Goal: Task Accomplishment & Management: Complete application form

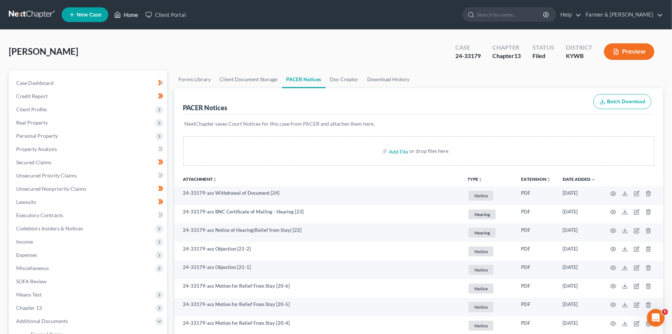
click at [128, 12] on link "Home" at bounding box center [126, 14] width 31 height 13
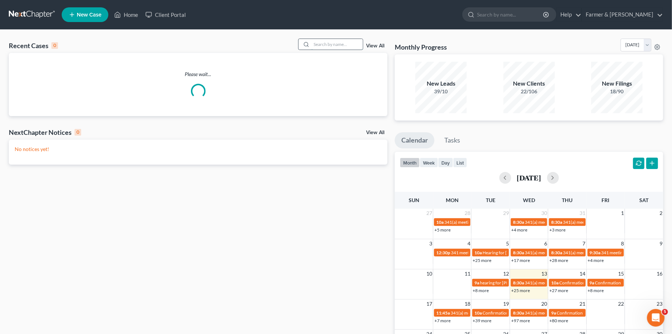
click at [337, 46] on input "search" at bounding box center [336, 44] width 51 height 11
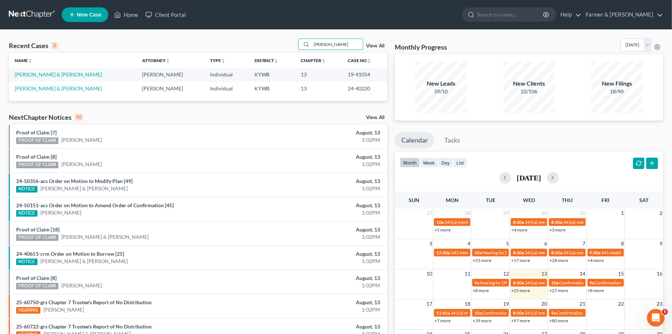
type input "niswonger"
click at [29, 88] on link "Niswonger, Justin & Ashley" at bounding box center [58, 88] width 87 height 6
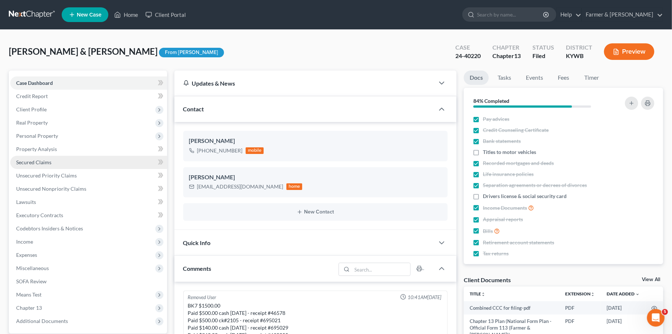
scroll to position [940, 0]
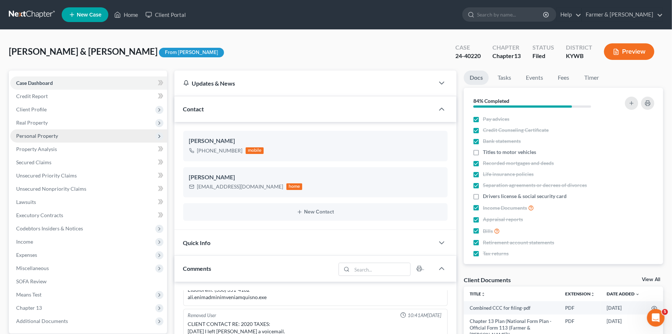
click at [54, 132] on span "Personal Property" at bounding box center [88, 135] width 157 height 13
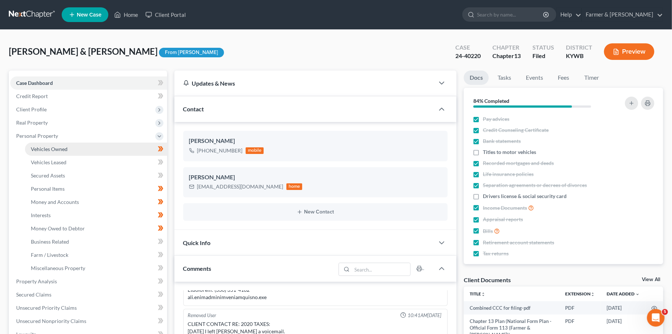
click at [58, 146] on span "Vehicles Owned" at bounding box center [49, 149] width 37 height 6
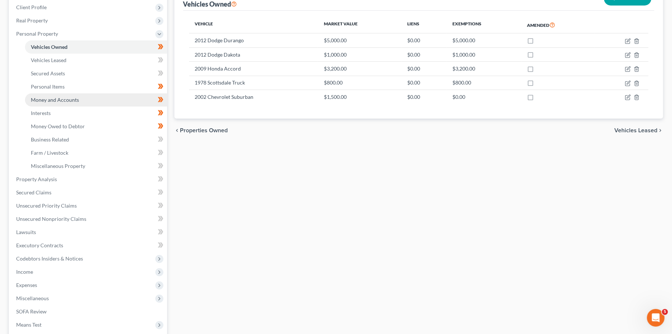
scroll to position [129, 0]
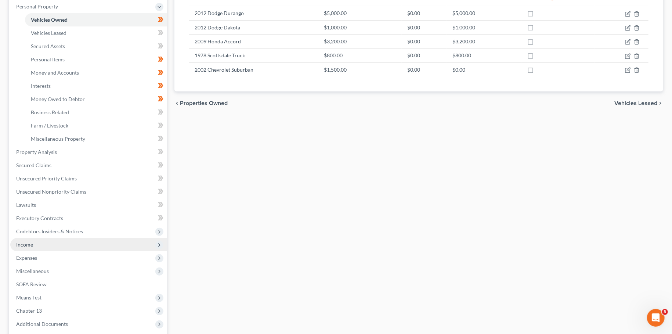
click at [50, 245] on span "Income" at bounding box center [88, 244] width 157 height 13
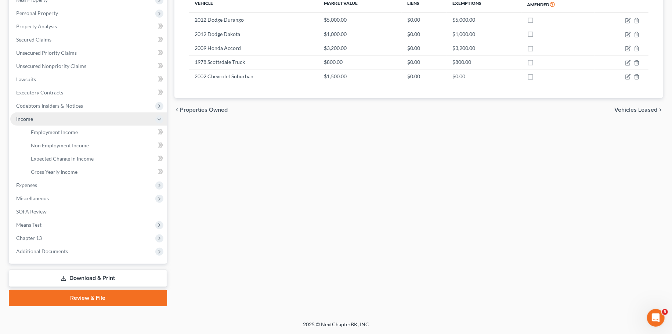
scroll to position [122, 0]
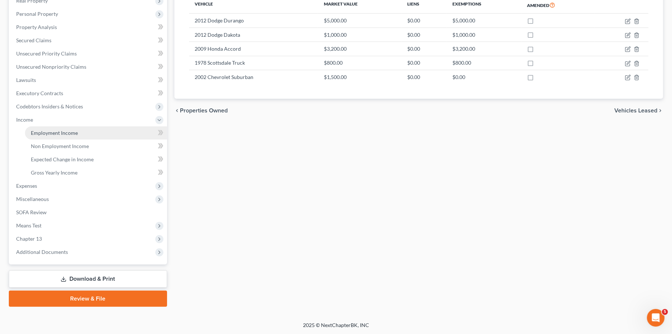
click at [71, 130] on span "Employment Income" at bounding box center [54, 133] width 47 height 6
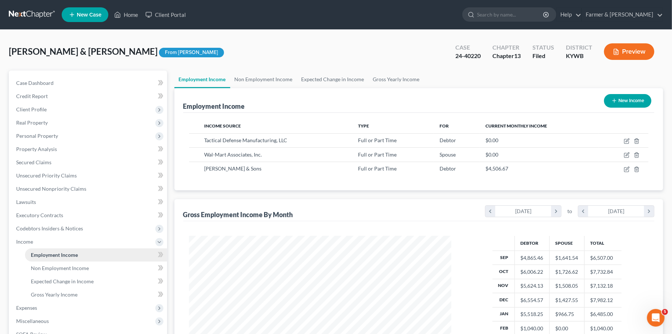
scroll to position [131, 277]
click at [31, 112] on span "Client Profile" at bounding box center [88, 109] width 157 height 13
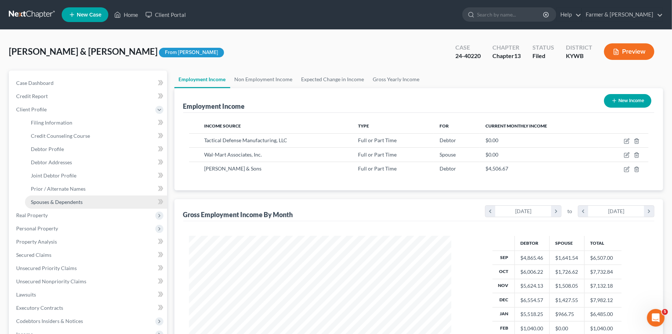
click at [51, 207] on link "Spouses & Dependents" at bounding box center [96, 201] width 142 height 13
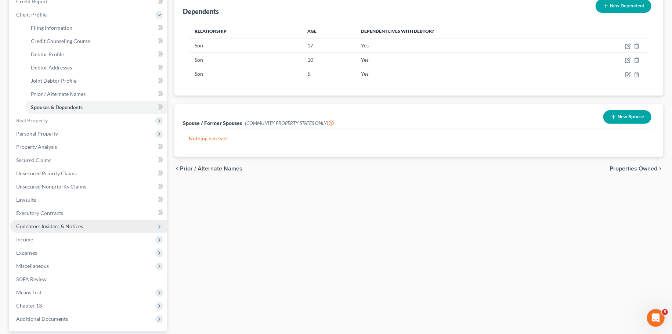
scroll to position [162, 0]
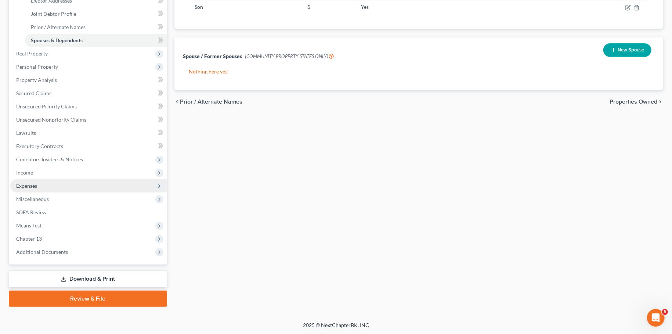
click at [75, 185] on span "Expenses" at bounding box center [88, 185] width 157 height 13
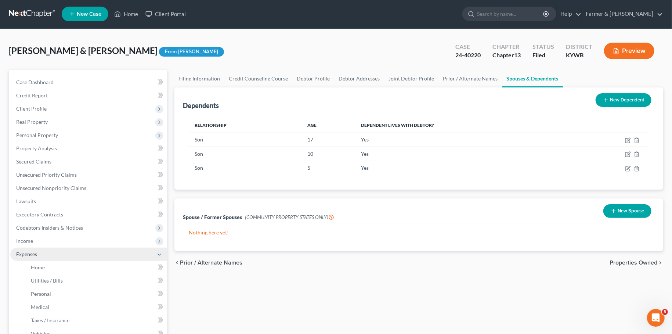
scroll to position [0, 0]
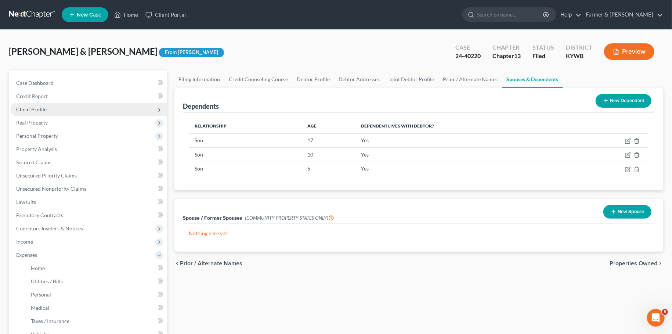
click at [75, 108] on span "Client Profile" at bounding box center [88, 109] width 157 height 13
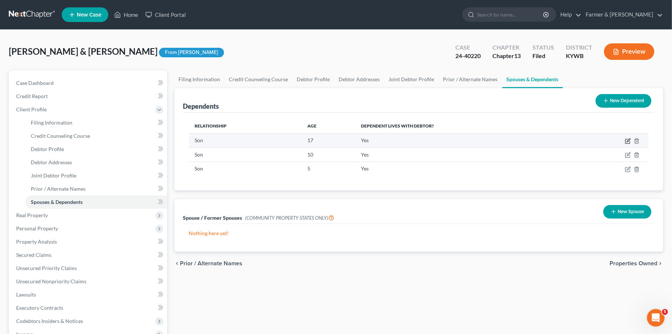
click at [628, 140] on icon "button" at bounding box center [628, 139] width 3 height 3
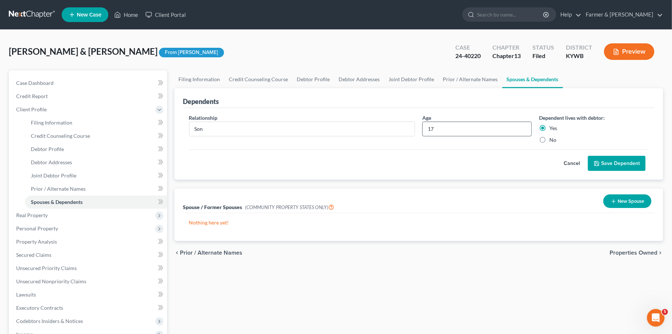
drag, startPoint x: 464, startPoint y: 125, endPoint x: 458, endPoint y: 127, distance: 6.2
click at [463, 125] on input "17" at bounding box center [477, 129] width 109 height 14
type input "18"
click at [605, 161] on button "Save Dependent" at bounding box center [617, 163] width 58 height 15
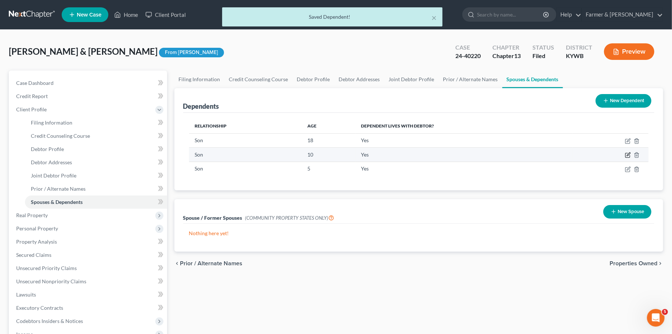
click at [627, 154] on icon "button" at bounding box center [628, 154] width 3 height 3
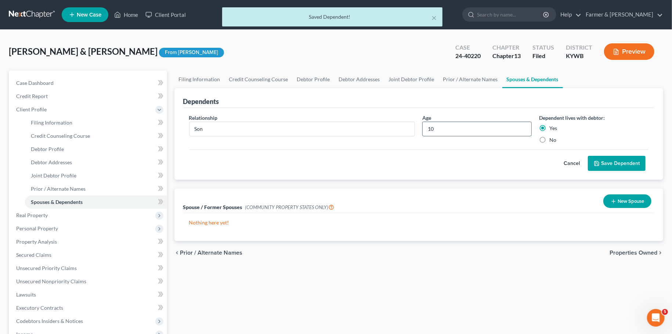
drag, startPoint x: 475, startPoint y: 132, endPoint x: 415, endPoint y: 132, distance: 60.2
click at [423, 132] on input "10" at bounding box center [477, 129] width 109 height 14
type input "11"
click at [609, 159] on button "Save Dependent" at bounding box center [617, 163] width 58 height 15
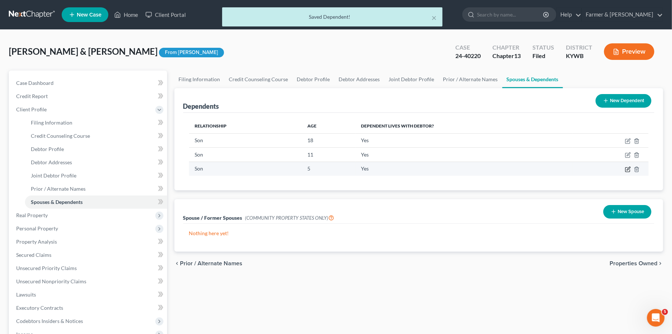
click at [628, 167] on icon "button" at bounding box center [628, 169] width 6 height 6
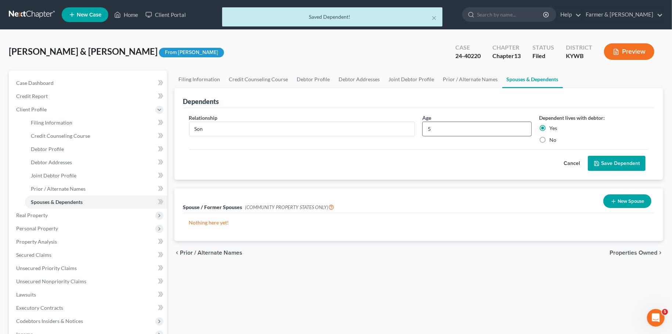
drag, startPoint x: 458, startPoint y: 129, endPoint x: 429, endPoint y: 126, distance: 29.5
click at [431, 126] on input "5" at bounding box center [477, 129] width 109 height 14
type input "5"
type input "6"
click at [606, 159] on button "Save Dependent" at bounding box center [617, 163] width 58 height 15
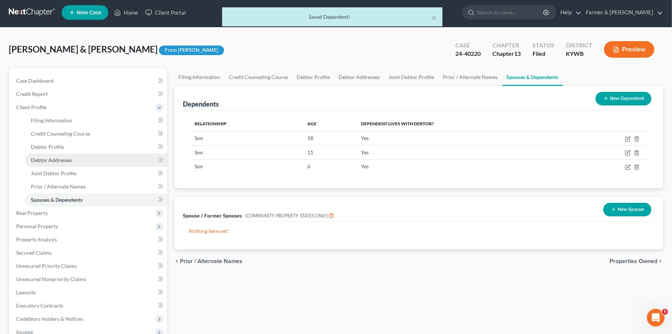
scroll to position [162, 0]
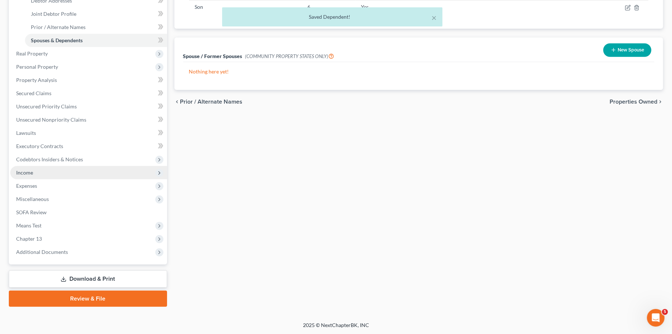
click at [57, 171] on span "Income" at bounding box center [88, 172] width 157 height 13
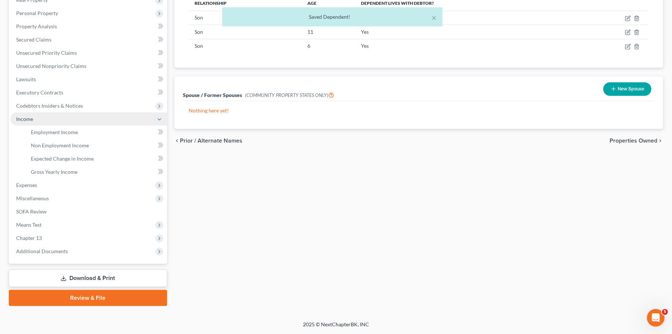
scroll to position [122, 0]
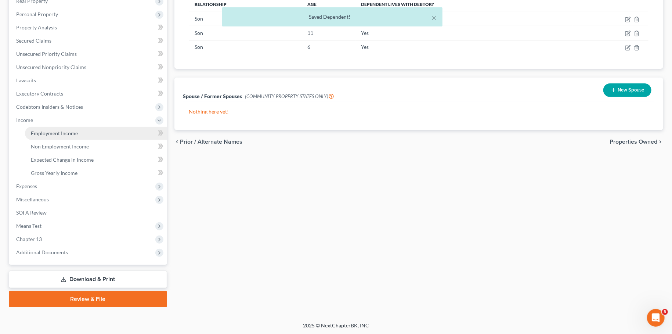
click at [62, 131] on span "Employment Income" at bounding box center [54, 133] width 47 height 6
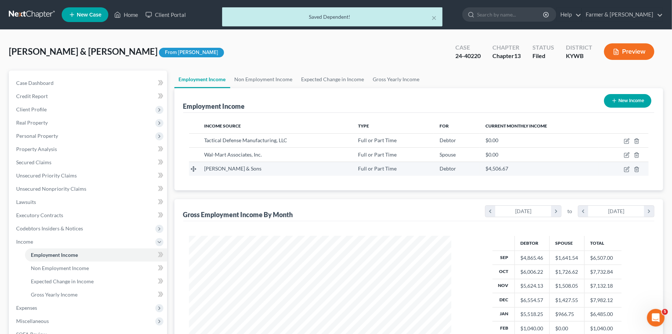
scroll to position [131, 277]
click at [629, 169] on icon "button" at bounding box center [626, 169] width 4 height 4
select select "0"
select select "18"
select select "3"
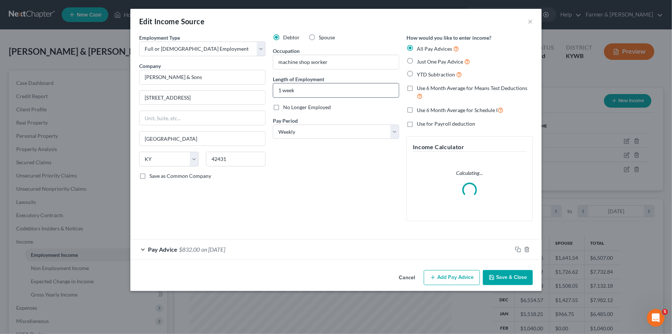
drag, startPoint x: 203, startPoint y: 90, endPoint x: 187, endPoint y: 90, distance: 16.5
click at [273, 90] on input "1 week" at bounding box center [336, 90] width 126 height 14
type input "1 year"
click at [261, 251] on div "Pay Advice $832.00 on 02/23/2024" at bounding box center [321, 248] width 382 height 19
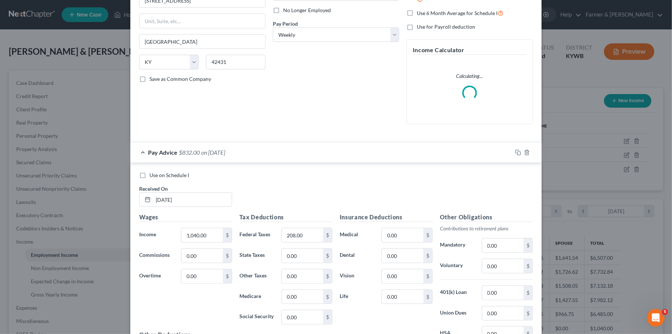
scroll to position [185, 0]
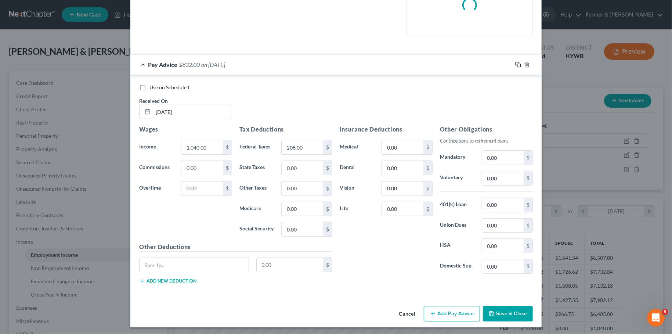
click at [518, 64] on rect "button" at bounding box center [518, 65] width 3 height 3
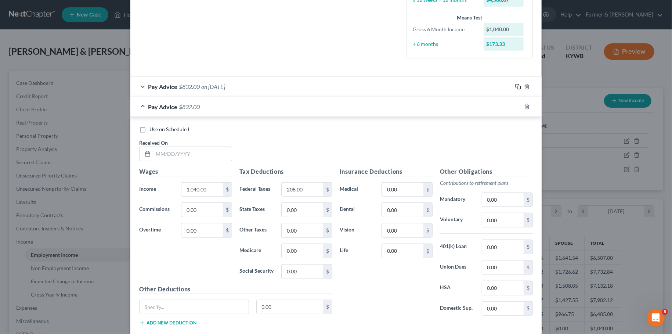
scroll to position [227, 0]
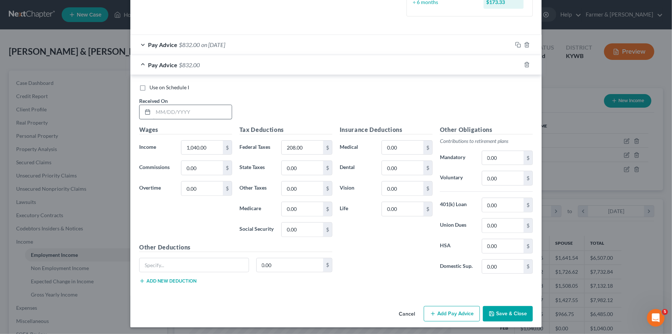
click at [149, 87] on label "Use on Schedule I" at bounding box center [169, 87] width 40 height 7
click at [152, 87] on input "Use on Schedule I" at bounding box center [154, 86] width 5 height 5
checkbox input "true"
click at [155, 113] on input "text" at bounding box center [192, 112] width 79 height 14
type input "8/13/2025"
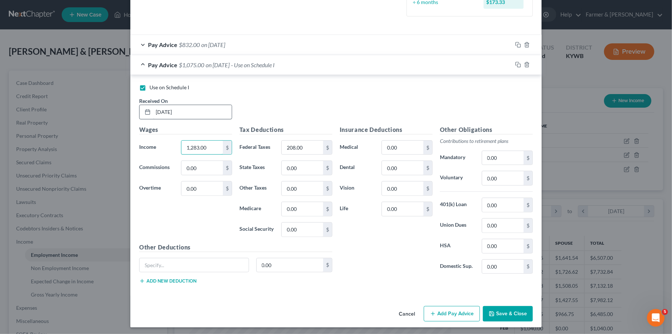
type input "1,283.00"
click at [302, 146] on input "208.00" at bounding box center [302, 148] width 41 height 14
type input "192.45"
click at [520, 312] on button "Save & Close" at bounding box center [508, 313] width 50 height 15
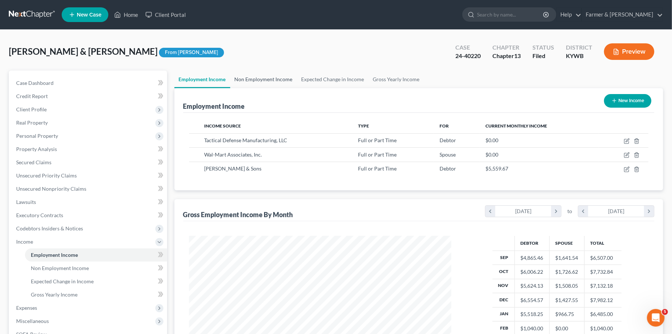
click at [265, 80] on link "Non Employment Income" at bounding box center [263, 80] width 67 height 18
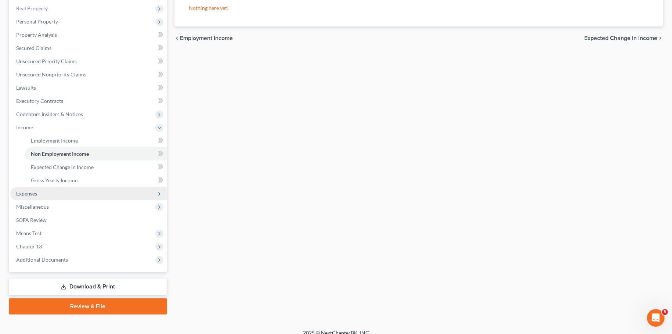
scroll to position [122, 0]
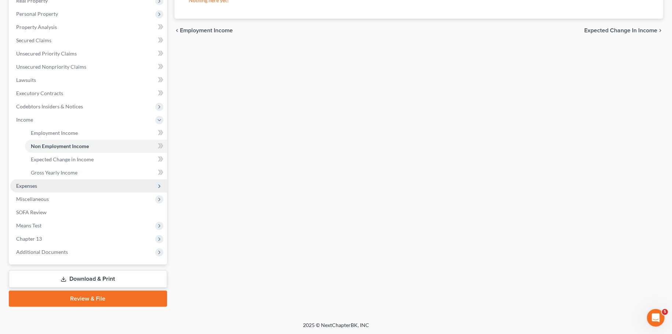
click at [66, 186] on span "Expenses" at bounding box center [88, 185] width 157 height 13
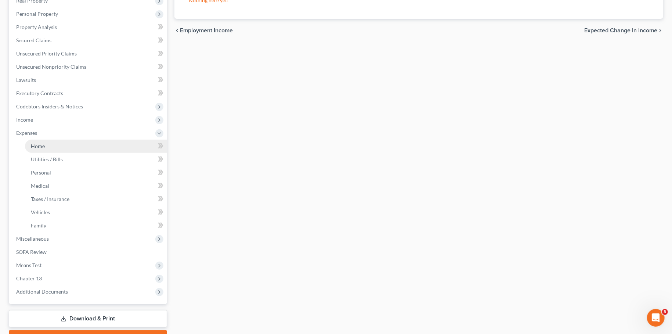
click at [62, 147] on link "Home" at bounding box center [96, 146] width 142 height 13
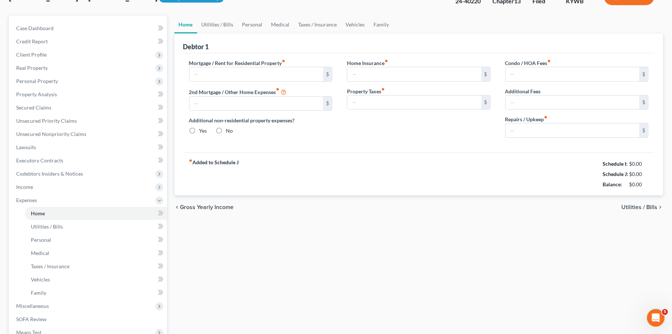
type input "1,000.00"
type input "0.00"
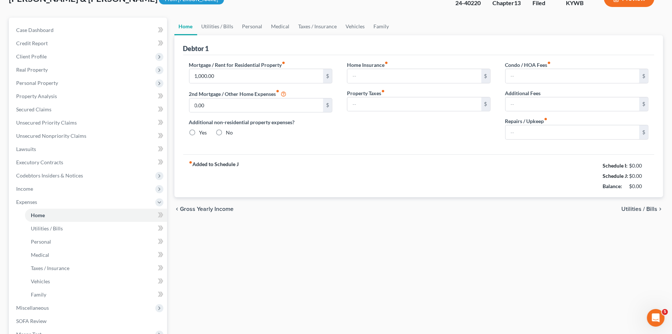
radio input "true"
type input "0.00"
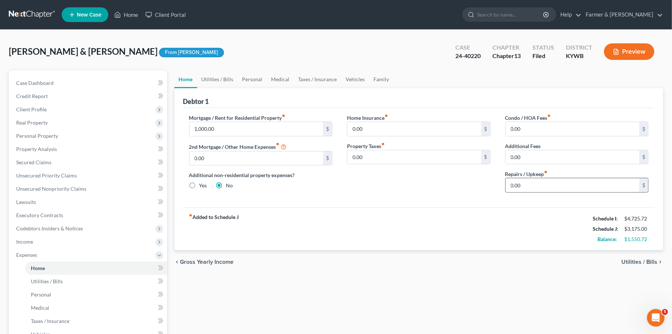
click at [545, 188] on input "0.00" at bounding box center [573, 185] width 134 height 14
type input "50.00"
click at [220, 81] on link "Utilities / Bills" at bounding box center [217, 80] width 41 height 18
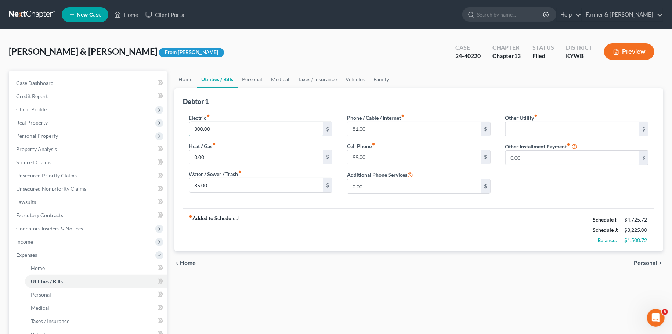
click at [229, 126] on input "300.00" at bounding box center [256, 129] width 134 height 14
type input "355.00"
type input "105.00"
click at [256, 73] on link "Personal" at bounding box center [252, 80] width 29 height 18
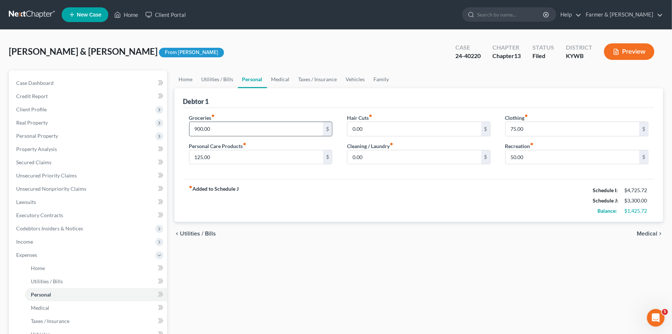
click at [232, 125] on input "900.00" at bounding box center [256, 129] width 134 height 14
type input "1,000.00"
type input "150.00"
type input "125.00"
type input "100.00"
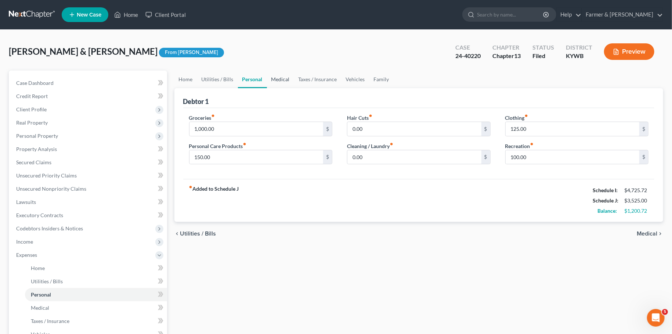
click at [279, 81] on link "Medical" at bounding box center [280, 80] width 27 height 18
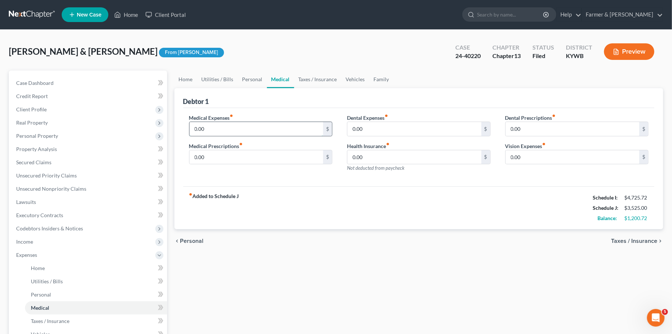
click at [213, 129] on input "0.00" at bounding box center [256, 129] width 134 height 14
type input "85.00"
type input "55.00"
click at [193, 75] on link "Home" at bounding box center [185, 80] width 23 height 18
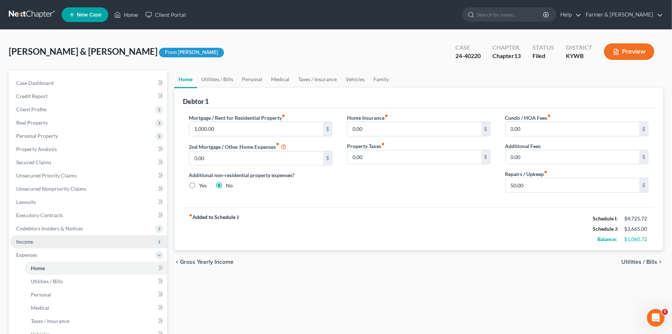
click at [75, 244] on span "Income" at bounding box center [88, 241] width 157 height 13
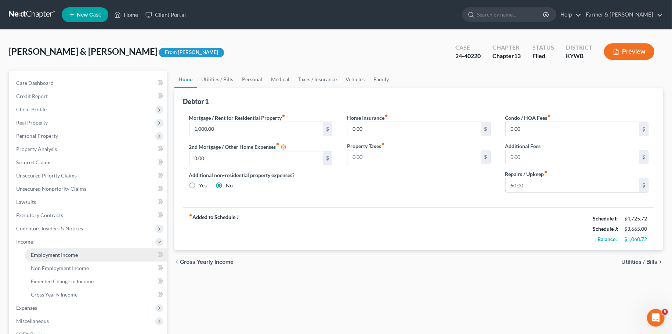
click at [75, 254] on span "Employment Income" at bounding box center [54, 255] width 47 height 6
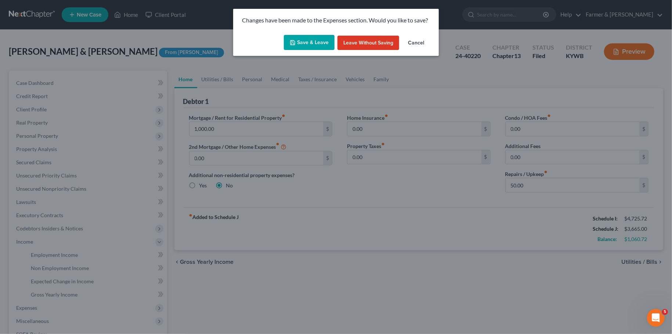
click at [304, 43] on button "Save & Leave" at bounding box center [309, 42] width 51 height 15
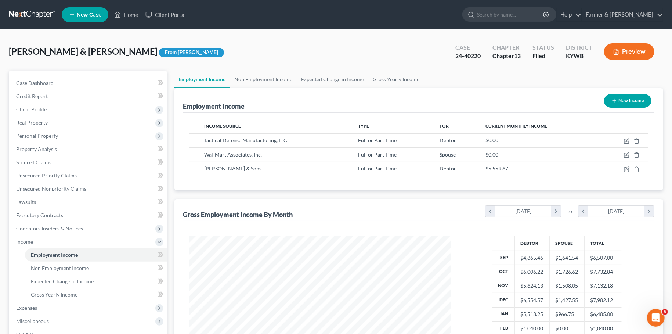
scroll to position [131, 277]
click at [630, 170] on icon "button" at bounding box center [627, 169] width 6 height 6
select select "0"
select select "18"
select select "3"
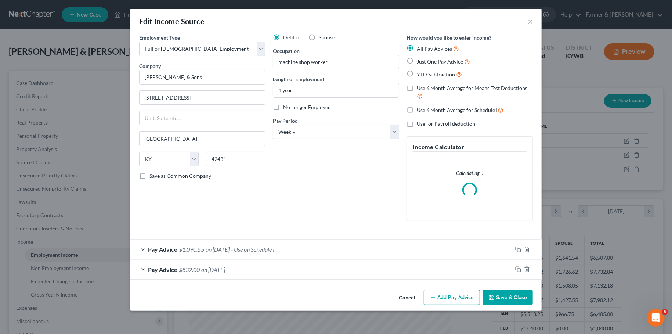
click at [351, 250] on div "Pay Advice $1,090.55 on 08/13/2025 - Use on Schedule I" at bounding box center [321, 248] width 382 height 19
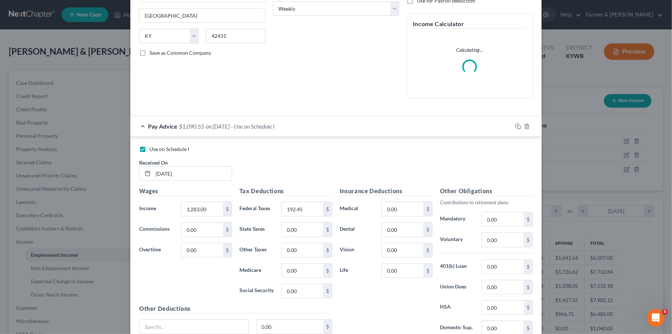
scroll to position [124, 0]
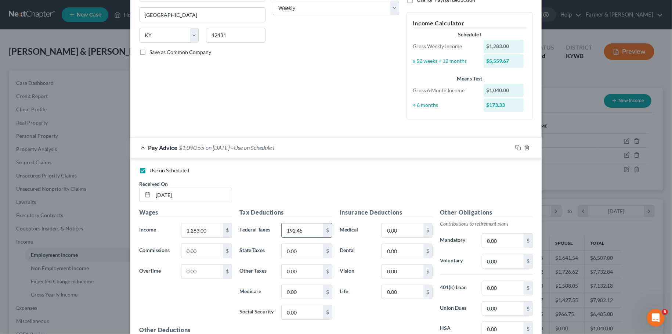
click at [315, 231] on input "192.45" at bounding box center [302, 230] width 41 height 14
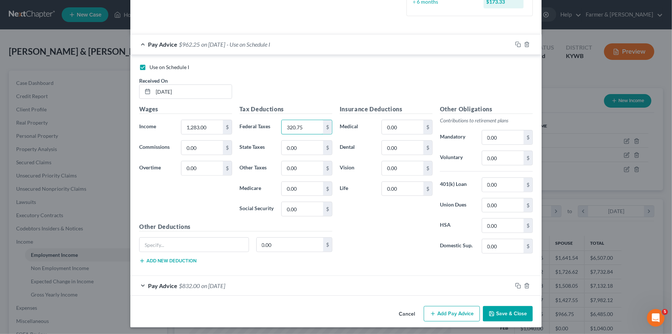
type input "320.75"
click at [490, 311] on icon "button" at bounding box center [491, 313] width 4 height 4
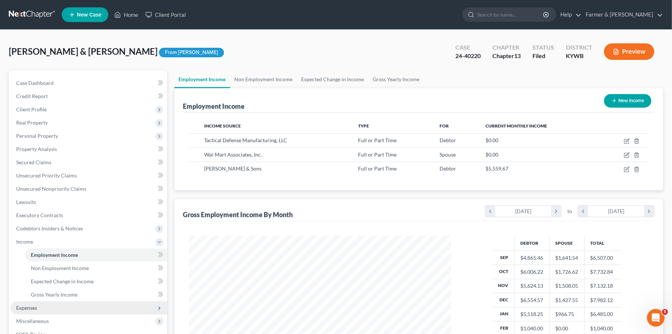
click at [62, 307] on span "Expenses" at bounding box center [88, 307] width 157 height 13
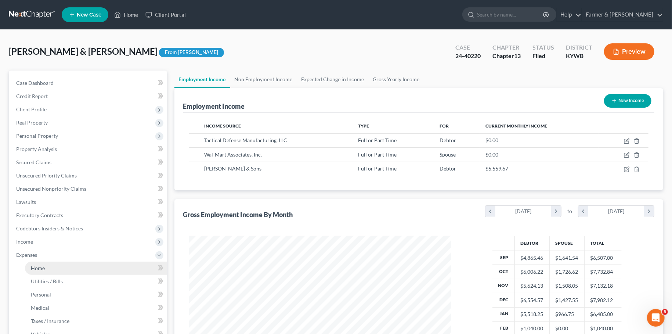
click at [65, 266] on link "Home" at bounding box center [96, 267] width 142 height 13
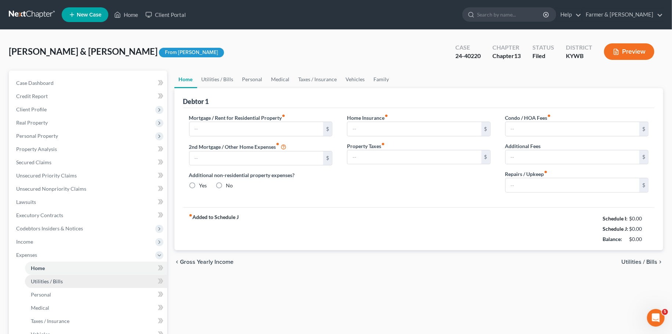
type input "1,000.00"
type input "0.00"
radio input "true"
type input "0.00"
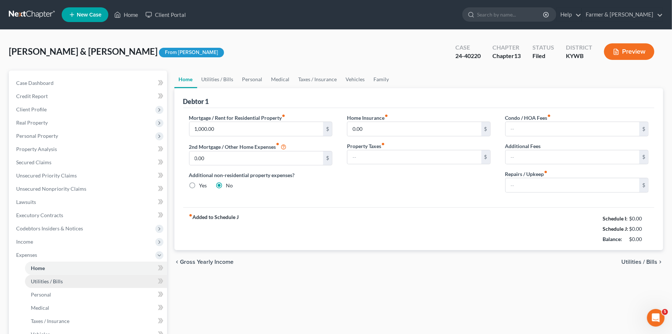
type input "0.00"
type input "50.00"
click at [370, 83] on link "Family" at bounding box center [381, 80] width 24 height 18
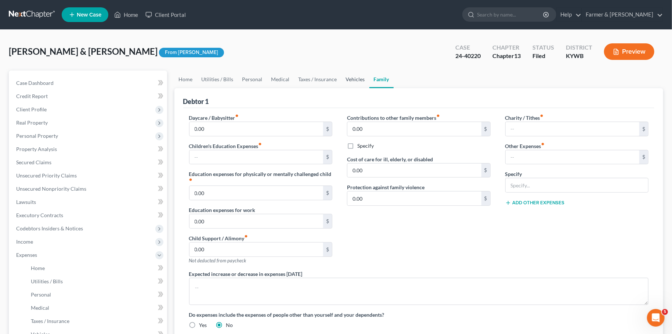
click at [355, 79] on link "Vehicles" at bounding box center [355, 80] width 28 height 18
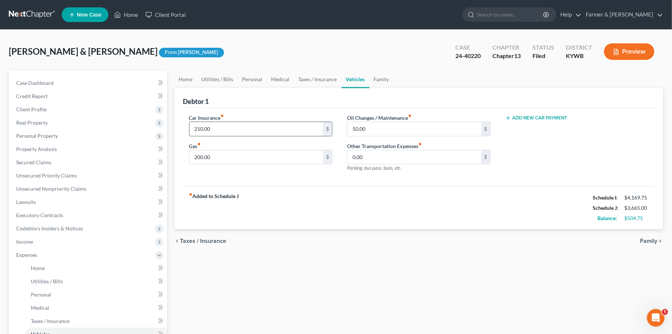
click at [256, 129] on input "210.00" at bounding box center [256, 129] width 134 height 14
type input "108.00"
click at [312, 79] on link "Taxes / Insurance" at bounding box center [317, 80] width 47 height 18
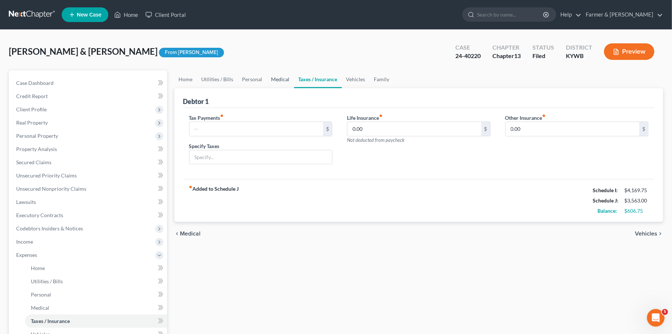
click at [282, 80] on link "Medical" at bounding box center [280, 80] width 27 height 18
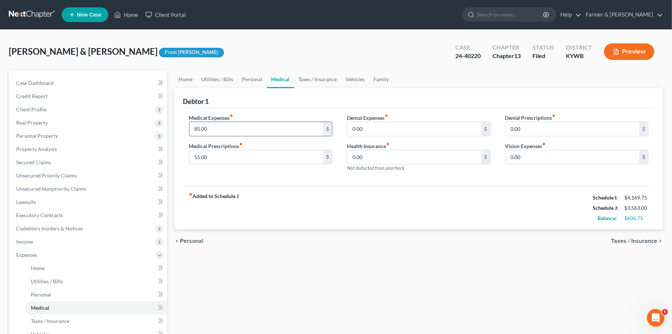
click at [256, 128] on input "85.00" at bounding box center [256, 129] width 134 height 14
type input "45.00"
click at [259, 77] on link "Personal" at bounding box center [252, 80] width 29 height 18
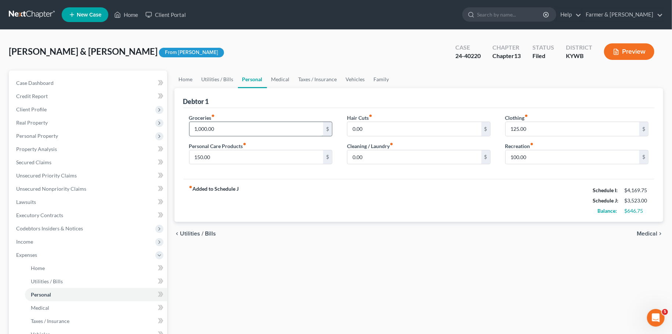
click at [252, 129] on input "1,000.00" at bounding box center [256, 129] width 134 height 14
type input "980.00"
click at [257, 156] on input "150.00" at bounding box center [256, 157] width 134 height 14
type input "125.00"
click at [555, 131] on input "125.00" at bounding box center [573, 129] width 134 height 14
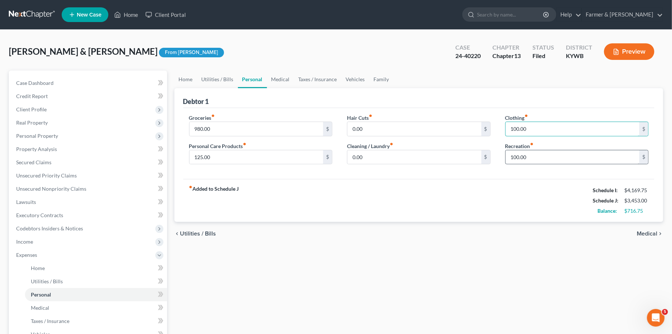
type input "100.00"
click at [545, 159] on input "100.00" at bounding box center [573, 157] width 134 height 14
type input "75.00"
click at [226, 77] on link "Utilities / Bills" at bounding box center [217, 80] width 41 height 18
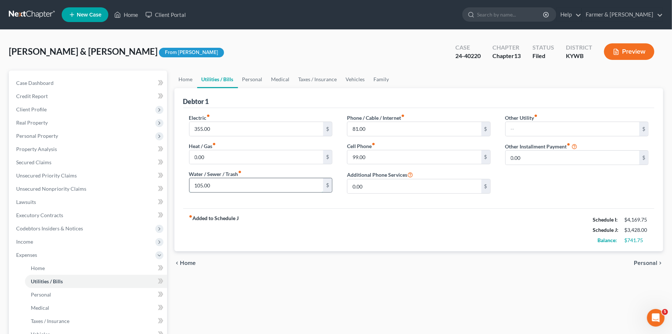
click at [222, 187] on input "105.00" at bounding box center [256, 185] width 134 height 14
click at [373, 128] on input "81.00" at bounding box center [414, 129] width 134 height 14
type input "80.00"
click at [350, 251] on div "chevron_left Home Personal chevron_right" at bounding box center [418, 263] width 489 height 24
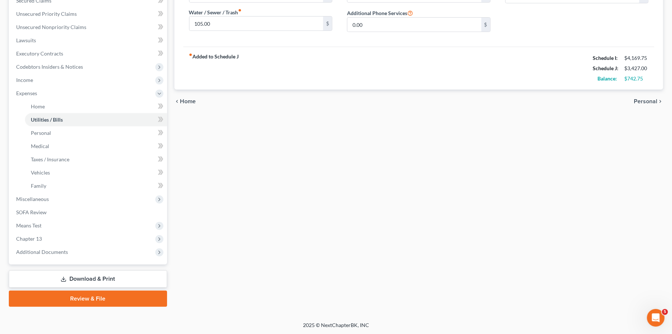
click at [129, 273] on link "Download & Print" at bounding box center [88, 278] width 158 height 17
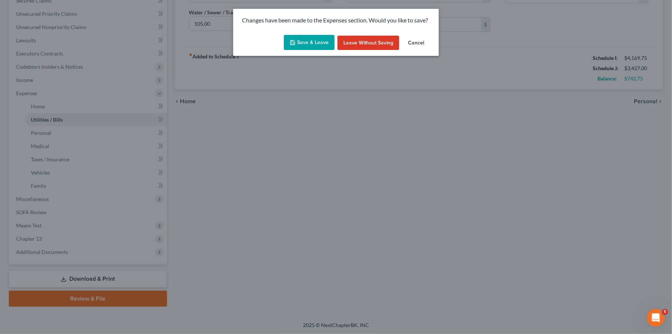
click at [306, 44] on button "Save & Leave" at bounding box center [309, 42] width 51 height 15
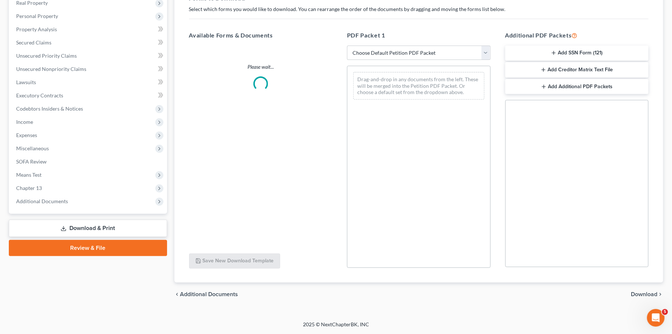
scroll to position [119, 0]
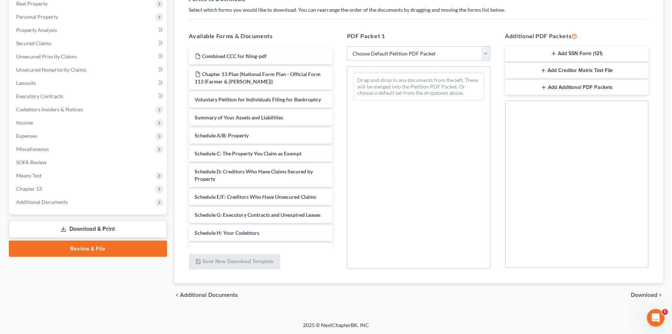
click at [347, 46] on select "Choose Default Petition PDF Packet Complete Bankruptcy Petition (all forms and …" at bounding box center [419, 53] width 144 height 15
click at [42, 141] on span "Expenses" at bounding box center [88, 135] width 157 height 13
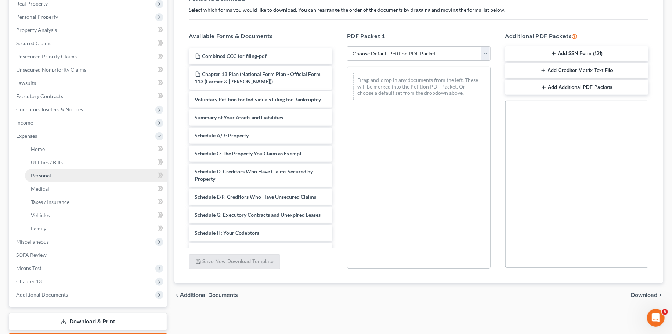
click at [49, 177] on span "Personal" at bounding box center [41, 175] width 20 height 6
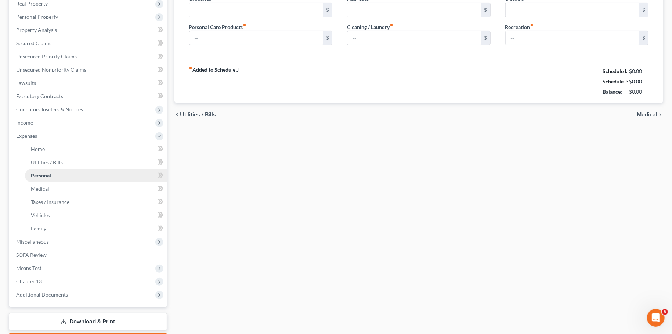
type input "980.00"
type input "125.00"
type input "0.00"
type input "100.00"
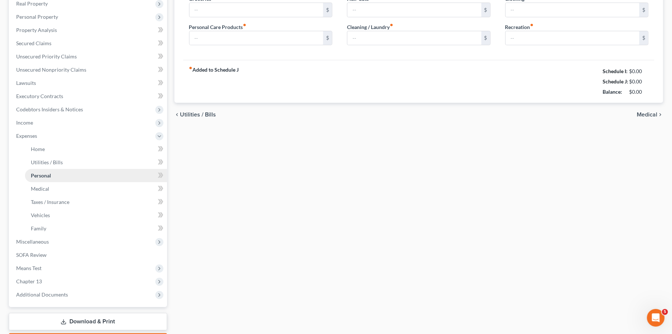
type input "75.00"
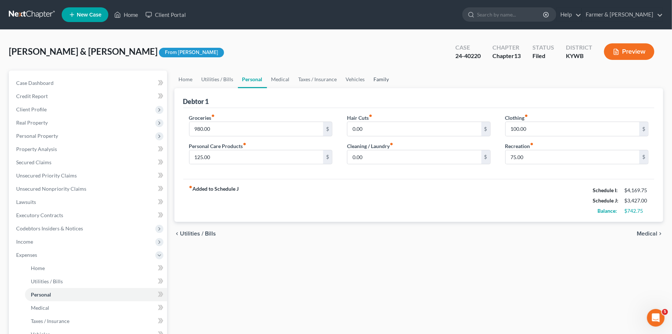
click at [376, 79] on link "Family" at bounding box center [381, 80] width 24 height 18
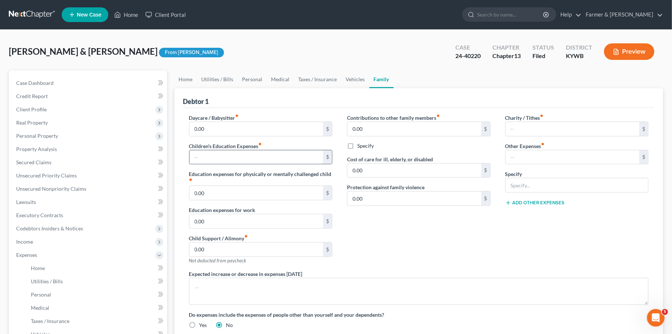
click at [235, 157] on input "text" at bounding box center [256, 157] width 134 height 14
type input "75.00"
click at [218, 78] on link "Utilities / Bills" at bounding box center [217, 80] width 41 height 18
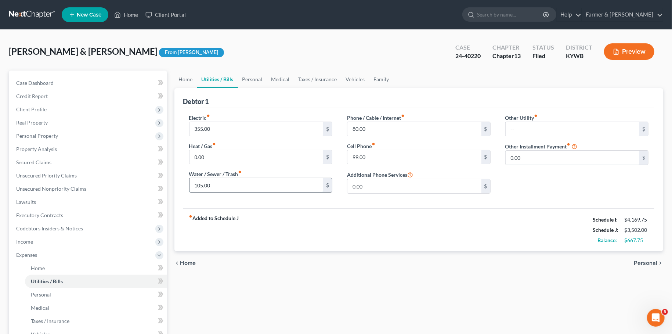
click at [217, 183] on input "105.00" at bounding box center [256, 185] width 134 height 14
click at [378, 129] on input "80.00" at bounding box center [414, 129] width 134 height 14
type input "83.00"
click at [207, 282] on div "Home Utilities / Bills Personal Medical Taxes / Insurance Vehicles Family Debto…" at bounding box center [419, 270] width 496 height 398
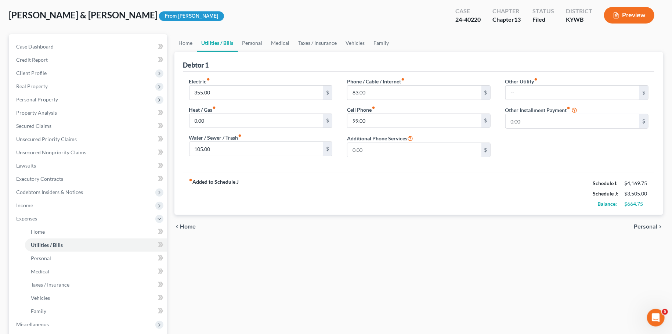
scroll to position [162, 0]
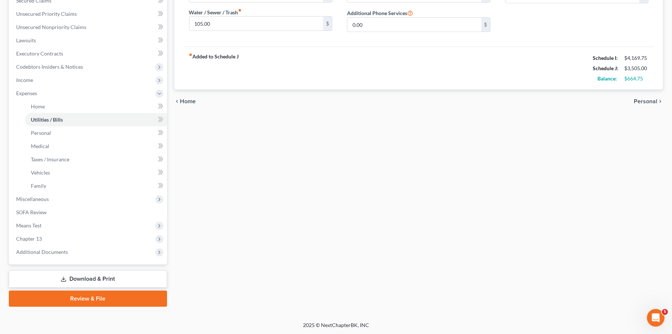
click at [144, 284] on link "Download & Print" at bounding box center [88, 278] width 158 height 17
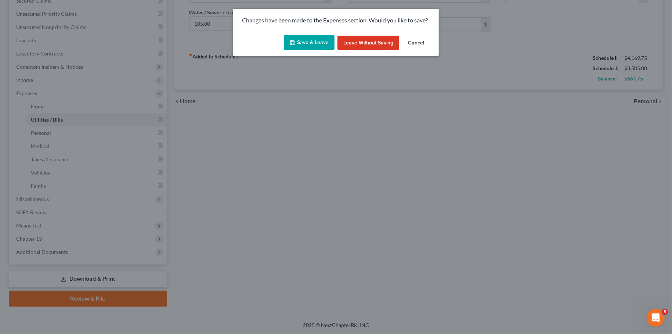
click at [335, 40] on button "Save & Leave" at bounding box center [309, 42] width 51 height 15
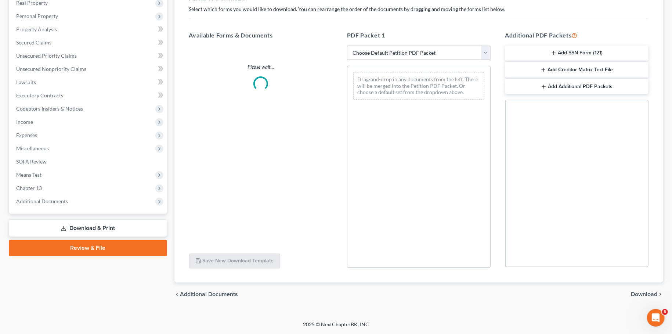
scroll to position [119, 0]
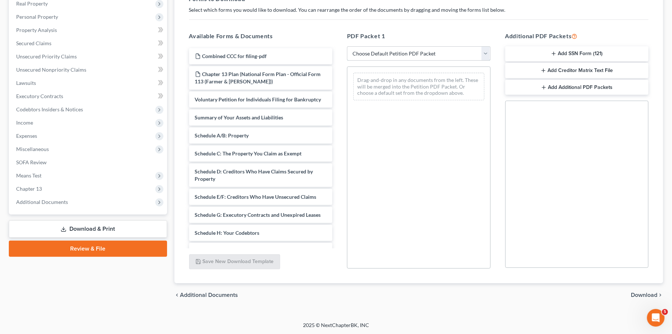
click at [347, 46] on select "Choose Default Petition PDF Packet Complete Bankruptcy Petition (all forms and …" at bounding box center [419, 53] width 144 height 15
select select "2"
click option "Amended Forms" at bounding box center [0, 0] width 0 height 0
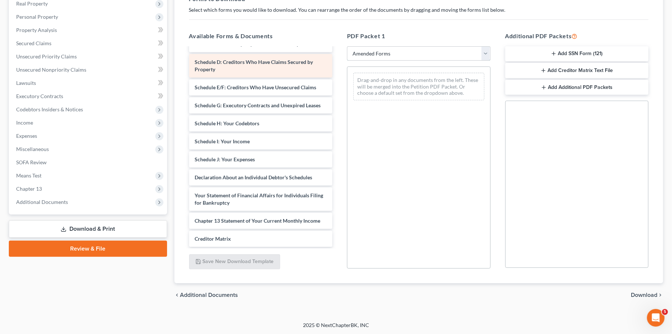
scroll to position [124, 0]
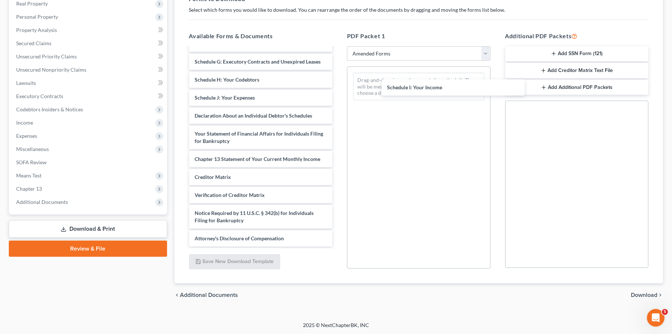
click at [339, 86] on div "Schedule I: Your Income Voluntary Petition for Individuals Filing for Bankruptc…" at bounding box center [260, 92] width 155 height 308
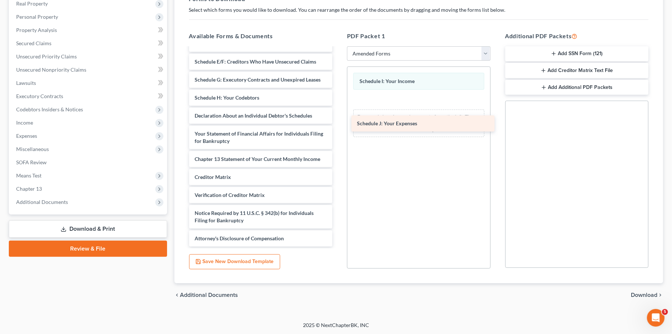
scroll to position [92, 0]
drag, startPoint x: 249, startPoint y: 97, endPoint x: 432, endPoint y: 60, distance: 186.5
click at [339, 123] on div "Schedule J: Your Expenses Voluntary Petition for Individuals Filing for Bankrup…" at bounding box center [260, 101] width 155 height 290
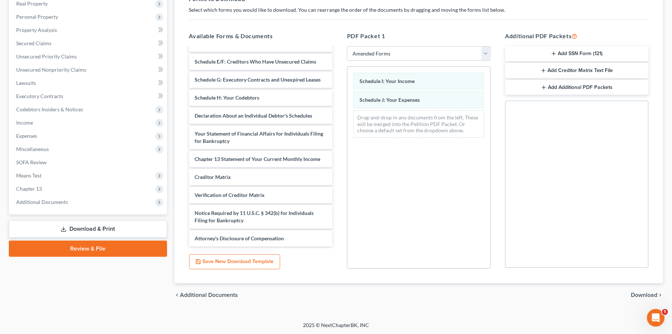
click at [640, 295] on span "Download" at bounding box center [644, 295] width 26 height 6
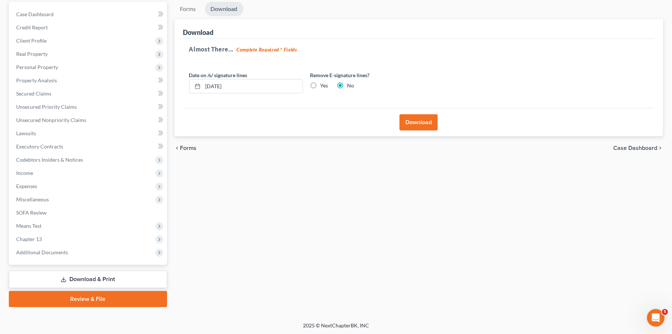
click at [424, 126] on button "Download" at bounding box center [419, 122] width 38 height 16
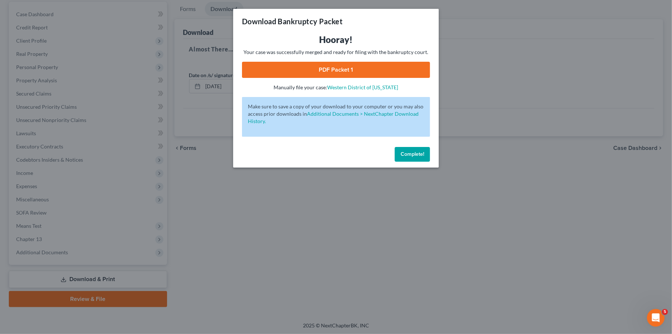
click at [333, 61] on div "Hooray! Your case was successfully merged and ready for filing with the bankrup…" at bounding box center [336, 62] width 188 height 57
click at [334, 68] on link "PDF Packet 1" at bounding box center [336, 70] width 188 height 16
click at [404, 156] on span "Complete!" at bounding box center [413, 154] width 24 height 6
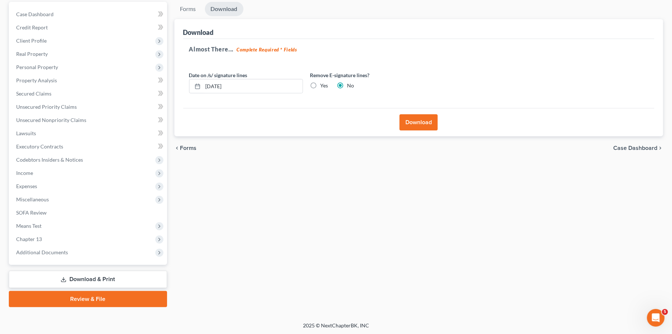
scroll to position [0, 0]
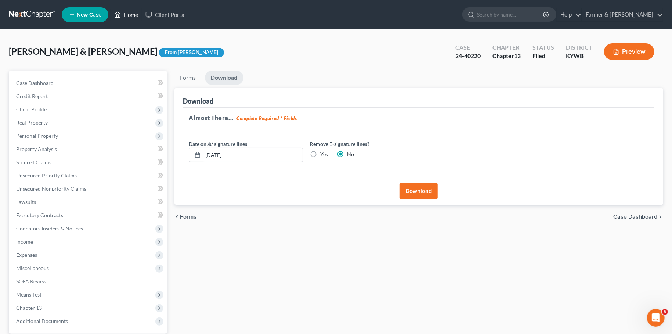
click at [124, 17] on link "Home" at bounding box center [126, 14] width 31 height 13
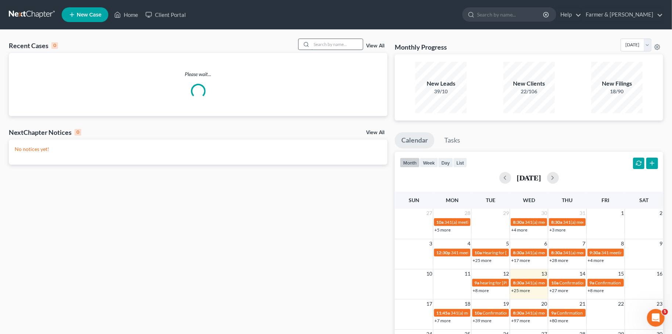
click at [320, 43] on input "search" at bounding box center [336, 44] width 51 height 11
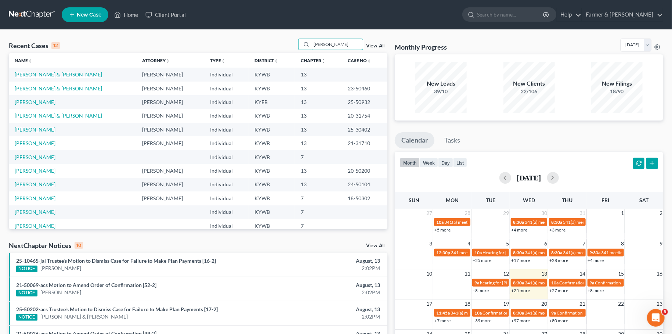
type input "watkins"
click at [58, 75] on link "Watkins, James & Roy" at bounding box center [58, 74] width 87 height 6
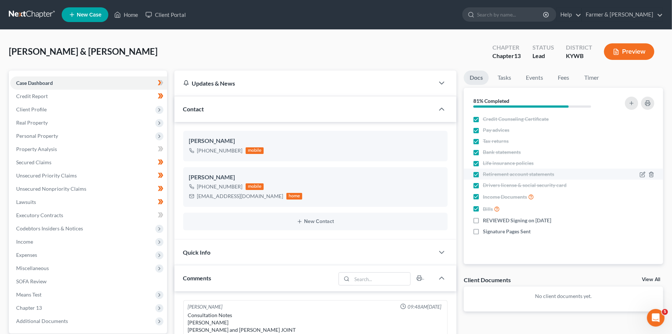
scroll to position [304, 0]
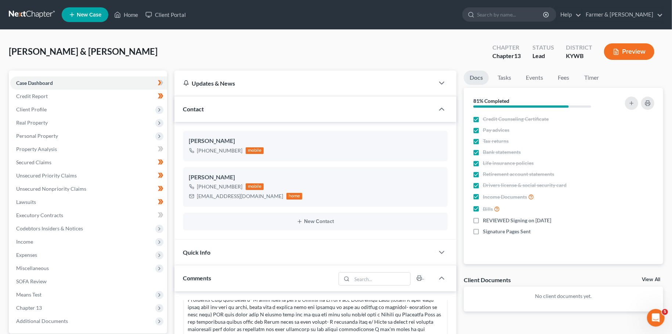
click at [227, 40] on div "Watkins, James & Roy Upgraded Chapter Chapter 13 Status Lead District KYWB Prev…" at bounding box center [336, 55] width 654 height 32
click at [44, 110] on span "Client Profile" at bounding box center [31, 109] width 30 height 6
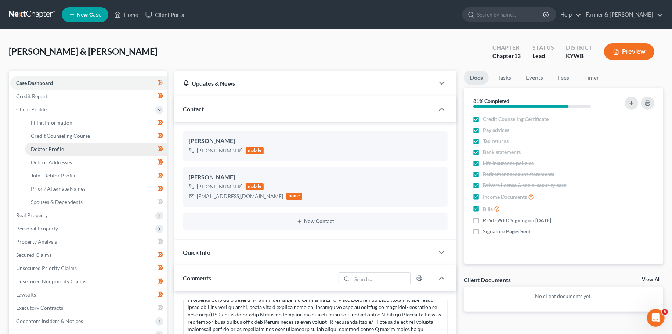
click at [52, 150] on span "Debtor Profile" at bounding box center [47, 149] width 33 height 6
select select "1"
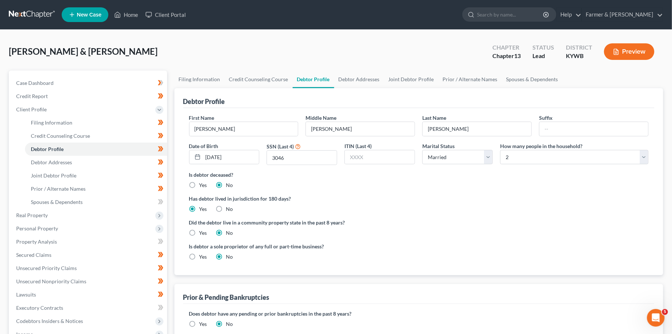
radio input "true"
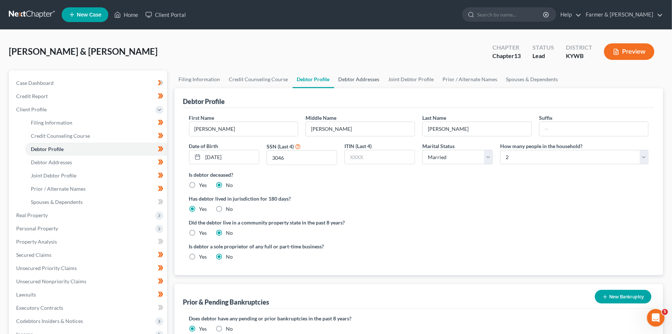
click at [357, 75] on link "Debtor Addresses" at bounding box center [359, 80] width 50 height 18
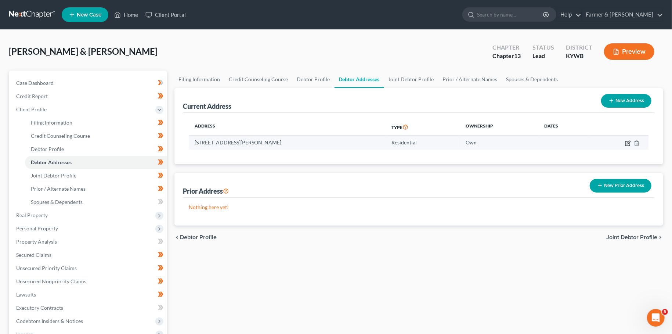
click at [628, 142] on icon "button" at bounding box center [628, 142] width 3 height 3
select select "18"
select select "27"
select select "0"
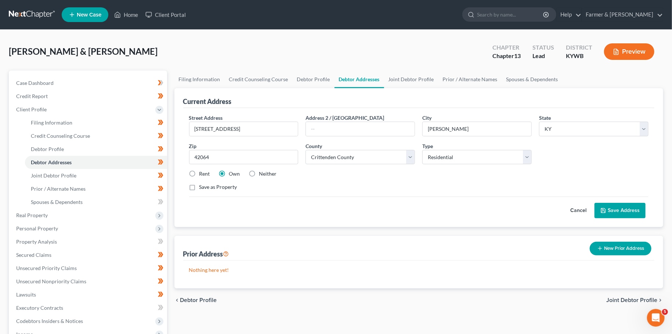
drag, startPoint x: 618, startPoint y: 212, endPoint x: 104, endPoint y: 28, distance: 546.6
click at [618, 210] on button "Save Address" at bounding box center [619, 210] width 51 height 15
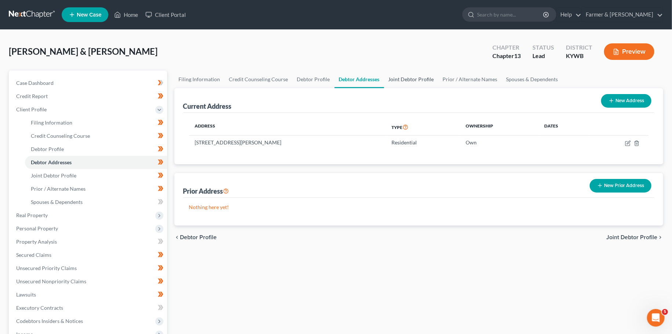
click at [400, 79] on link "Joint Debtor Profile" at bounding box center [411, 80] width 54 height 18
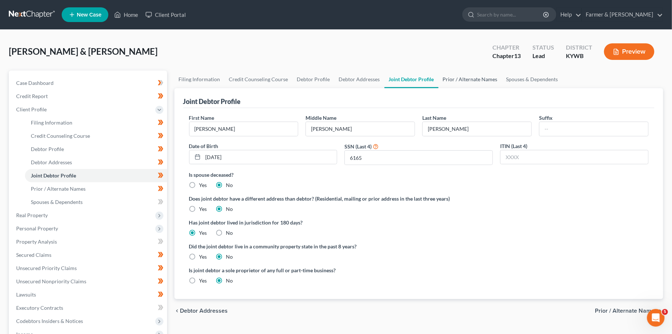
click at [475, 80] on link "Prior / Alternate Names" at bounding box center [470, 80] width 64 height 18
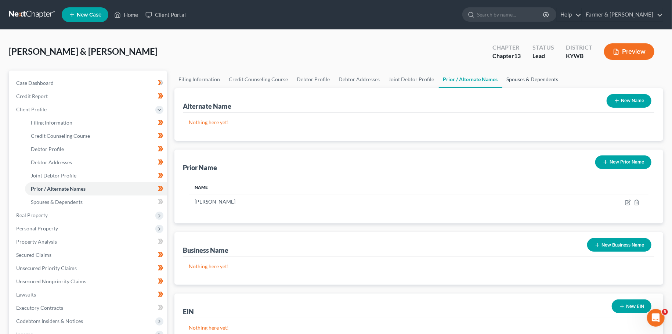
click at [529, 82] on link "Spouses & Dependents" at bounding box center [532, 80] width 61 height 18
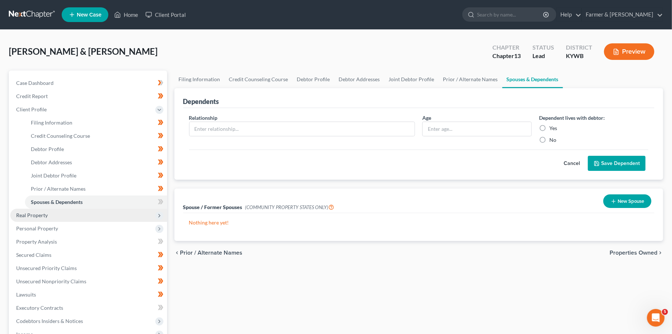
click at [49, 217] on span "Real Property" at bounding box center [88, 215] width 157 height 13
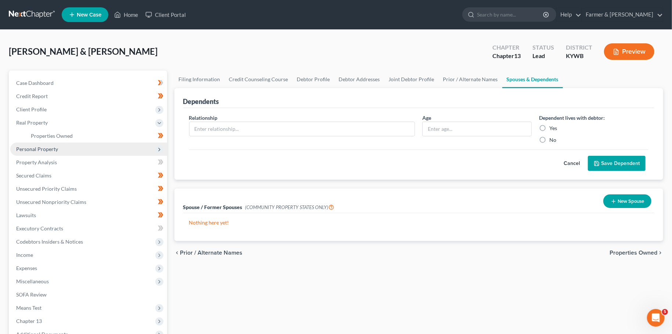
click at [49, 148] on span "Personal Property" at bounding box center [37, 149] width 42 height 6
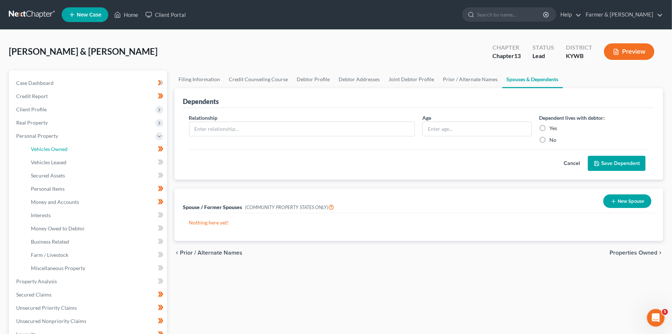
click at [48, 147] on span "Vehicles Owned" at bounding box center [49, 149] width 37 height 6
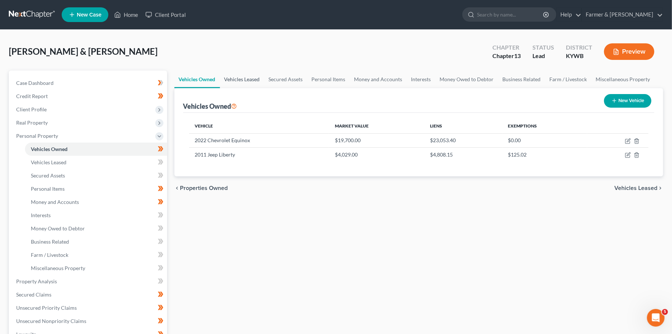
click at [246, 85] on link "Vehicles Leased" at bounding box center [242, 80] width 44 height 18
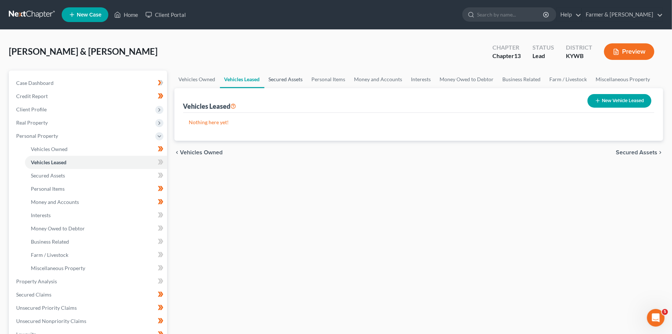
click at [285, 77] on link "Secured Assets" at bounding box center [285, 80] width 43 height 18
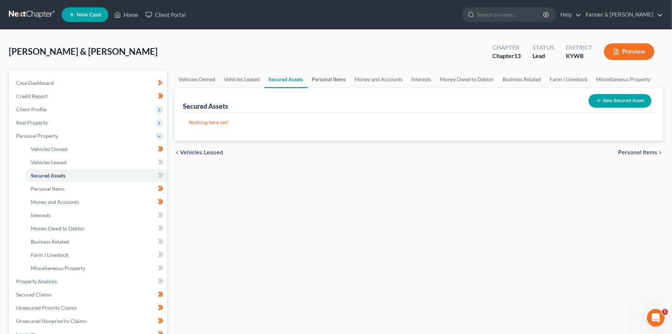
click at [338, 77] on link "Personal Items" at bounding box center [329, 80] width 43 height 18
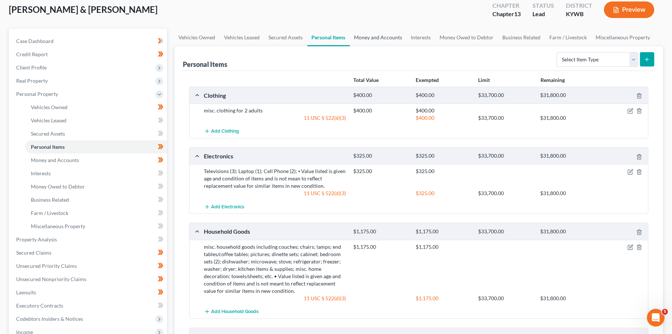
scroll to position [65, 0]
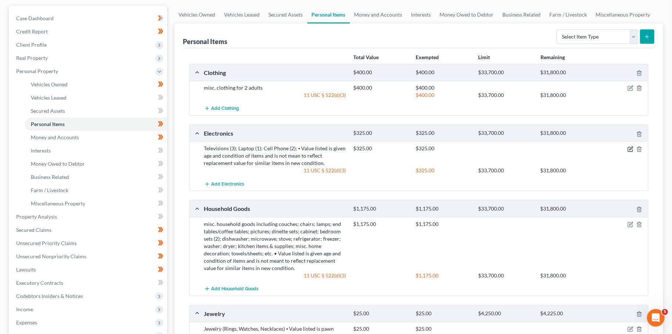
click at [629, 148] on icon "button" at bounding box center [631, 149] width 6 height 6
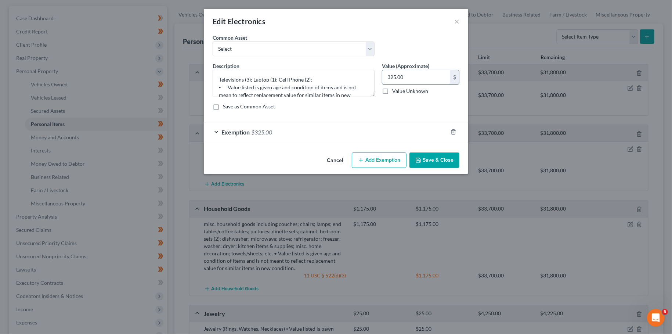
click at [409, 78] on input "325.00" at bounding box center [416, 77] width 68 height 14
type input "625.00"
click at [353, 130] on div "Exemption $325.00" at bounding box center [326, 131] width 244 height 19
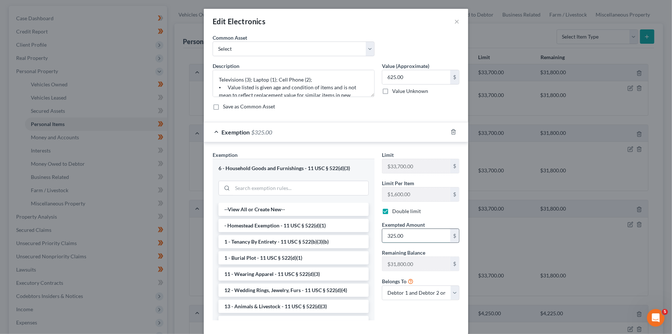
click at [419, 235] on input "325.00" at bounding box center [416, 236] width 68 height 14
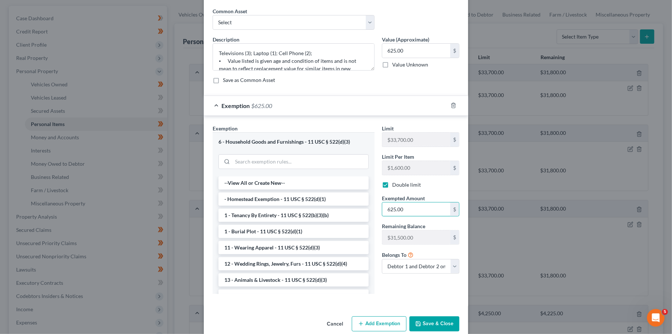
scroll to position [38, 0]
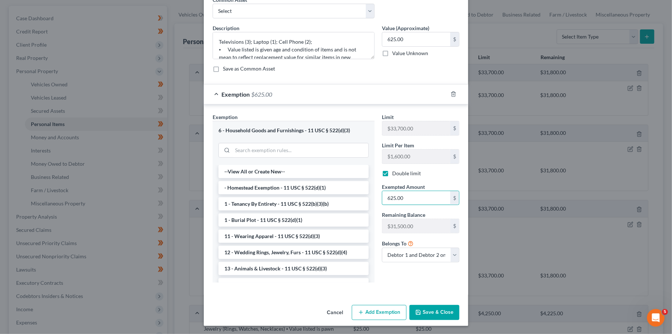
type input "625.00"
click at [432, 312] on button "Save & Close" at bounding box center [434, 312] width 50 height 15
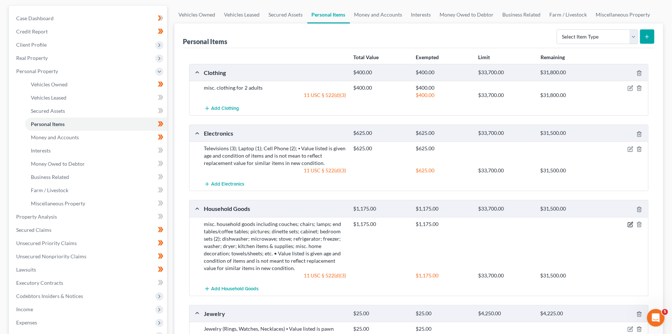
click at [630, 222] on icon "button" at bounding box center [631, 224] width 6 height 6
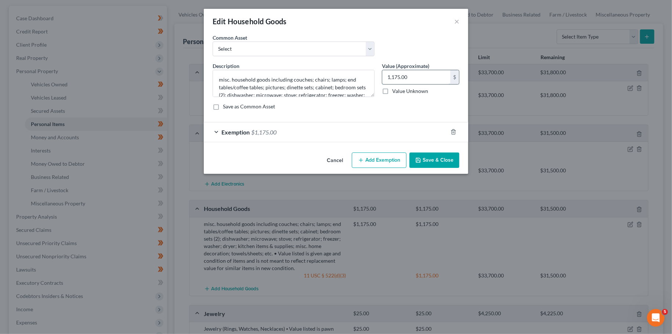
click at [420, 74] on input "1,175.00" at bounding box center [416, 77] width 68 height 14
type input "1,575.00"
click at [348, 131] on div "Exemption $1,175.00" at bounding box center [326, 131] width 244 height 19
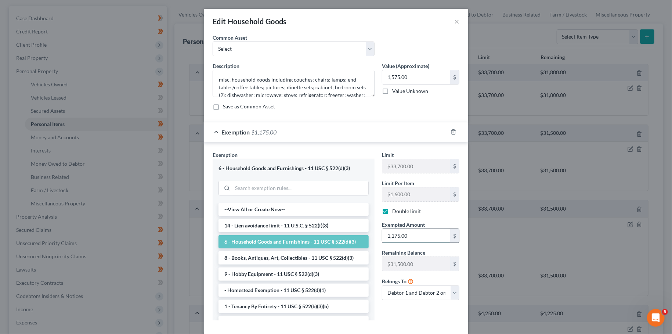
drag, startPoint x: 405, startPoint y: 234, endPoint x: 408, endPoint y: 237, distance: 4.2
click at [407, 236] on input "1,175.00" at bounding box center [416, 236] width 68 height 14
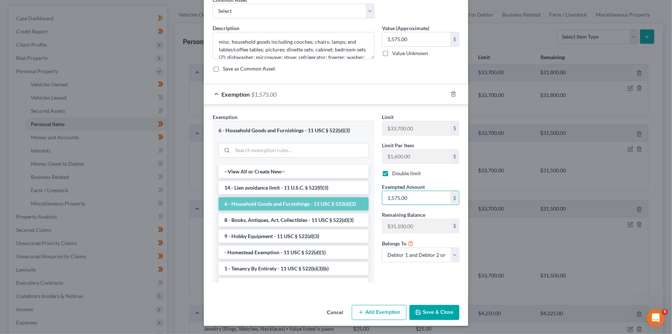
type input "1,575.00"
click at [430, 312] on button "Save & Close" at bounding box center [434, 312] width 50 height 15
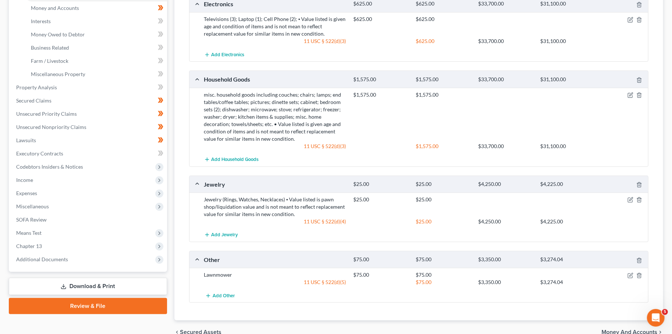
scroll to position [0, 0]
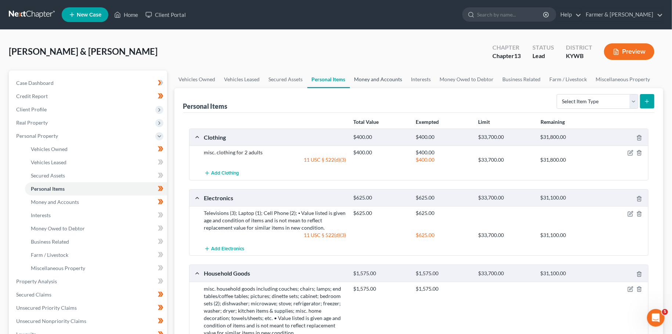
click at [376, 76] on link "Money and Accounts" at bounding box center [378, 80] width 57 height 18
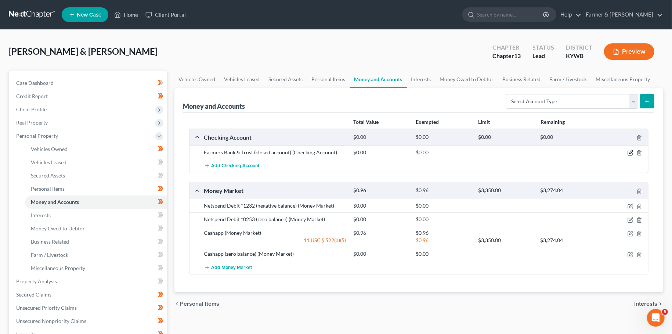
click at [629, 151] on icon "button" at bounding box center [631, 153] width 6 height 6
select select "18"
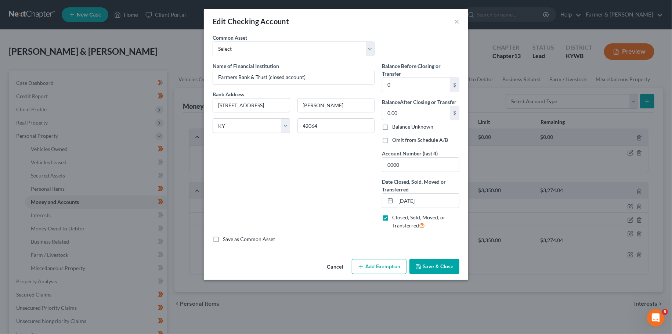
click at [392, 138] on label "Omit from Schedule A/B" at bounding box center [420, 139] width 56 height 7
click at [395, 138] on input "Omit from Schedule A/B" at bounding box center [397, 138] width 5 height 5
checkbox input "true"
click at [433, 261] on button "Save & Close" at bounding box center [434, 266] width 50 height 15
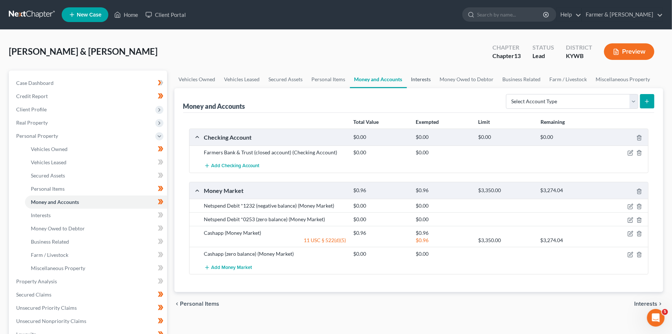
click at [426, 79] on link "Interests" at bounding box center [421, 80] width 29 height 18
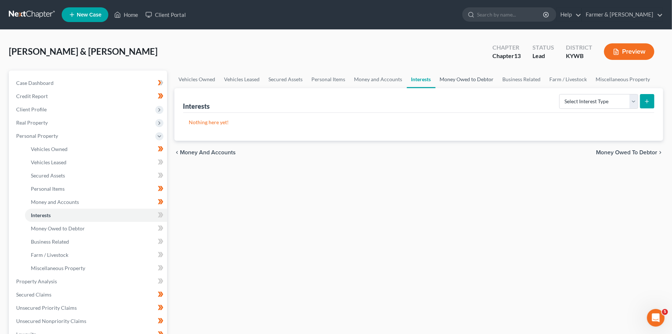
click at [456, 78] on link "Money Owed to Debtor" at bounding box center [466, 80] width 63 height 18
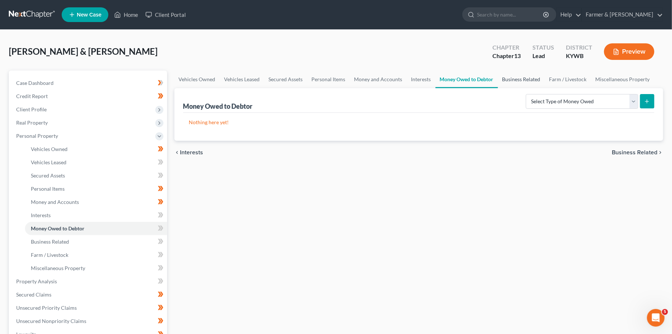
click at [513, 80] on link "Business Related" at bounding box center [521, 80] width 47 height 18
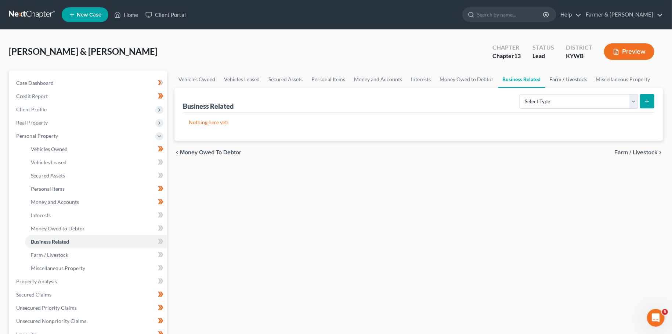
click at [570, 78] on link "Farm / Livestock" at bounding box center [568, 80] width 46 height 18
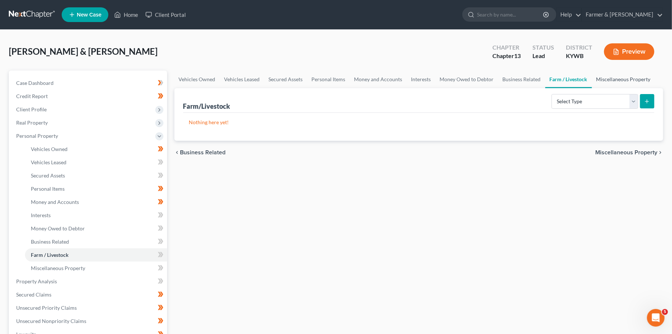
click at [622, 79] on link "Miscellaneous Property" at bounding box center [623, 80] width 63 height 18
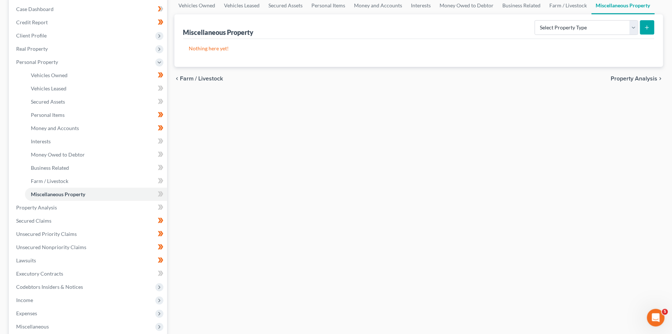
scroll to position [129, 0]
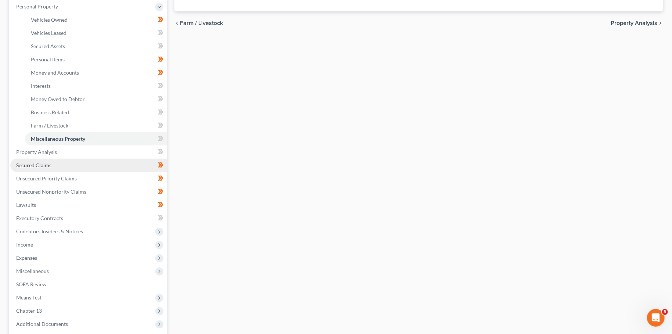
click at [80, 166] on link "Secured Claims" at bounding box center [88, 165] width 157 height 13
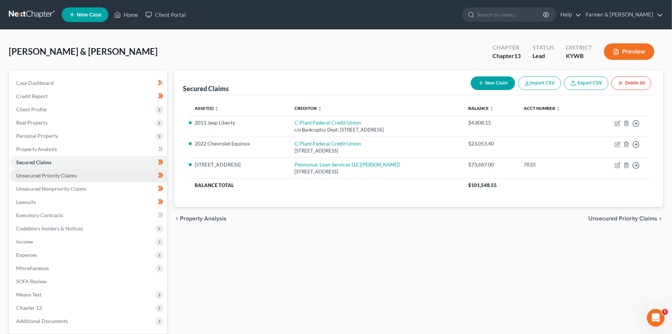
click at [74, 173] on span "Unsecured Priority Claims" at bounding box center [46, 175] width 61 height 6
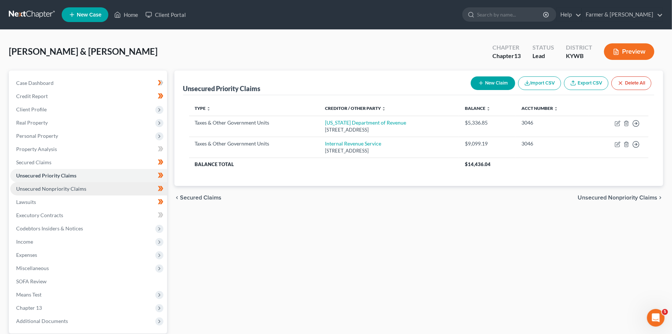
click at [73, 186] on span "Unsecured Nonpriority Claims" at bounding box center [51, 188] width 70 height 6
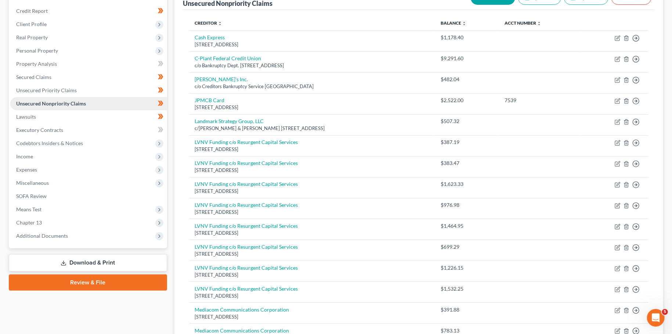
scroll to position [129, 0]
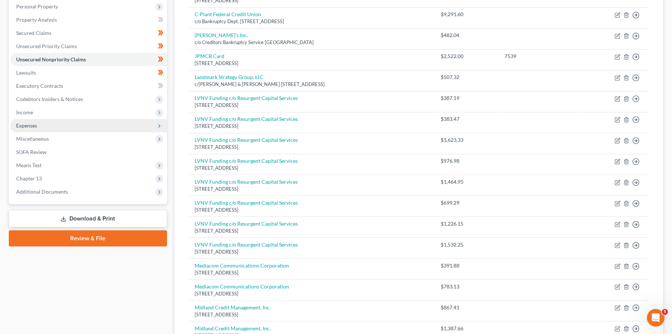
click at [73, 128] on span "Expenses" at bounding box center [88, 125] width 157 height 13
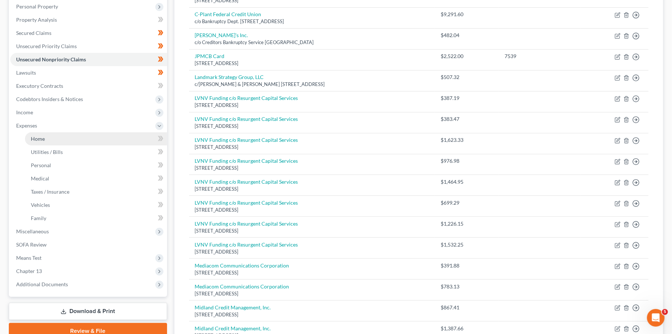
click at [74, 138] on link "Home" at bounding box center [96, 138] width 142 height 13
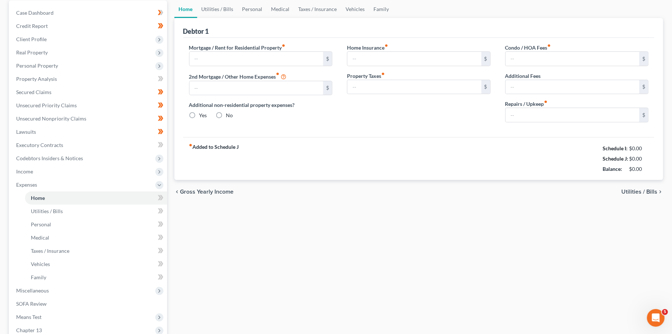
type input "444.00"
type input "0.00"
radio input "true"
type input "0.00"
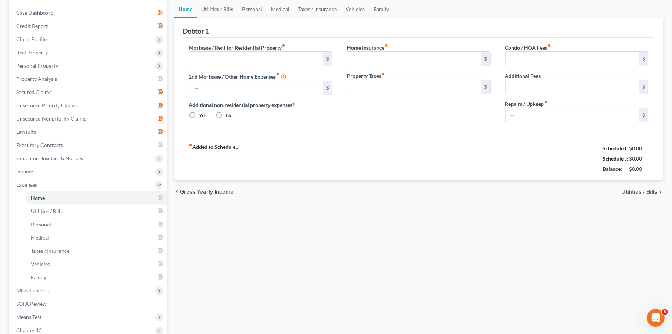
type input "0.00"
type input "100.00"
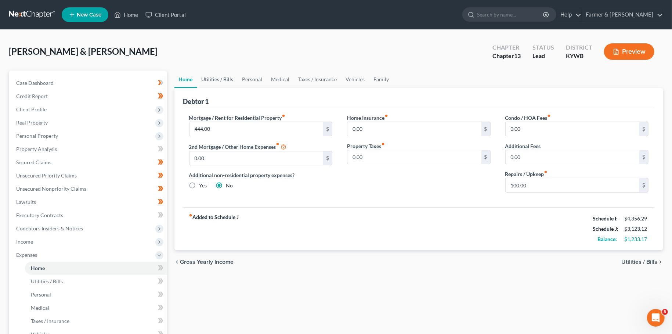
click at [206, 80] on link "Utilities / Bills" at bounding box center [217, 80] width 41 height 18
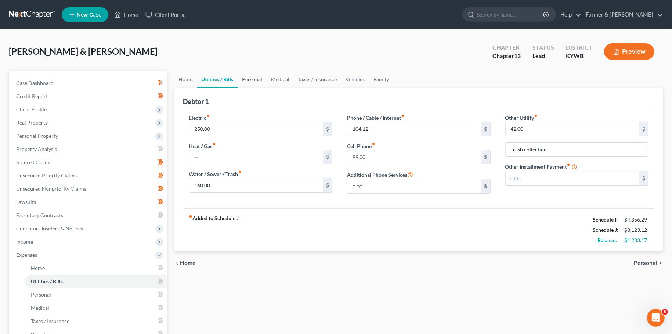
click at [265, 81] on link "Personal" at bounding box center [252, 80] width 29 height 18
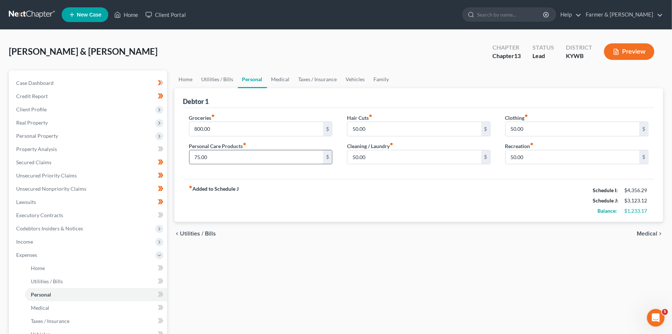
click at [235, 158] on input "75.00" at bounding box center [256, 157] width 134 height 14
type input "100.00"
type input "0.00"
type input "75.00"
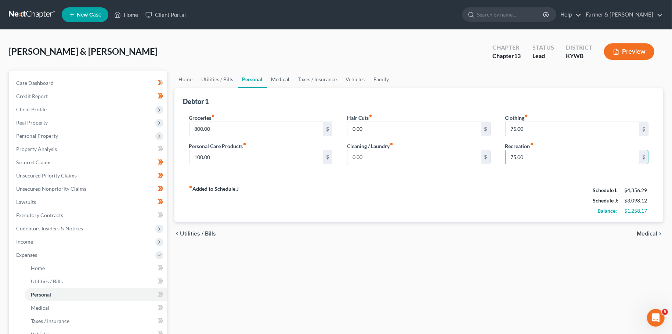
type input "75.00"
click at [290, 80] on link "Medical" at bounding box center [280, 80] width 27 height 18
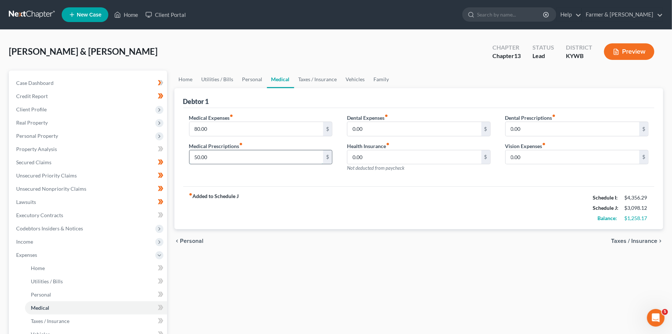
click at [254, 157] on input "50.00" at bounding box center [256, 157] width 134 height 14
type input "80.00"
click at [290, 275] on div "Home Utilities / Bills Personal Medical Taxes / Insurance Vehicles Family Debto…" at bounding box center [419, 270] width 496 height 398
click at [324, 79] on link "Taxes / Insurance" at bounding box center [317, 80] width 47 height 18
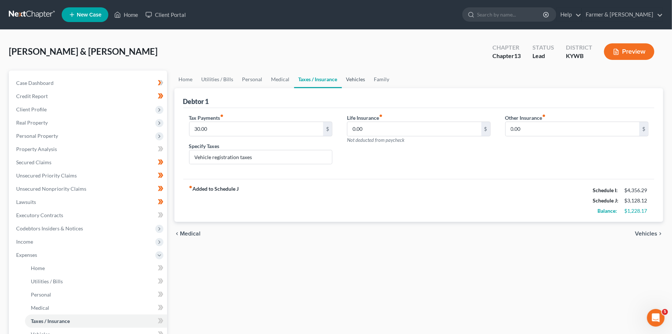
drag, startPoint x: 347, startPoint y: 77, endPoint x: 365, endPoint y: 76, distance: 18.4
click at [347, 77] on link "Vehicles" at bounding box center [356, 80] width 28 height 18
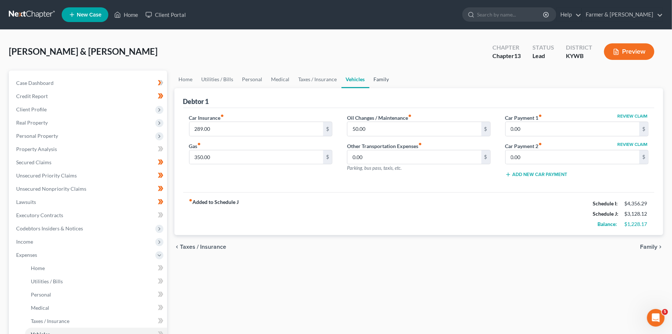
click at [384, 78] on link "Family" at bounding box center [381, 80] width 24 height 18
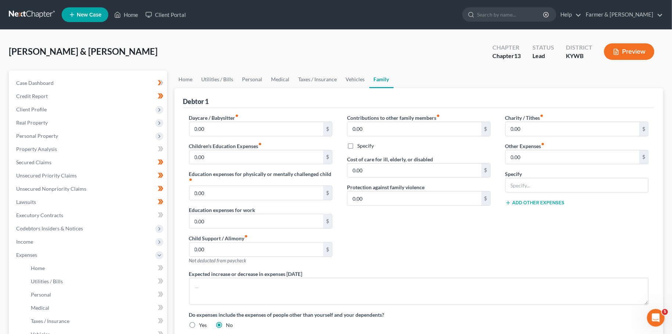
scroll to position [162, 0]
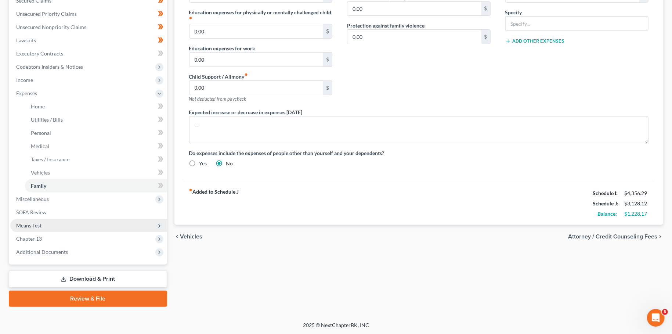
click at [41, 223] on span "Means Test" at bounding box center [28, 225] width 25 height 6
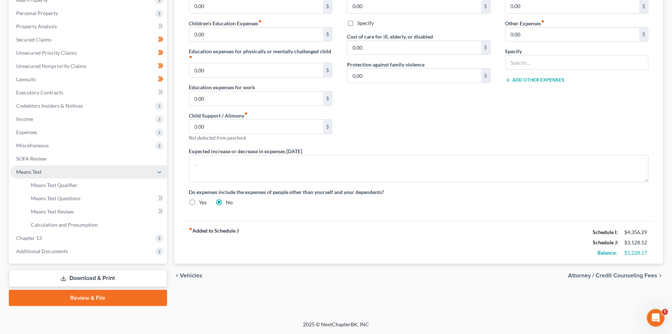
scroll to position [122, 0]
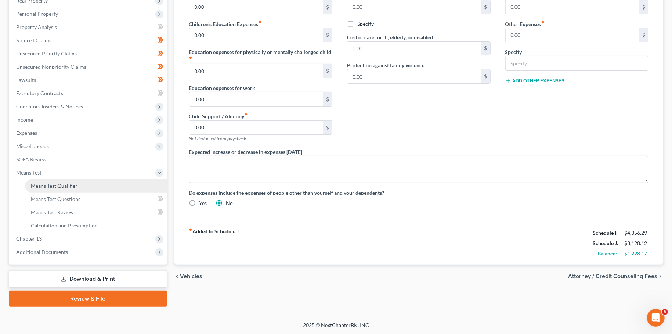
click at [50, 182] on span "Means Test Qualifier" at bounding box center [54, 185] width 47 height 6
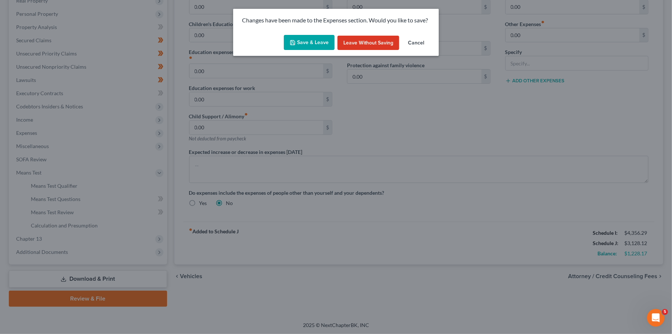
click at [292, 41] on icon "button" at bounding box center [293, 43] width 6 height 6
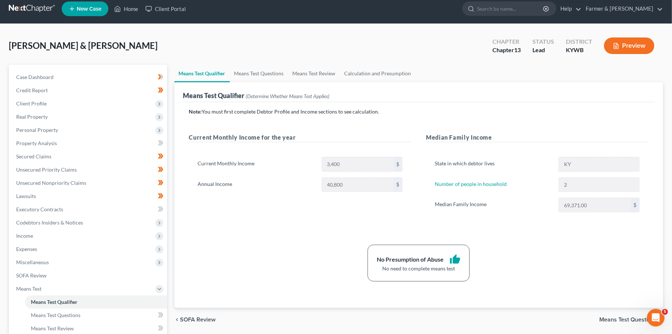
scroll to position [122, 0]
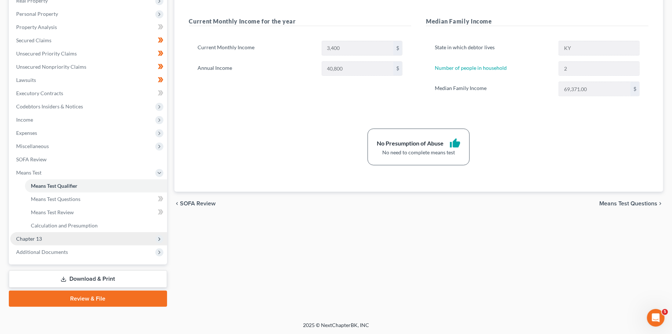
click at [66, 239] on span "Chapter 13" at bounding box center [88, 238] width 157 height 13
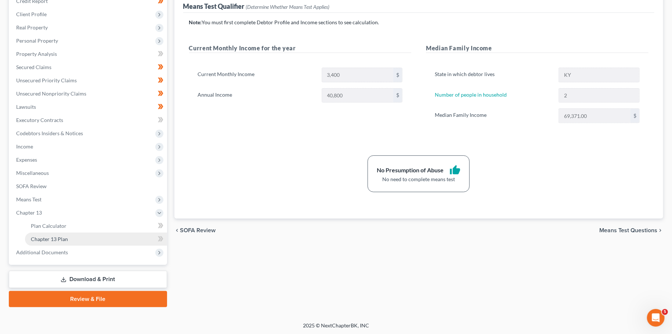
click at [66, 241] on span "Chapter 13 Plan" at bounding box center [49, 239] width 37 height 6
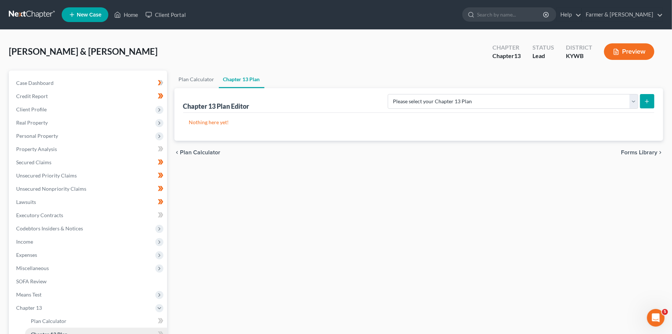
scroll to position [95, 0]
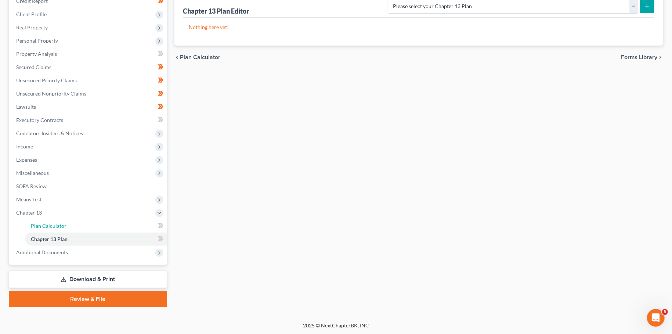
click at [42, 221] on link "Plan Calculator" at bounding box center [96, 225] width 142 height 13
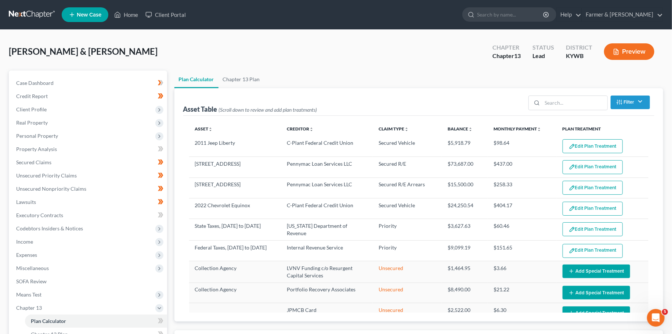
select select "59"
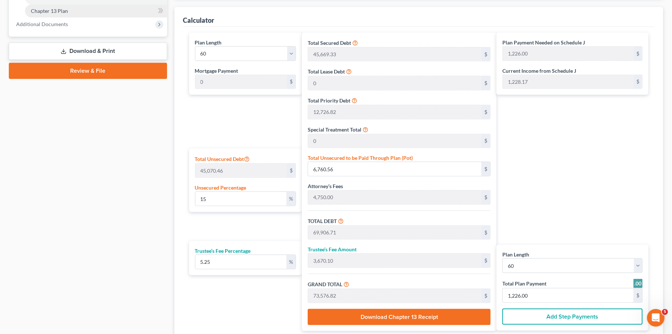
click at [72, 12] on link "Chapter 13 Plan" at bounding box center [96, 10] width 142 height 13
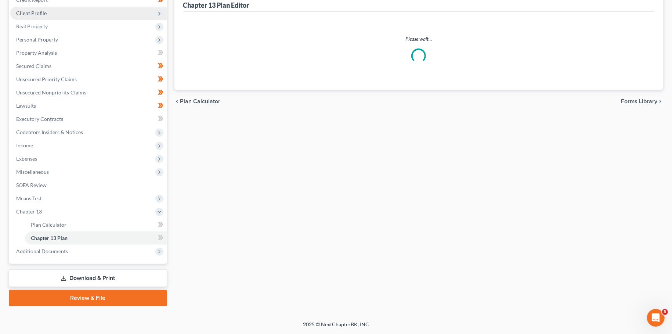
scroll to position [95, 0]
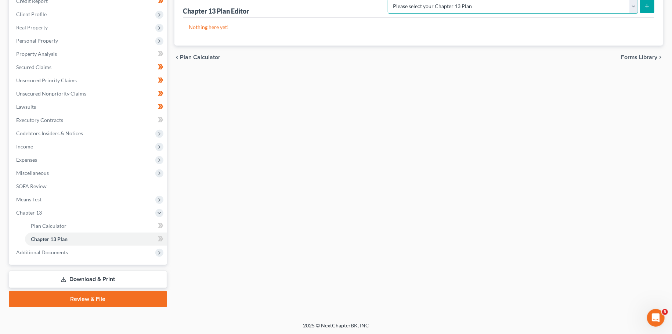
click at [388, 0] on select "Please select your Chapter 13 Plan National Form Plan - Official Form 113 Natio…" at bounding box center [513, 6] width 250 height 15
select select "3"
click option "National Form Plan - Official Form 113: Farmer & Wright Plan with TFS Bill Pay" at bounding box center [0, 0] width 0 height 0
click at [647, 2] on button "submit" at bounding box center [647, 6] width 14 height 14
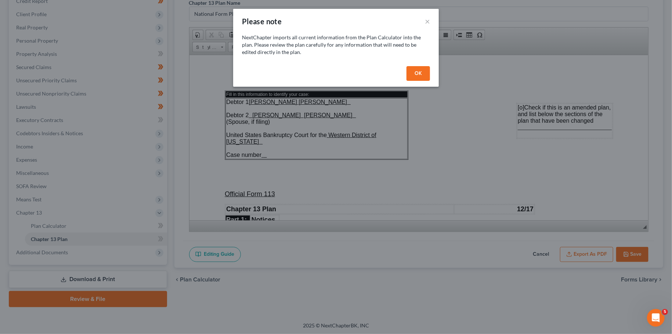
scroll to position [0, 0]
click at [418, 75] on button "OK" at bounding box center [418, 73] width 24 height 15
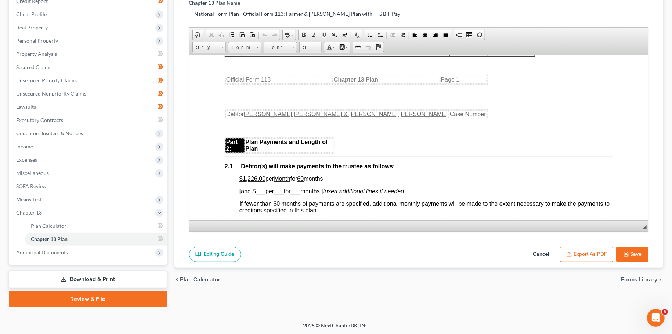
scroll to position [388, 0]
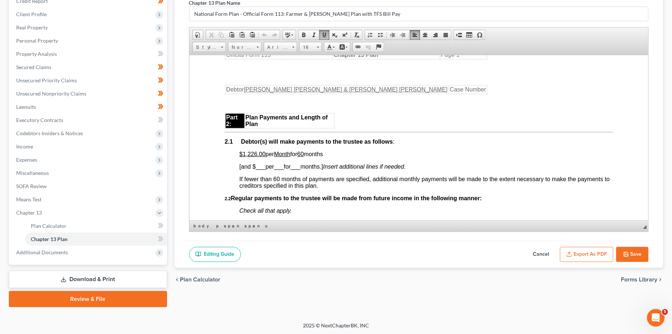
drag, startPoint x: 301, startPoint y: 156, endPoint x: 332, endPoint y: 159, distance: 31.3
click at [332, 157] on p "$1,226.00 per Month for 60 months" at bounding box center [426, 154] width 374 height 7
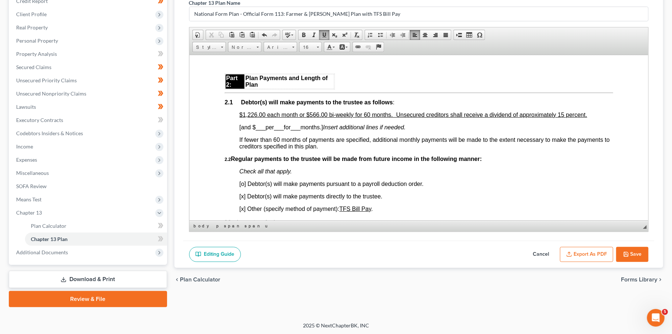
scroll to position [452, 0]
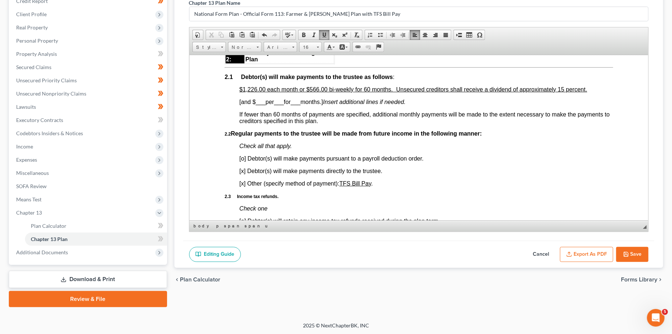
click at [244, 161] on span "[o] Debtor(s) will make payments pursuant to a payroll deduction order." at bounding box center [331, 158] width 184 height 6
click at [245, 174] on span "[xo Debtor(s) will make payments directly to the trustee." at bounding box center [311, 170] width 145 height 6
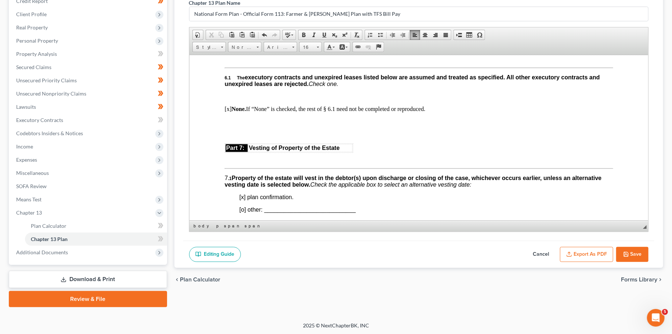
scroll to position [2068, 0]
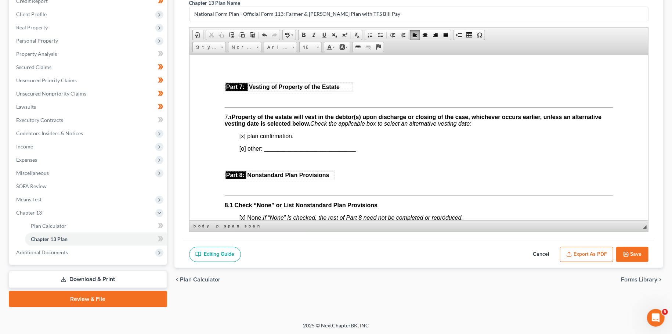
click at [577, 257] on button "Export as PDF" at bounding box center [586, 254] width 53 height 15
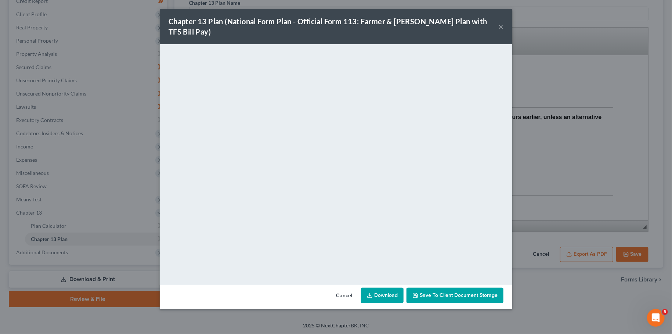
click at [468, 292] on span "Save to Client Document Storage" at bounding box center [459, 295] width 78 height 6
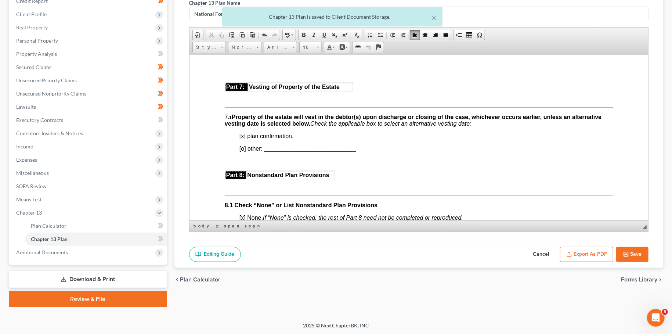
click at [625, 252] on polyline "button" at bounding box center [626, 252] width 2 height 1
select select "3"
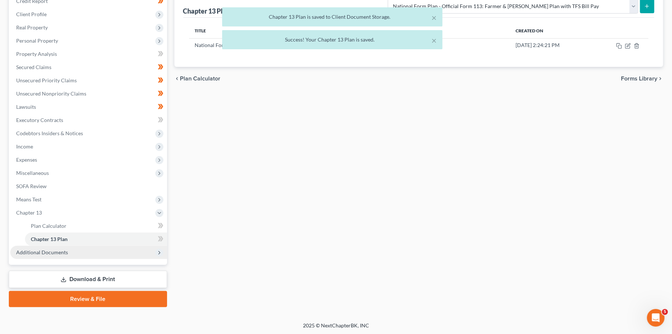
click at [55, 247] on span "Additional Documents" at bounding box center [88, 252] width 157 height 13
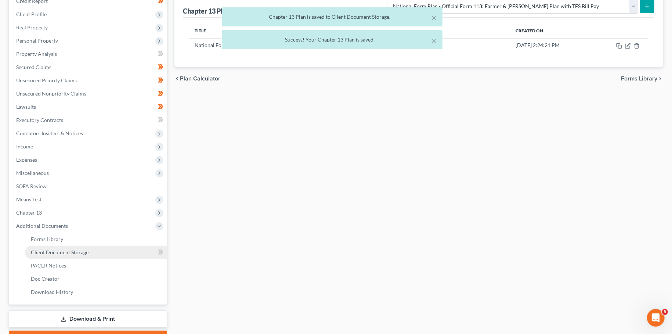
click at [62, 253] on span "Client Document Storage" at bounding box center [60, 252] width 58 height 6
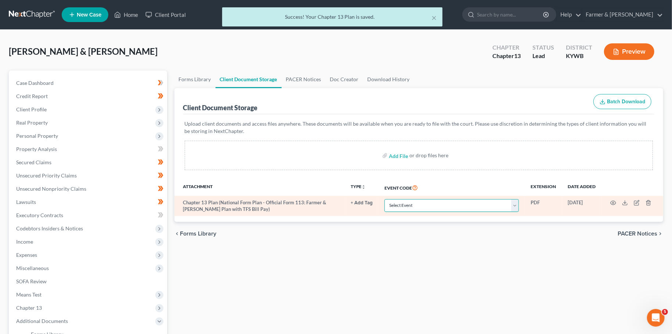
select select "16"
click option "Chapter 13 Plan" at bounding box center [0, 0] width 0 height 0
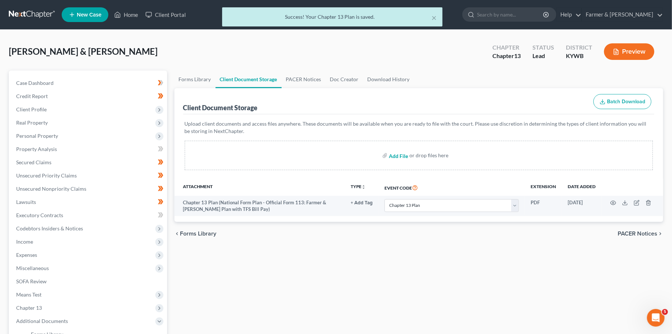
click at [390, 155] on input "file" at bounding box center [398, 155] width 18 height 13
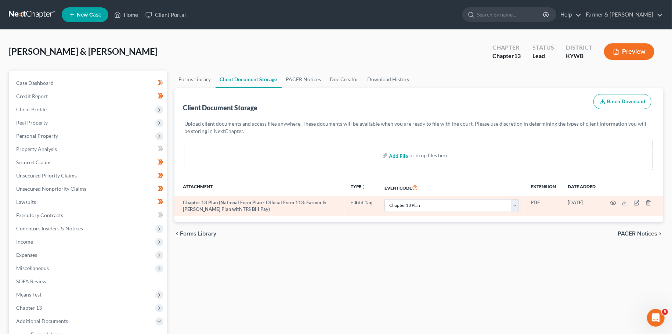
type input "C:\fakepath\Combined CCC for filing.pdf"
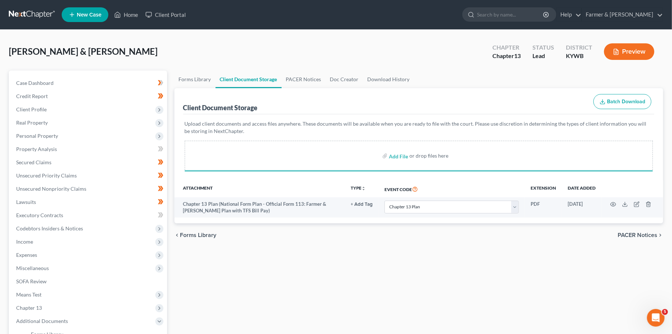
select select "16"
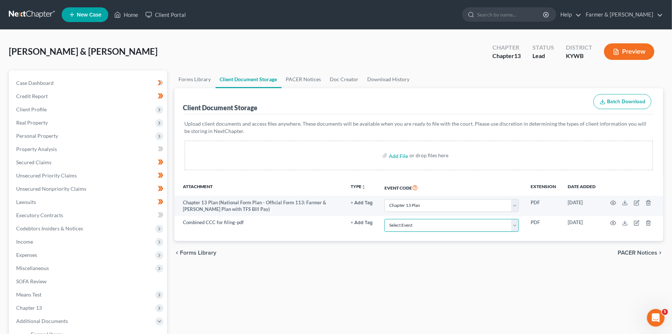
click at [384, 219] on select "Select Event Amended Answer Amended Complaint Amended List of Creditors (Fee) A…" at bounding box center [451, 225] width 134 height 13
select select "7"
click option "Certificate of Credit Counseling" at bounding box center [0, 0] width 0 height 0
click at [338, 281] on div "Forms Library Client Document Storage PACER Notices Doc Creator Download Histor…" at bounding box center [419, 256] width 496 height 371
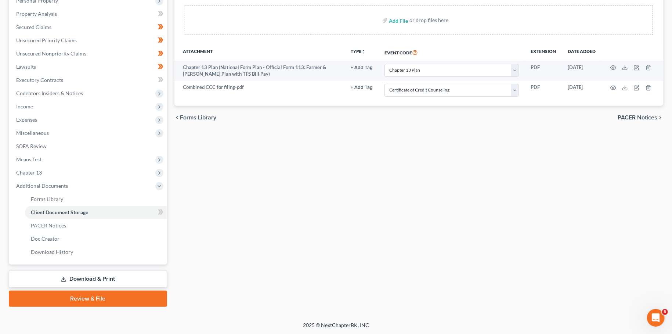
click at [116, 300] on link "Review & File" at bounding box center [88, 298] width 158 height 16
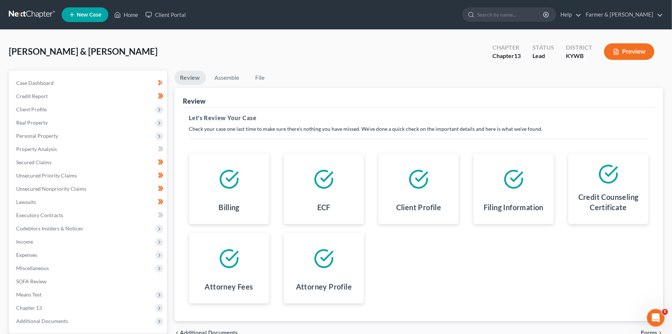
scroll to position [69, 0]
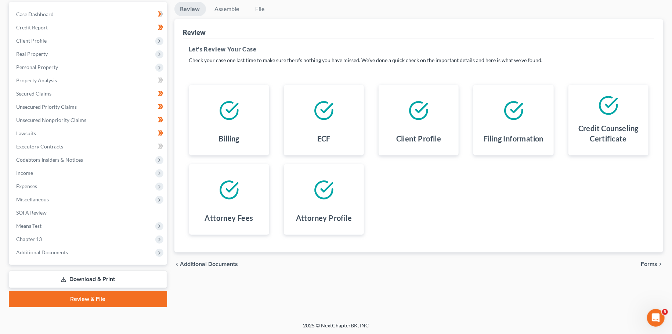
click at [646, 263] on span "Forms" at bounding box center [649, 264] width 17 height 6
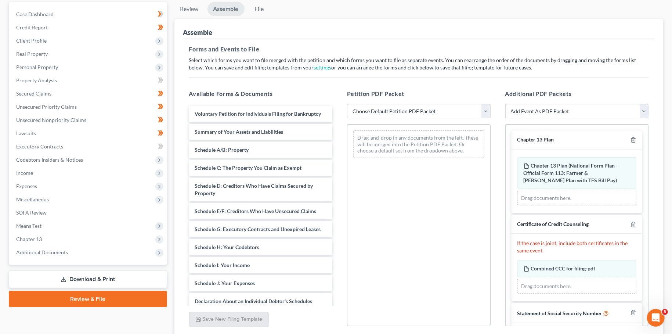
scroll to position [20, 0]
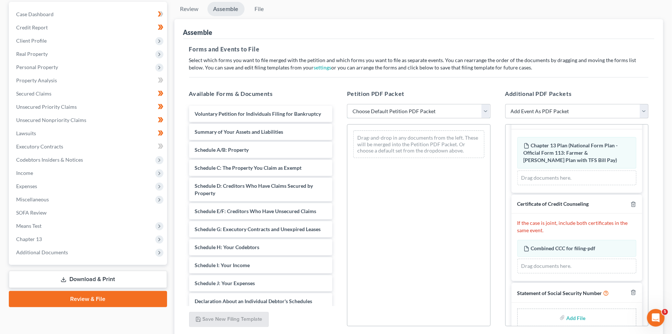
click at [347, 104] on select "Choose Default Petition PDF Packet Emergency Filing (Voluntary Petition and Cre…" at bounding box center [419, 111] width 144 height 15
select select "1"
click option "Chapter 13 Template" at bounding box center [0, 0] width 0 height 0
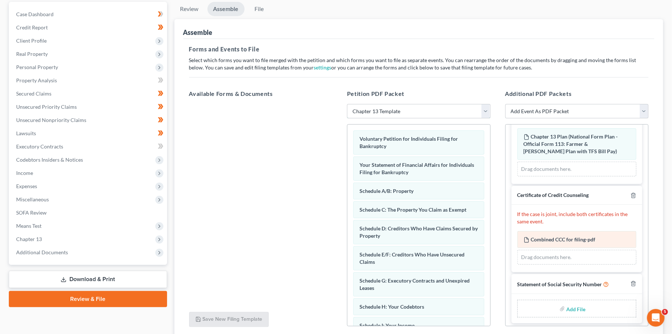
scroll to position [30, 0]
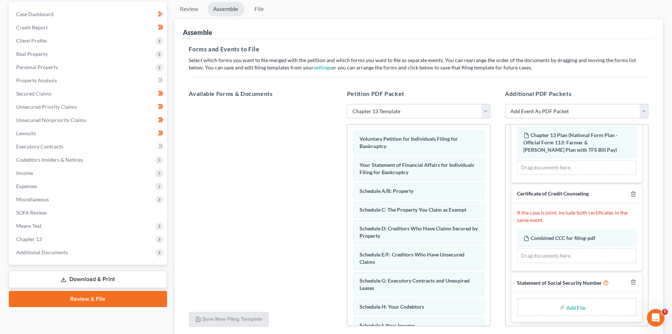
click at [577, 304] on input "file" at bounding box center [576, 306] width 18 height 13
type input "C:\fakepath\SSN to sign.pdf"
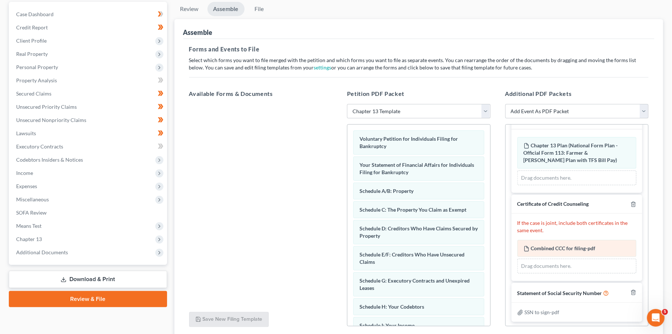
scroll to position [126, 0]
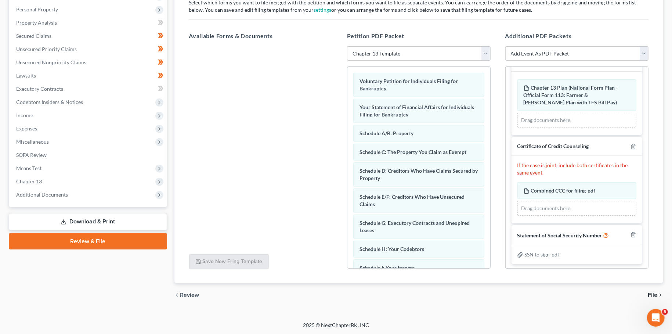
click at [653, 293] on span "File" at bounding box center [653, 295] width 10 height 6
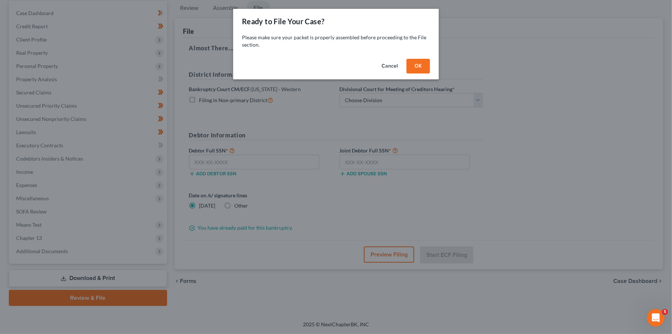
scroll to position [69, 0]
click at [416, 62] on button "OK" at bounding box center [418, 66] width 24 height 15
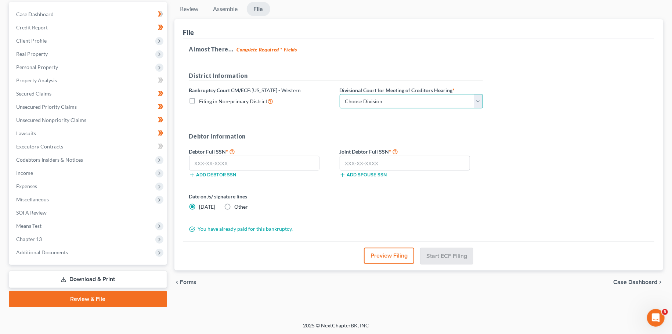
click at [340, 94] on select "Choose Division Bowling Green Louisville Owensboro Paducah" at bounding box center [411, 101] width 143 height 15
select select "3"
click option "Paducah" at bounding box center [0, 0] width 0 height 0
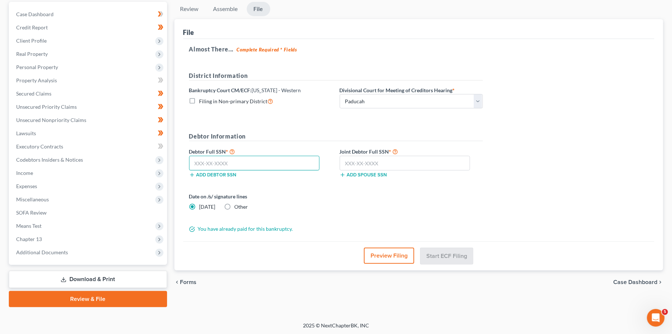
click at [274, 163] on input "text" at bounding box center [254, 163] width 131 height 15
type input "405-17-3046"
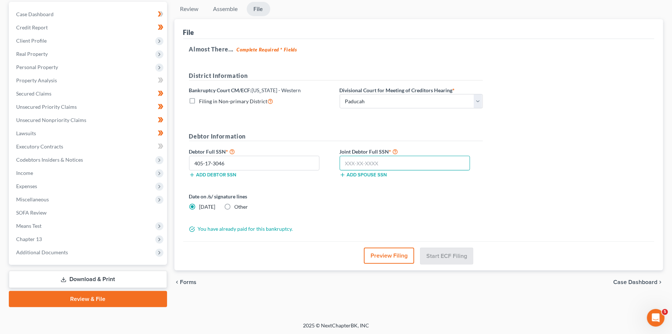
click at [395, 163] on input "text" at bounding box center [405, 163] width 131 height 15
type input "307-94-6165"
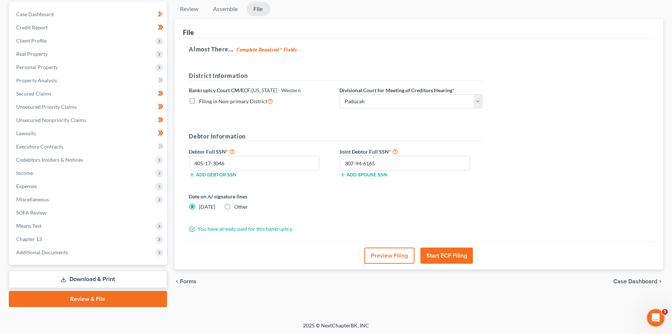
click at [466, 253] on button "Start ECF Filing" at bounding box center [446, 255] width 53 height 16
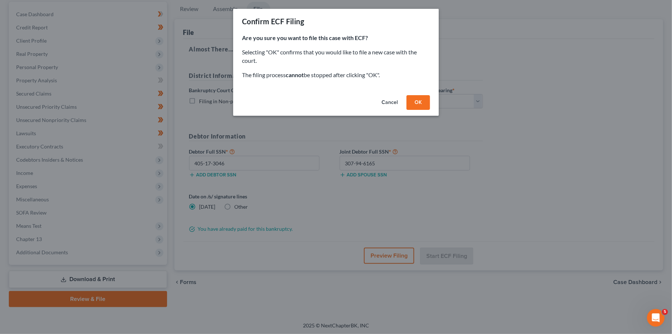
click at [416, 104] on button "OK" at bounding box center [418, 102] width 24 height 15
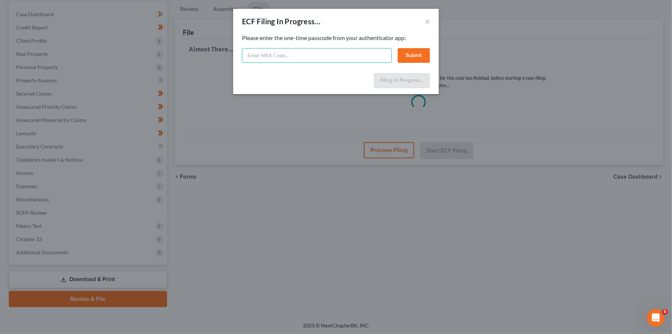
click at [302, 58] on input "text" at bounding box center [317, 55] width 150 height 15
type input "845411"
click at [402, 54] on button "Submit" at bounding box center [414, 55] width 32 height 15
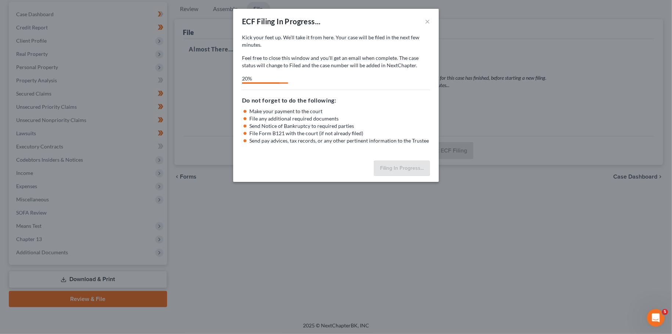
select select "3"
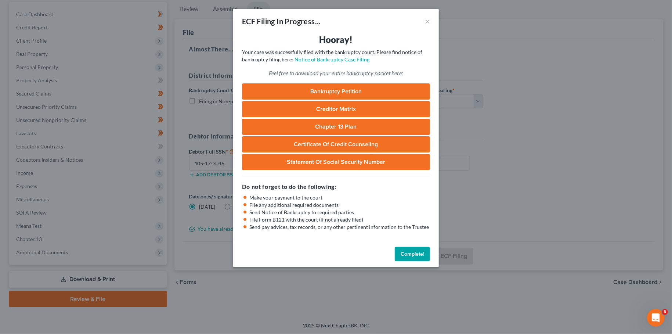
click at [408, 259] on button "Complete!" at bounding box center [412, 254] width 35 height 15
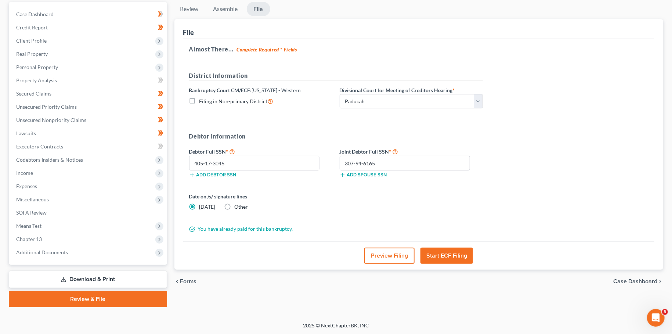
scroll to position [0, 0]
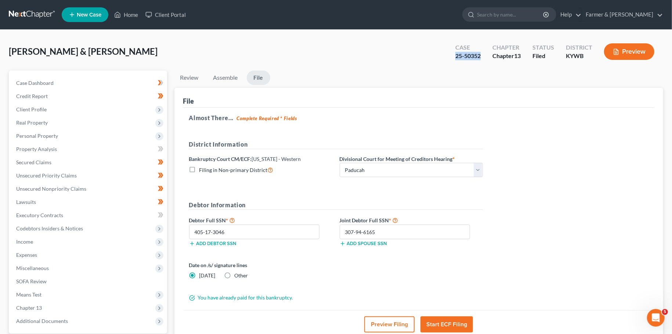
drag, startPoint x: 482, startPoint y: 57, endPoint x: 451, endPoint y: 55, distance: 31.3
click at [451, 55] on div "Case 25-50352" at bounding box center [467, 52] width 37 height 22
copy div "25-50352"
click at [120, 17] on icon at bounding box center [117, 15] width 5 height 6
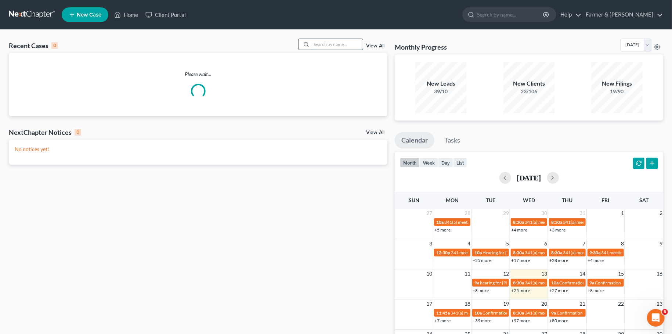
click at [336, 41] on input "search" at bounding box center [336, 44] width 51 height 11
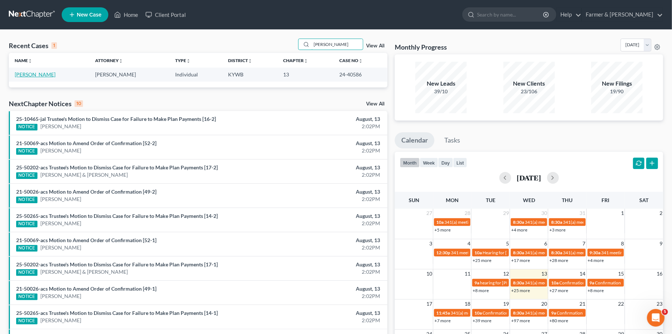
type input "bernadette kelly"
click at [45, 76] on link "Kelly, Bernadette" at bounding box center [35, 74] width 41 height 6
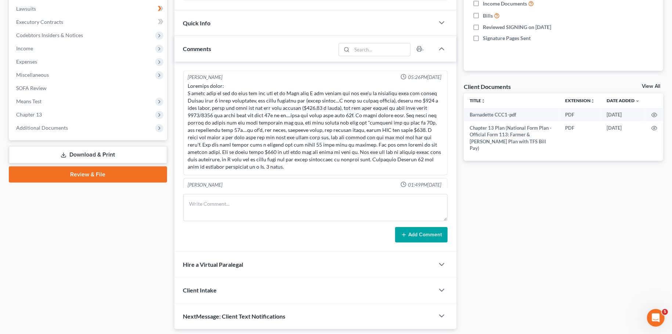
scroll to position [42, 0]
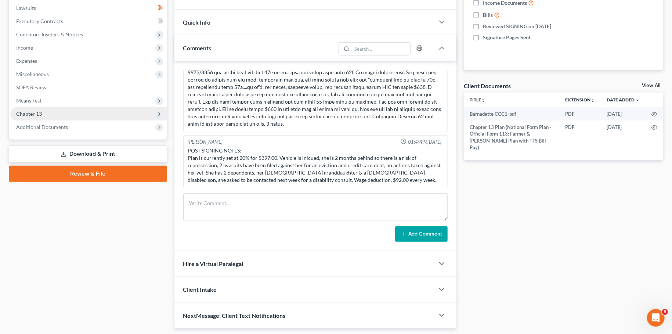
click at [57, 118] on span "Chapter 13" at bounding box center [88, 113] width 157 height 13
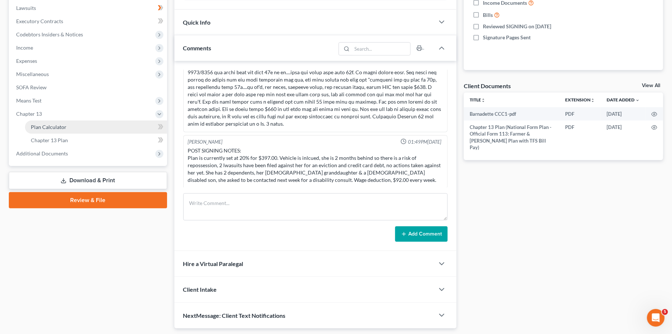
click at [59, 127] on span "Plan Calculator" at bounding box center [49, 127] width 36 height 6
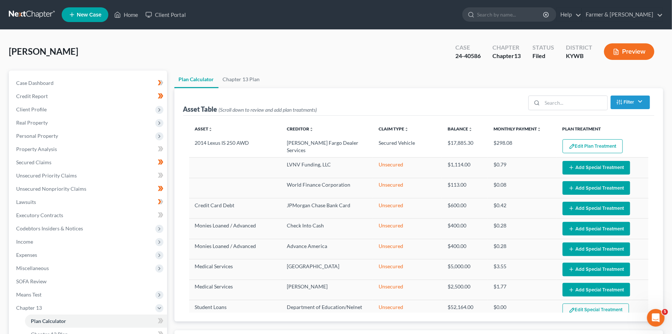
select select "59"
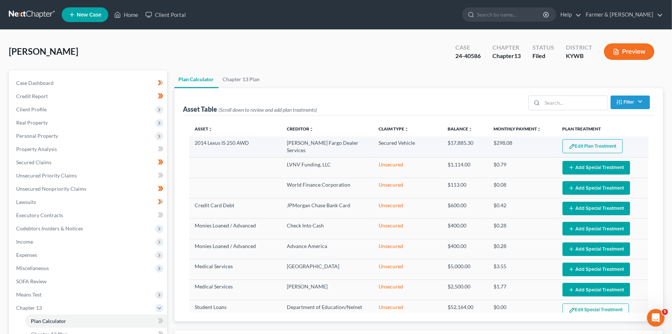
click at [582, 143] on button "Edit Plan Treatment" at bounding box center [593, 146] width 60 height 14
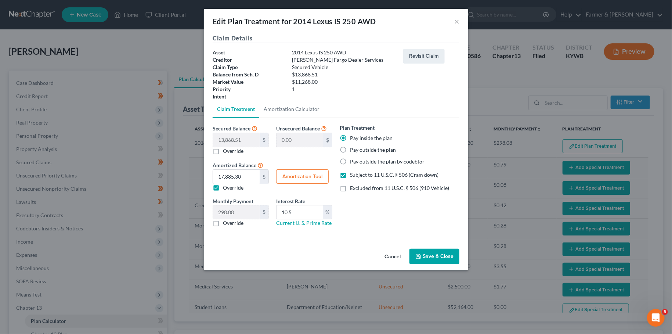
click at [430, 255] on button "Save & Close" at bounding box center [434, 256] width 50 height 15
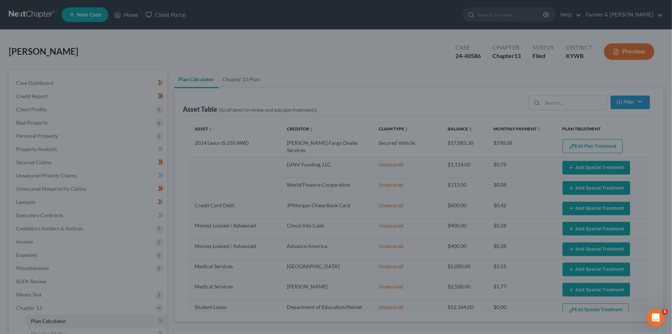
select select "59"
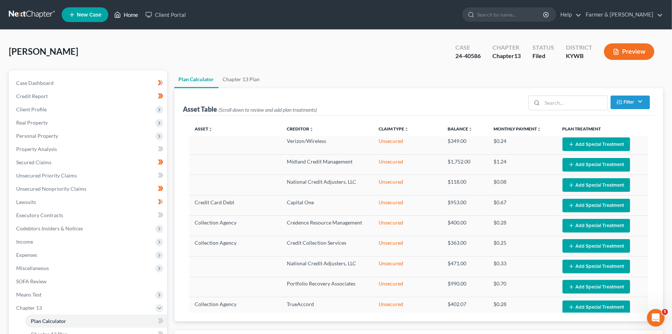
click at [127, 12] on link "Home" at bounding box center [126, 14] width 31 height 13
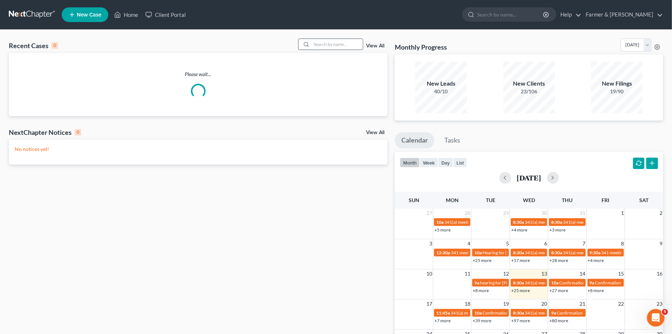
click at [343, 46] on input "search" at bounding box center [336, 44] width 51 height 11
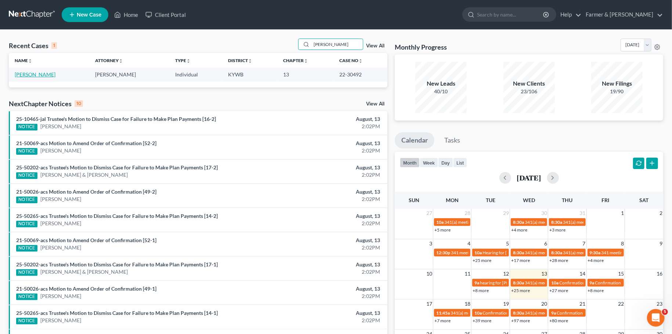
type input "susan becker"
click at [35, 73] on link "Becker, Susan" at bounding box center [35, 74] width 41 height 6
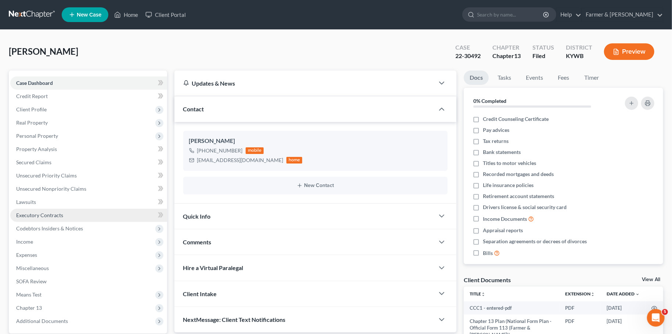
scroll to position [69, 0]
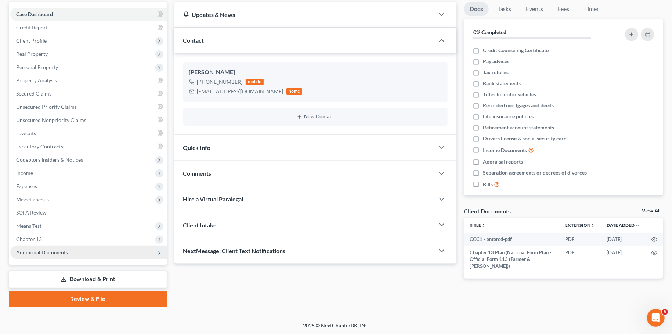
click at [59, 253] on span "Additional Documents" at bounding box center [42, 252] width 52 height 6
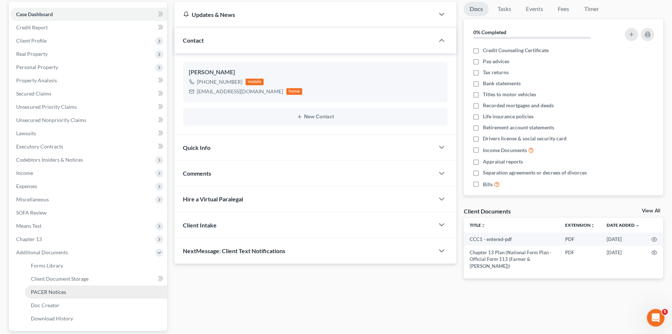
click at [51, 289] on span "PACER Notices" at bounding box center [48, 292] width 35 height 6
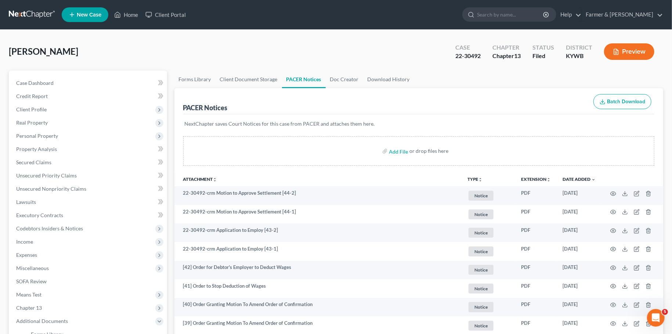
click at [132, 7] on ul "New Case Home Client Portal - No Result - See all results Or Press Enter... Hel…" at bounding box center [362, 14] width 601 height 19
click at [130, 19] on link "Home" at bounding box center [126, 14] width 31 height 13
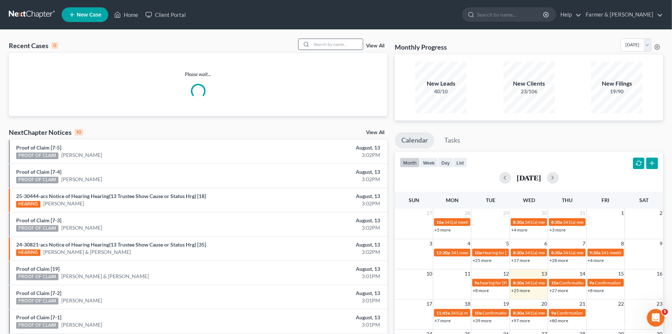
click at [325, 41] on input "search" at bounding box center [336, 44] width 51 height 11
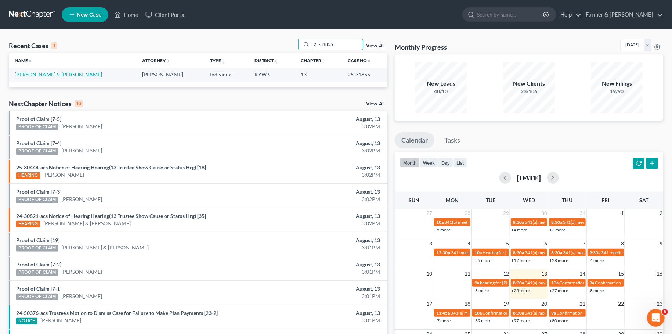
type input "25-31855"
click at [78, 74] on link "Schramkowski, Scot & Chandler, Sandra" at bounding box center [58, 74] width 87 height 6
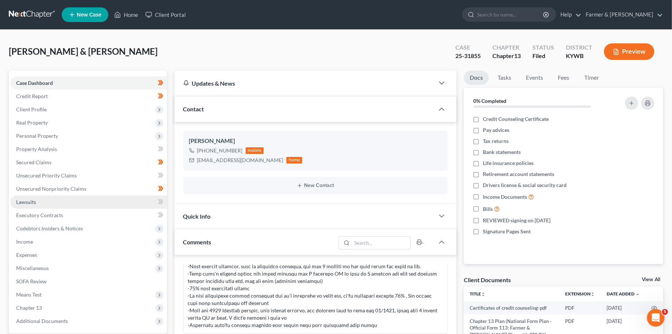
scroll to position [129, 0]
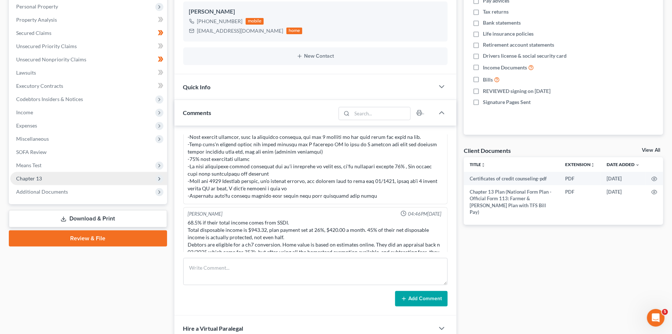
click at [53, 177] on span "Chapter 13" at bounding box center [88, 178] width 157 height 13
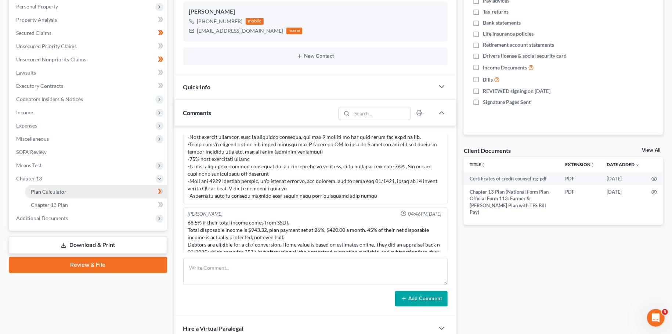
click at [53, 191] on span "Plan Calculator" at bounding box center [49, 191] width 36 height 6
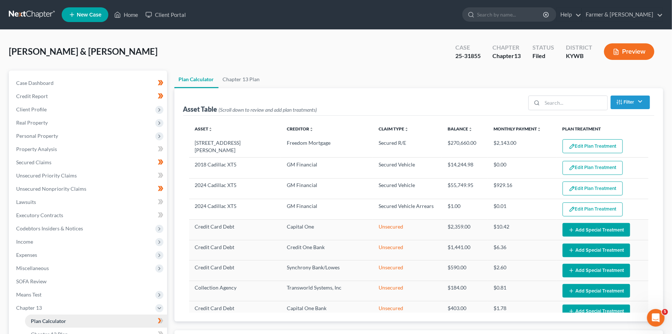
select select "59"
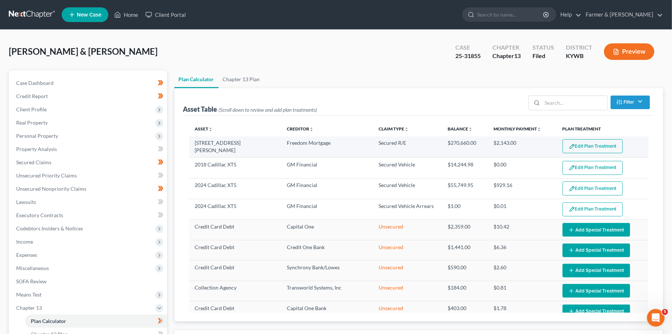
click at [576, 145] on button "Edit Plan Treatment" at bounding box center [593, 146] width 60 height 14
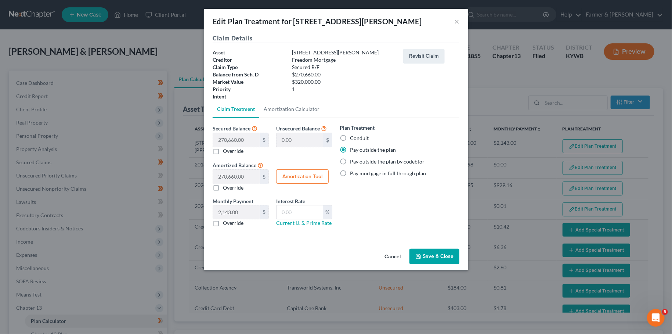
click at [436, 257] on button "Save & Close" at bounding box center [434, 256] width 50 height 15
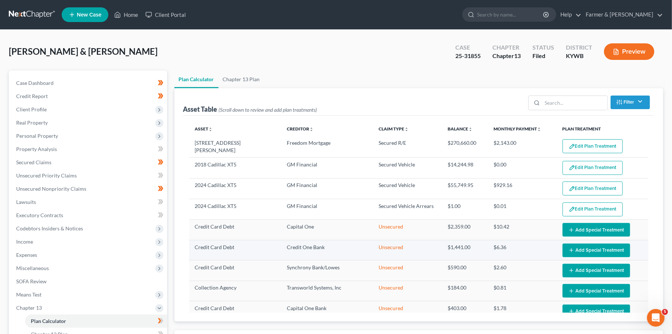
select select "59"
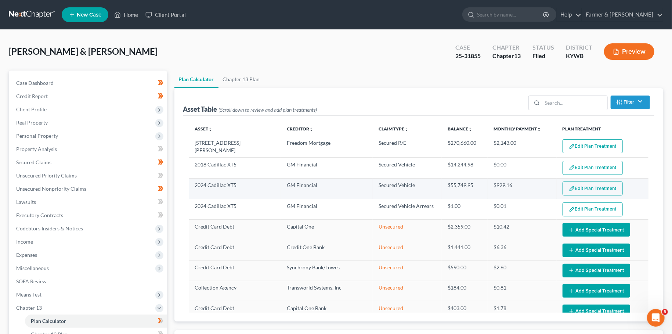
click at [583, 182] on button "Edit Plan Treatment" at bounding box center [593, 188] width 60 height 14
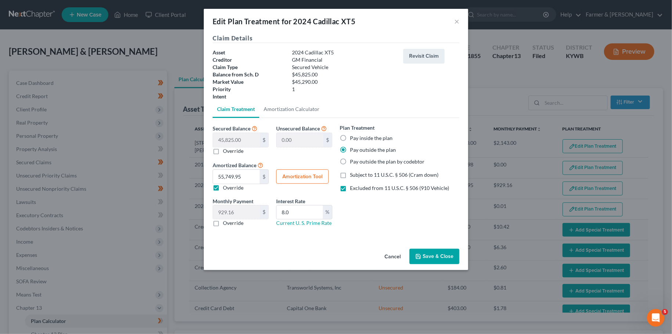
click at [350, 137] on label "Pay inside the plan" at bounding box center [371, 137] width 43 height 7
click at [353, 137] on input "Pay inside the plan" at bounding box center [355, 136] width 5 height 5
radio input "true"
click at [303, 175] on button "Amortization Tool" at bounding box center [302, 176] width 53 height 15
type input "45,825.00"
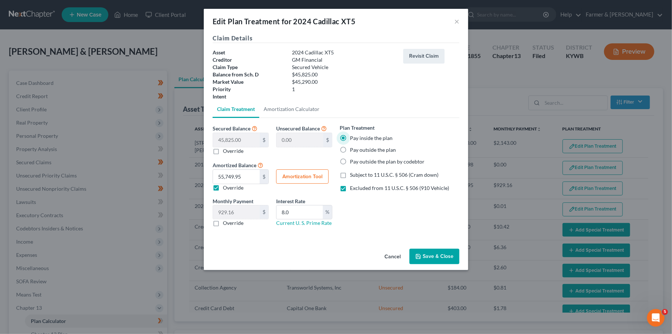
type input "8.0"
type input "60"
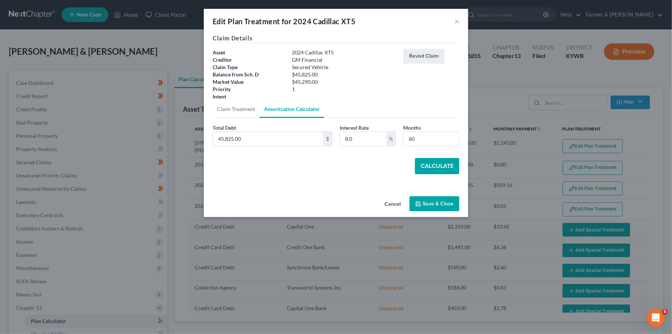
click at [434, 159] on button "Calculate" at bounding box center [437, 166] width 44 height 16
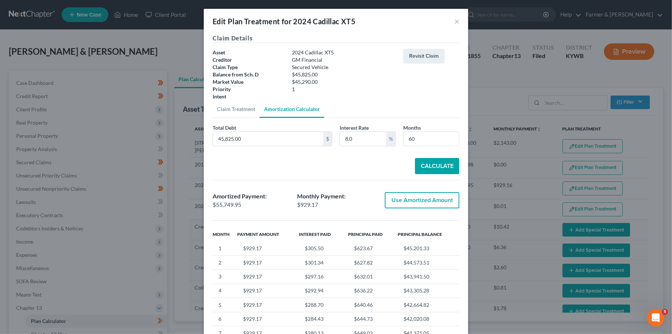
click at [423, 205] on button "Use Amortized Amount" at bounding box center [422, 200] width 75 height 16
type input "55,749.94"
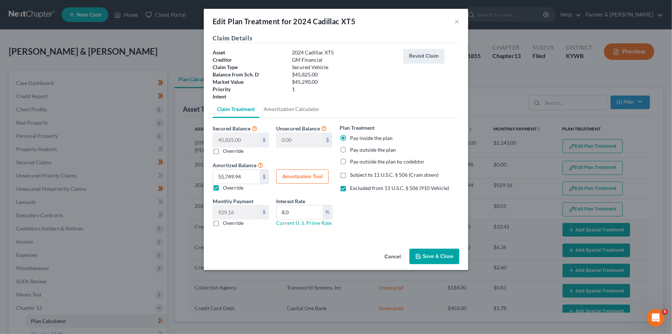
click at [426, 251] on button "Save & Close" at bounding box center [434, 256] width 50 height 15
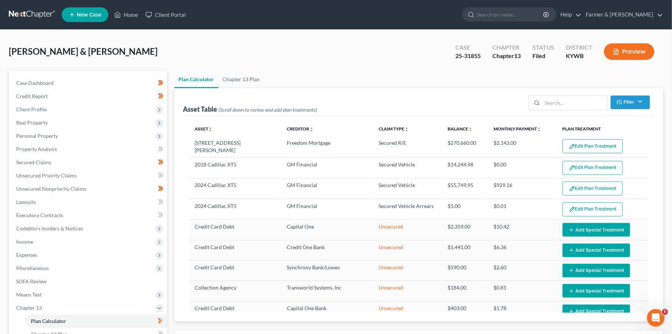
select select "59"
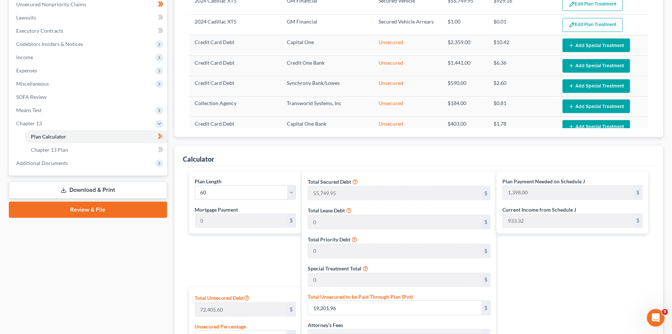
scroll to position [120, 0]
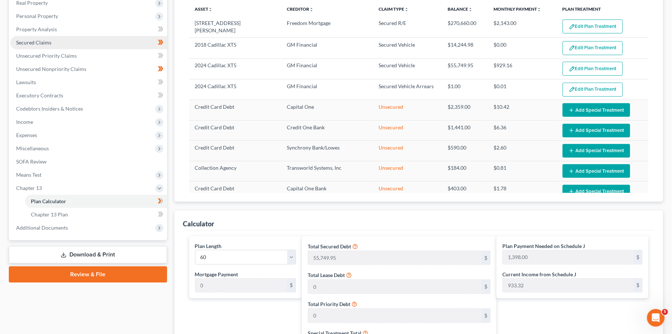
click at [53, 40] on link "Secured Claims" at bounding box center [88, 42] width 157 height 13
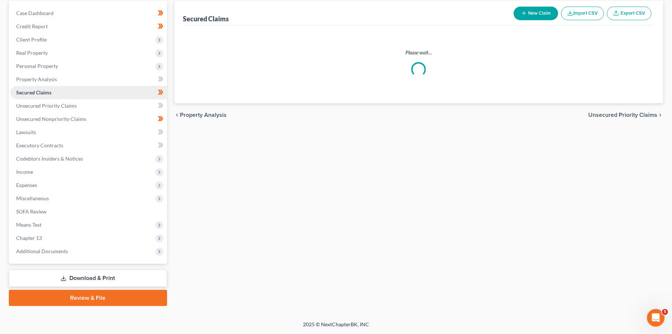
scroll to position [69, 0]
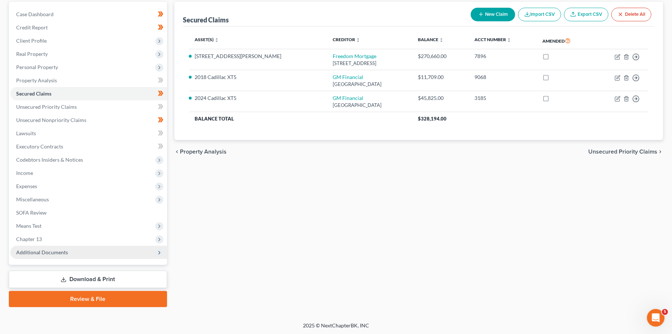
click at [70, 258] on span "Additional Documents" at bounding box center [88, 252] width 157 height 13
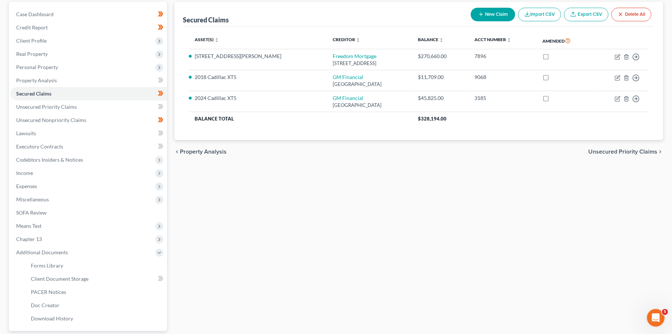
scroll to position [0, 0]
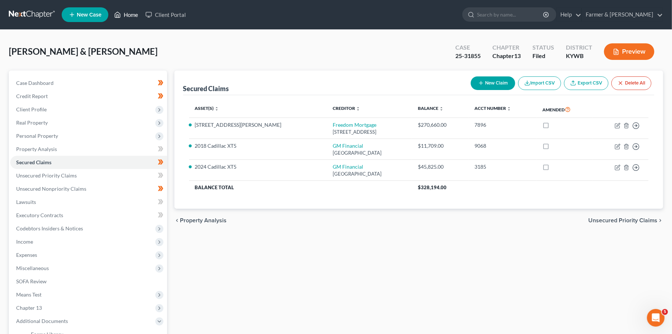
click at [137, 17] on link "Home" at bounding box center [126, 14] width 31 height 13
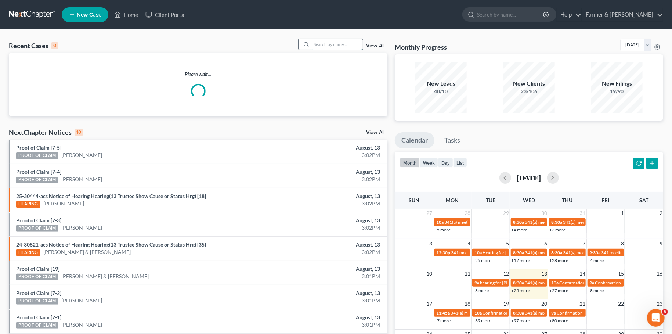
click at [311, 41] on input "search" at bounding box center [336, 44] width 51 height 11
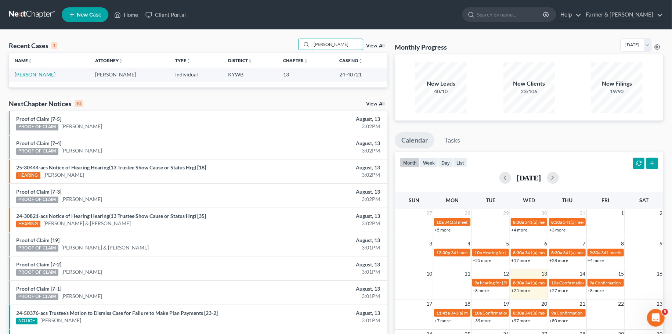
type input "dana alves"
click at [34, 76] on link "Alves, Dana" at bounding box center [35, 74] width 41 height 6
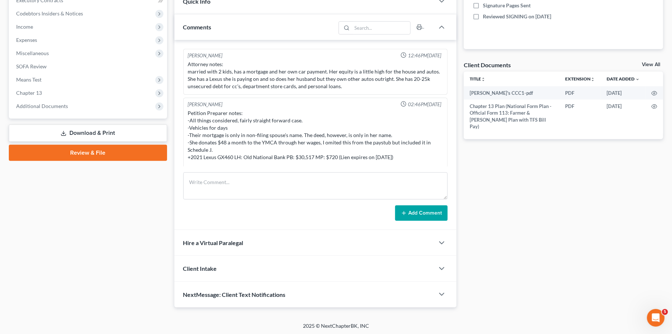
scroll to position [127, 0]
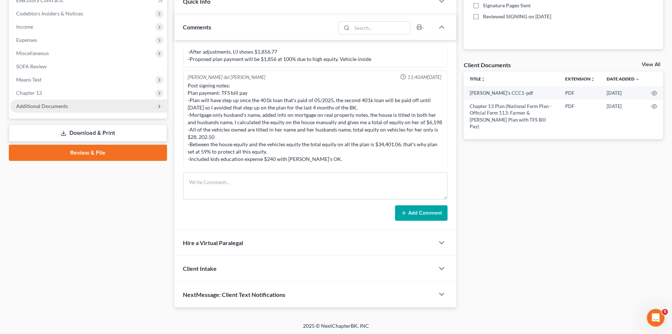
click at [50, 105] on span "Additional Documents" at bounding box center [42, 106] width 52 height 6
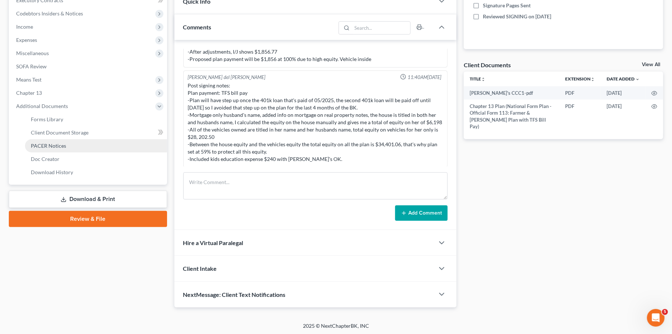
click at [54, 145] on span "PACER Notices" at bounding box center [48, 145] width 35 height 6
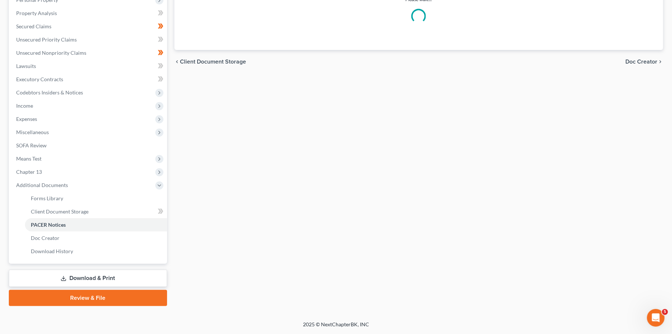
scroll to position [135, 0]
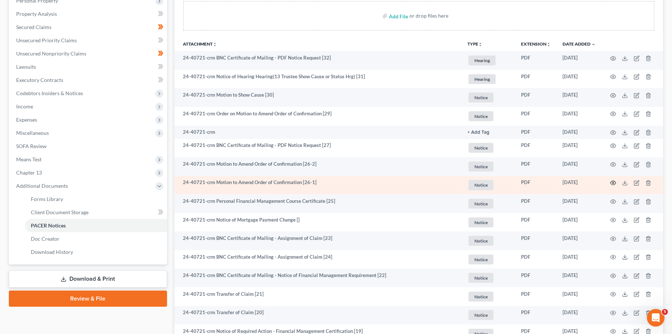
click at [614, 181] on icon "button" at bounding box center [613, 183] width 6 height 6
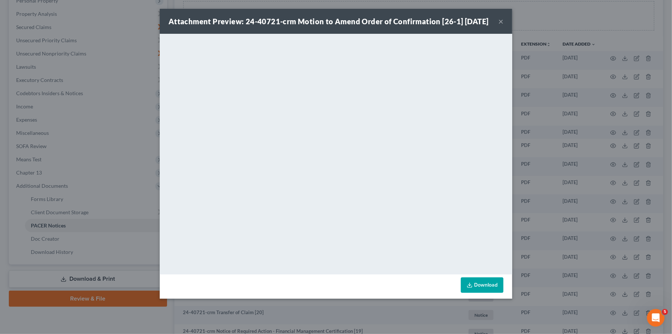
click at [500, 26] on button "×" at bounding box center [500, 21] width 5 height 9
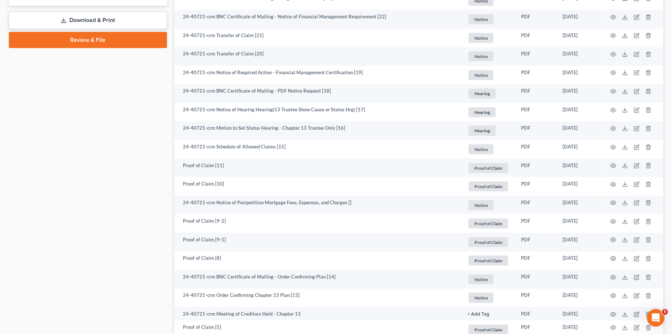
scroll to position [523, 0]
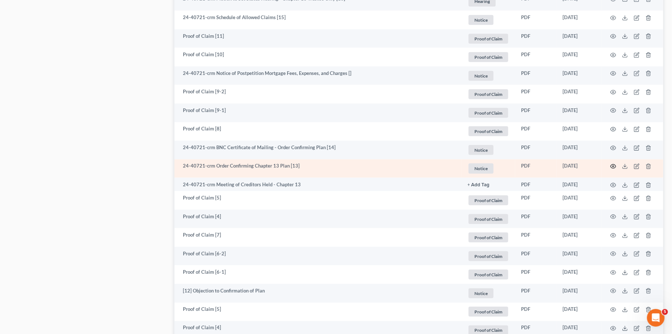
click at [611, 166] on icon "button" at bounding box center [614, 167] width 6 height 4
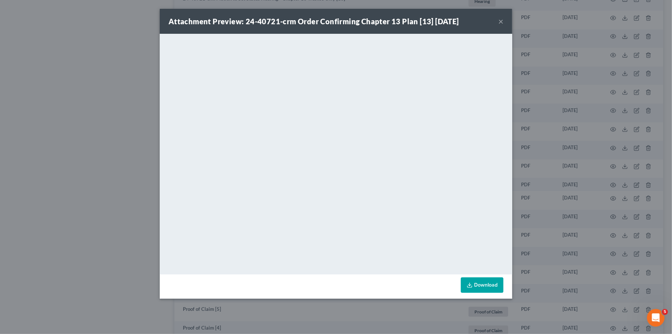
click at [503, 21] on button "×" at bounding box center [500, 21] width 5 height 9
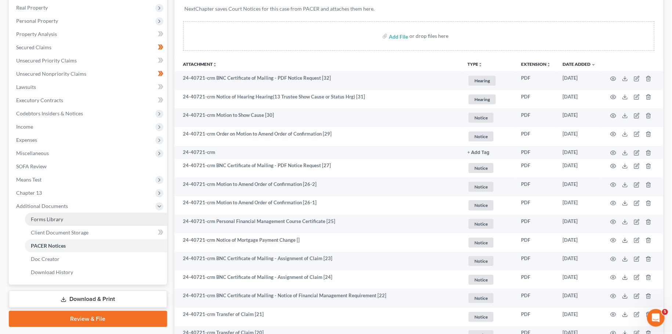
scroll to position [135, 0]
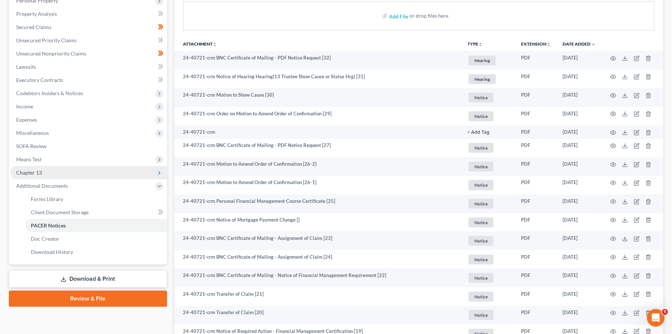
click at [37, 172] on span "Chapter 13" at bounding box center [29, 172] width 26 height 6
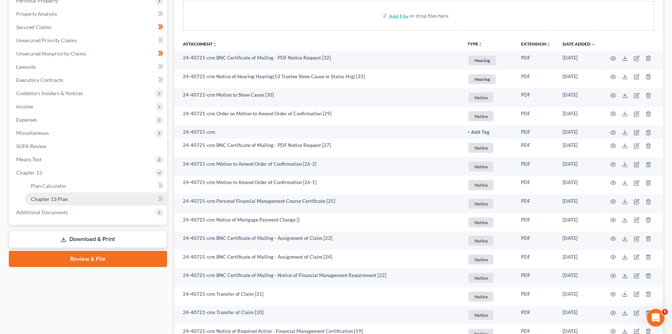
click at [41, 198] on span "Chapter 13 Plan" at bounding box center [49, 199] width 37 height 6
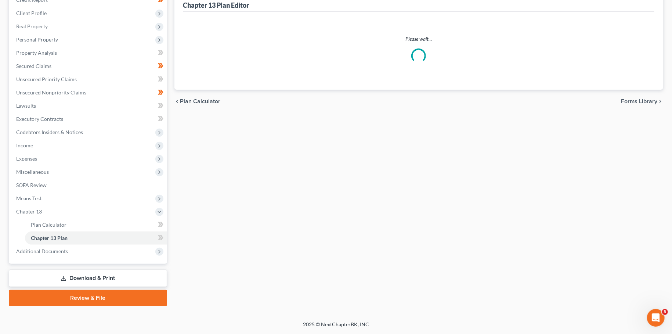
scroll to position [95, 0]
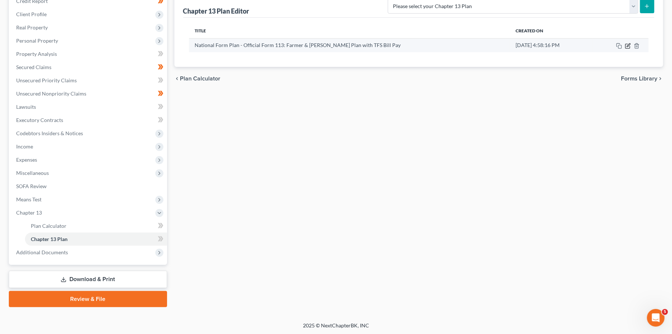
click at [626, 44] on icon "button" at bounding box center [628, 46] width 6 height 6
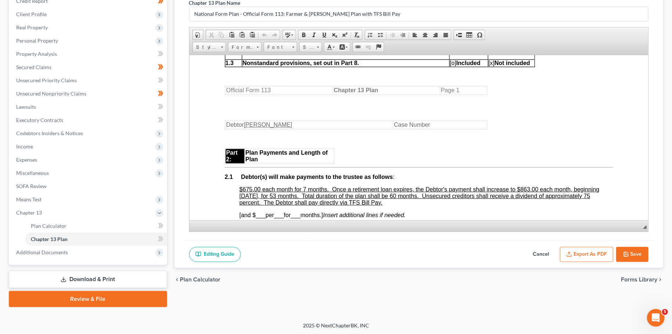
scroll to position [388, 0]
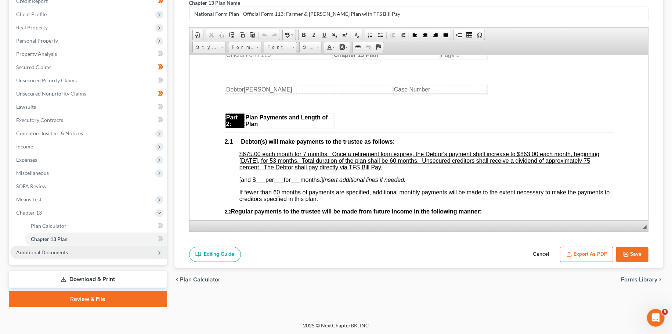
click at [41, 253] on span "Additional Documents" at bounding box center [42, 252] width 52 height 6
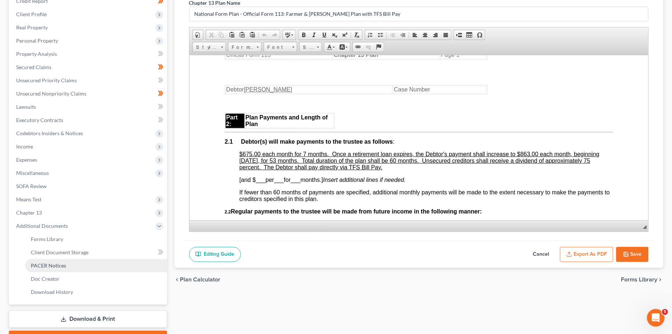
click at [51, 264] on span "PACER Notices" at bounding box center [48, 265] width 35 height 6
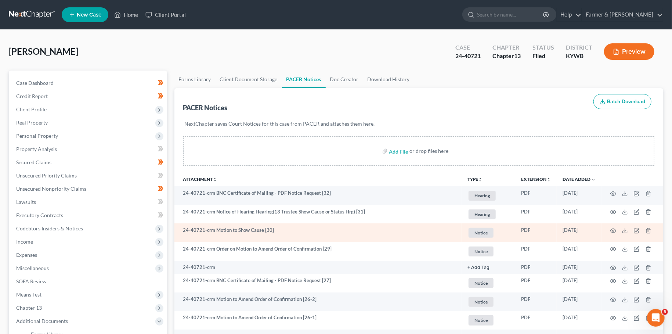
scroll to position [129, 0]
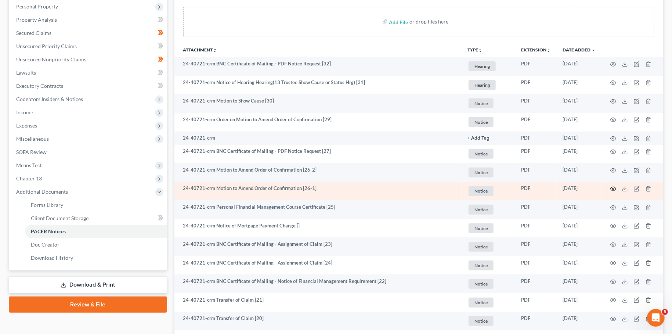
click at [612, 188] on icon "button" at bounding box center [613, 189] width 6 height 6
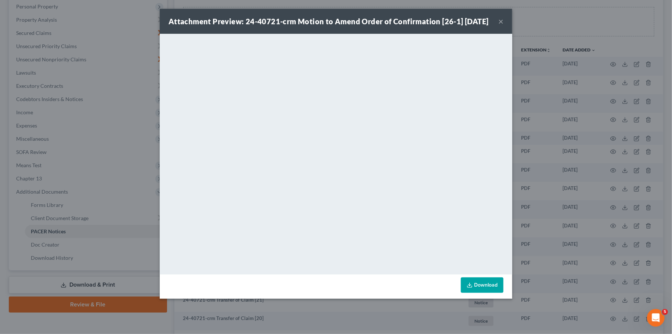
click at [501, 26] on button "×" at bounding box center [500, 21] width 5 height 9
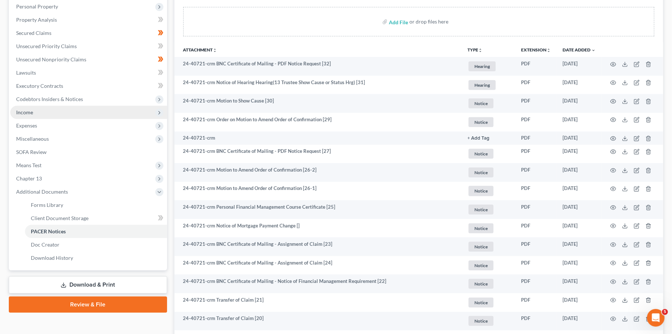
drag, startPoint x: 24, startPoint y: 321, endPoint x: 93, endPoint y: 238, distance: 108.4
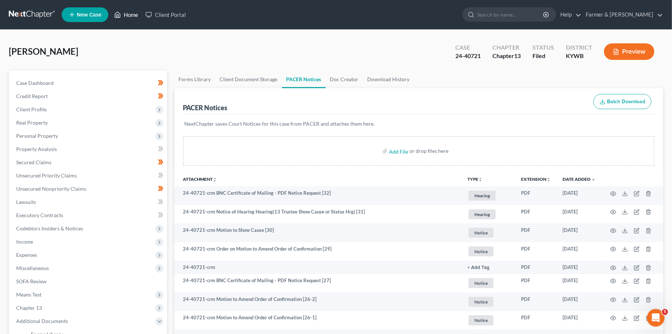
click at [127, 15] on link "Home" at bounding box center [126, 14] width 31 height 13
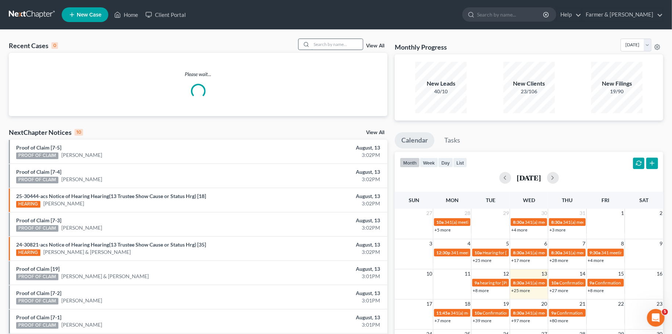
click at [323, 46] on input "search" at bounding box center [336, 44] width 51 height 11
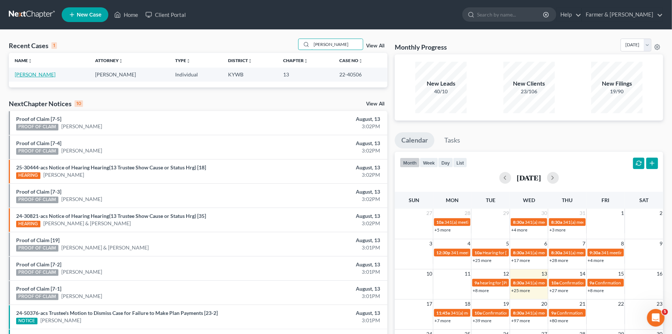
type input "jeffery carr"
click at [24, 74] on link "[PERSON_NAME]" at bounding box center [35, 74] width 41 height 6
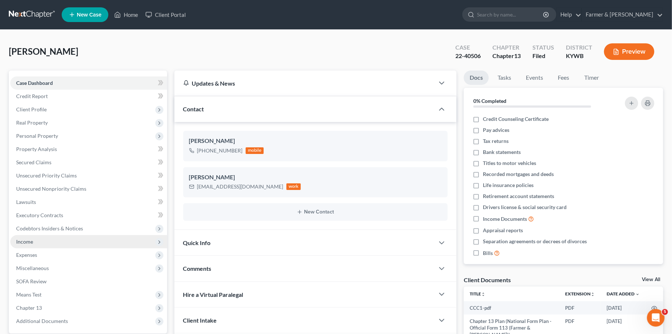
click at [41, 241] on span "Income" at bounding box center [88, 241] width 157 height 13
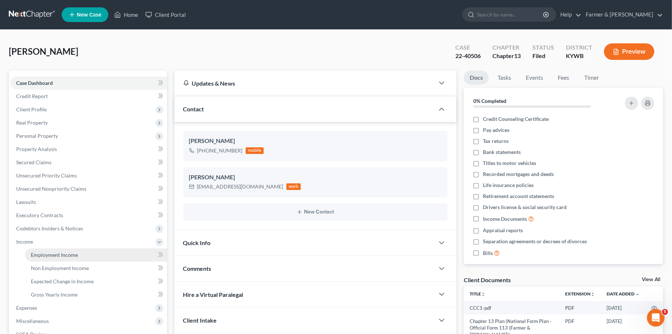
click at [43, 255] on span "Employment Income" at bounding box center [54, 255] width 47 height 6
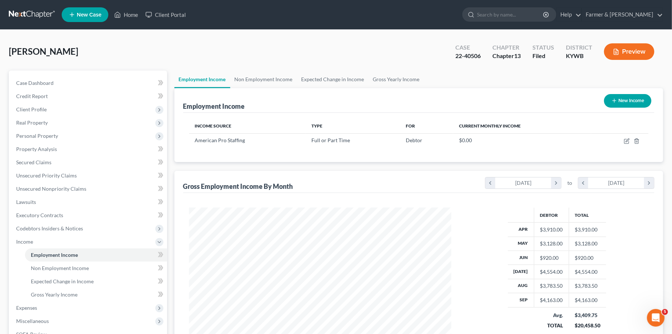
scroll to position [131, 277]
click at [272, 80] on link "Non Employment Income" at bounding box center [263, 80] width 67 height 18
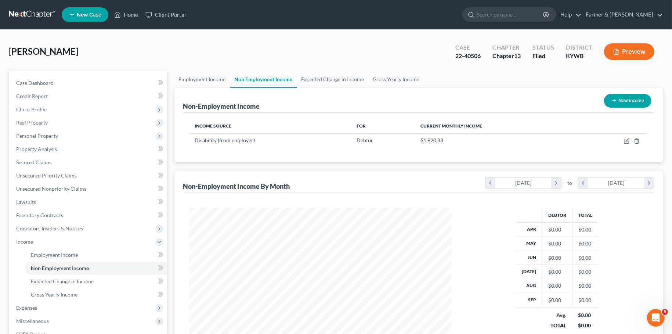
scroll to position [131, 277]
click at [48, 112] on span "Client Profile" at bounding box center [88, 109] width 157 height 13
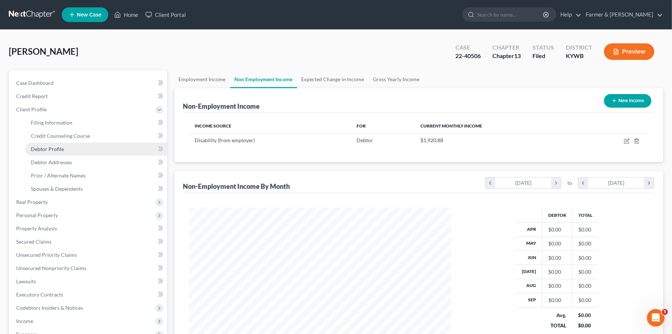
click at [53, 151] on span "Debtor Profile" at bounding box center [47, 149] width 33 height 6
select select "0"
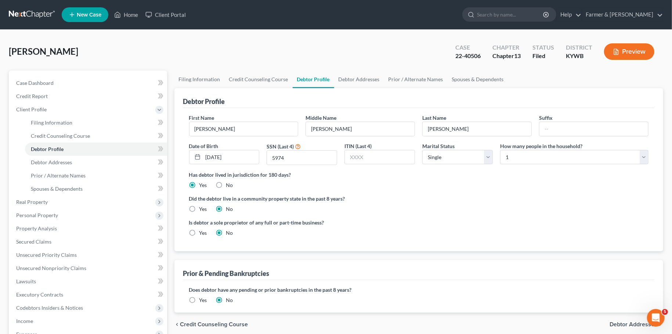
click at [341, 44] on div "Carr, Jeffery Upgraded Case 22-40506 Chapter Chapter 13 Status Filed District K…" at bounding box center [336, 55] width 654 height 32
click at [63, 227] on link "Property Analysis" at bounding box center [88, 228] width 157 height 13
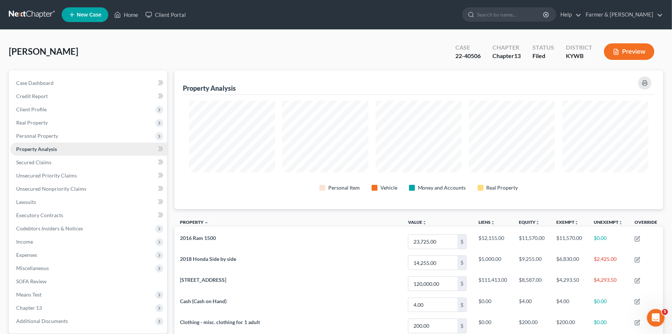
scroll to position [138, 489]
click at [62, 120] on span "Real Property" at bounding box center [88, 122] width 157 height 13
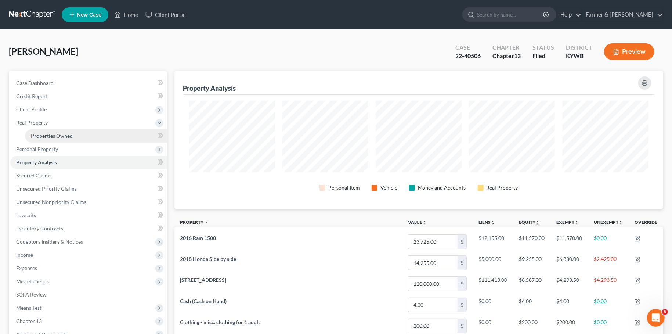
click at [62, 141] on link "Properties Owned" at bounding box center [96, 135] width 142 height 13
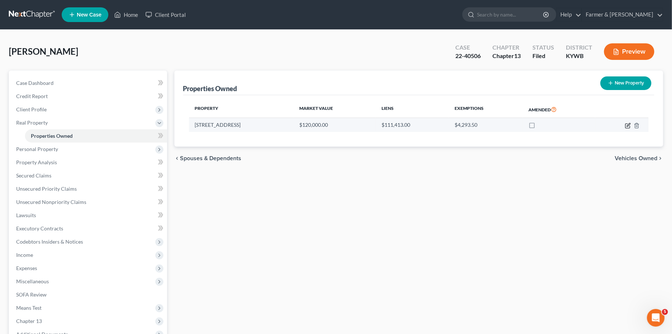
click at [628, 126] on icon "button" at bounding box center [628, 126] width 6 height 6
select select "18"
select select "29"
select select "3"
select select "1"
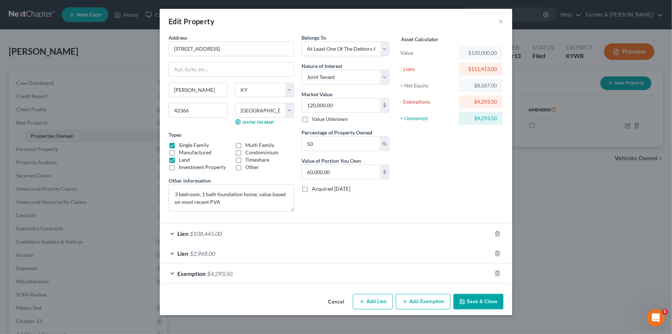
click at [472, 304] on button "Save & Close" at bounding box center [478, 301] width 50 height 15
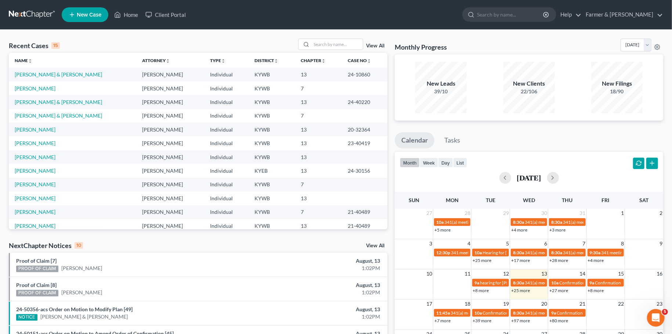
click at [529, 28] on nav "Home New Case Client Portal Farmer & Wright rebecca@farmerwright.com My Account…" at bounding box center [336, 14] width 672 height 29
click at [335, 42] on input "search" at bounding box center [336, 44] width 51 height 11
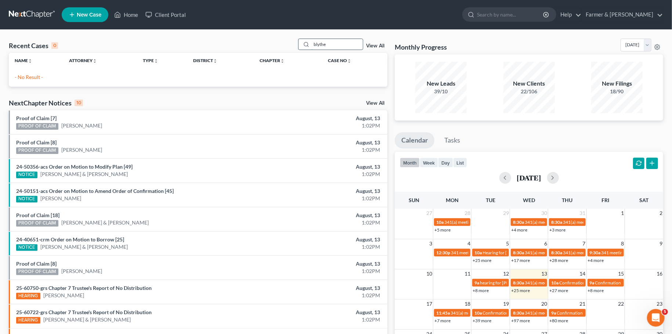
drag, startPoint x: 336, startPoint y: 44, endPoint x: 203, endPoint y: 45, distance: 133.3
click at [311, 45] on input "blythe" at bounding box center [336, 44] width 51 height 11
drag, startPoint x: 341, startPoint y: 44, endPoint x: 225, endPoint y: 38, distance: 116.9
click at [311, 39] on input "Shawn Blythe" at bounding box center [336, 44] width 51 height 11
type input "blythe"
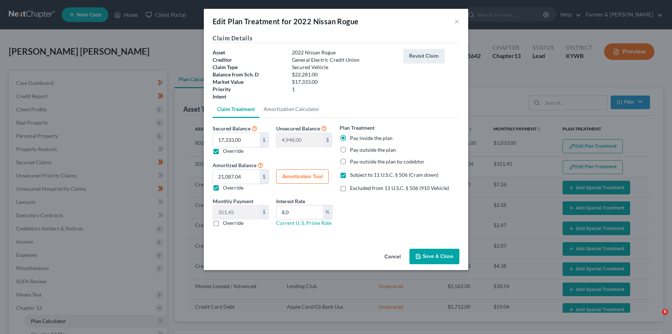
select select "59"
click at [457, 22] on button "×" at bounding box center [456, 21] width 5 height 9
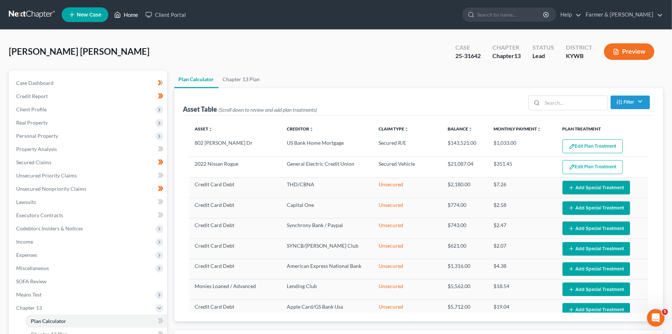
click at [125, 10] on link "Home" at bounding box center [126, 14] width 31 height 13
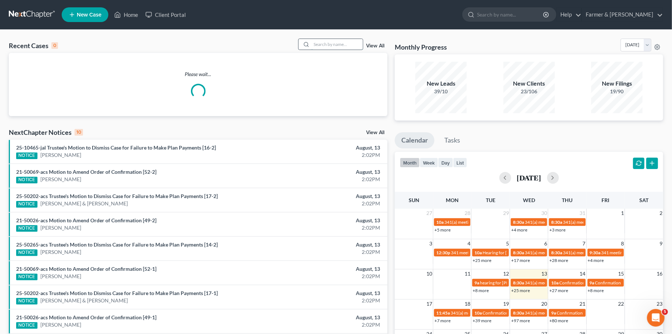
click at [326, 46] on input "search" at bounding box center [336, 44] width 51 height 11
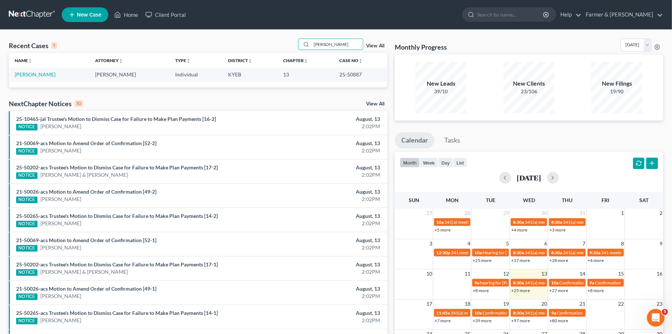
type input "gary maines"
drag, startPoint x: 343, startPoint y: 47, endPoint x: 214, endPoint y: 38, distance: 130.0
click at [311, 39] on input "gary maines" at bounding box center [336, 44] width 51 height 11
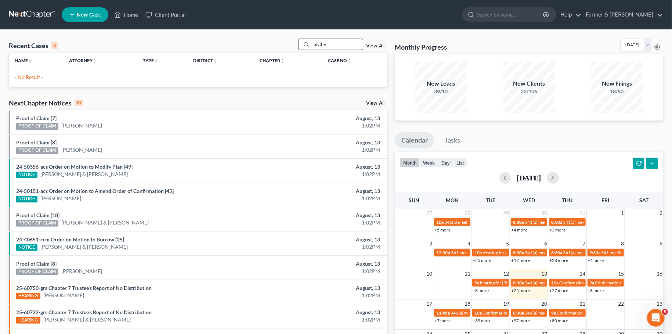
drag, startPoint x: 317, startPoint y: 42, endPoint x: 253, endPoint y: 35, distance: 64.3
click at [311, 39] on input "blythe" at bounding box center [336, 44] width 51 height 11
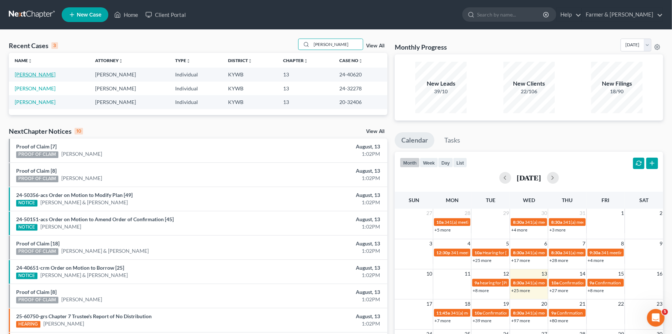
type input "raines"
click at [30, 76] on link "Raines, Sarah" at bounding box center [35, 74] width 41 height 6
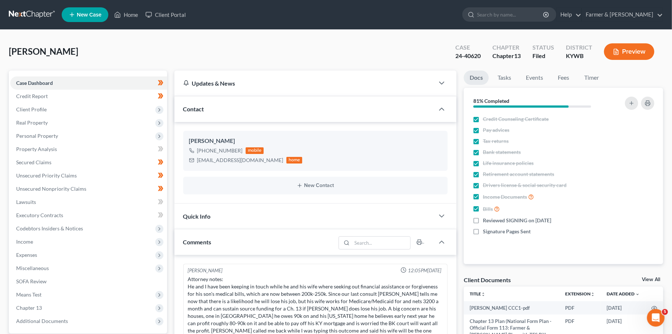
scroll to position [216, 0]
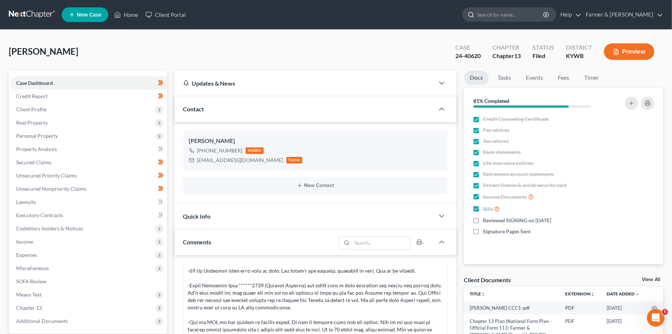
click at [523, 14] on input "search" at bounding box center [510, 15] width 67 height 14
click at [139, 14] on link "Home" at bounding box center [126, 14] width 31 height 13
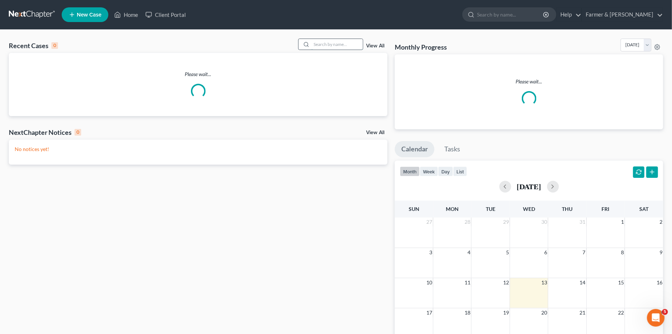
click at [337, 45] on input "search" at bounding box center [336, 44] width 51 height 11
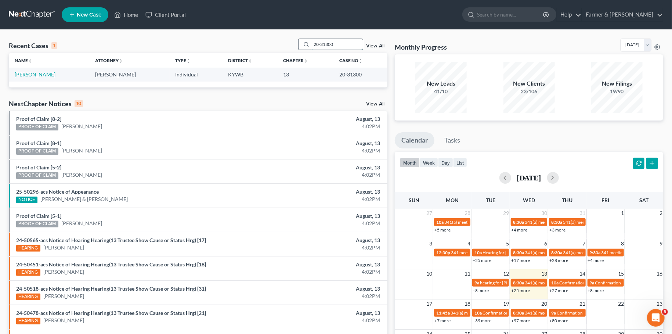
drag, startPoint x: 337, startPoint y: 44, endPoint x: 285, endPoint y: 44, distance: 51.8
click at [311, 44] on input "20-31300" at bounding box center [336, 44] width 51 height 11
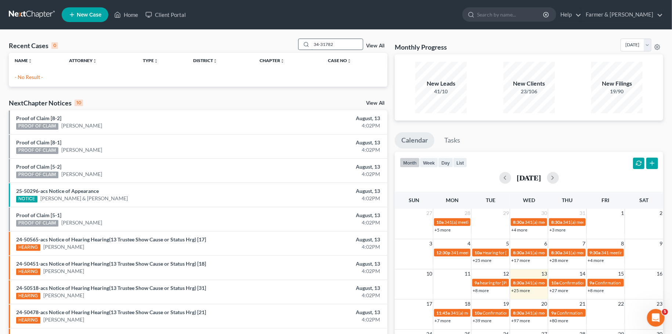
drag, startPoint x: 340, startPoint y: 43, endPoint x: 257, endPoint y: 39, distance: 83.1
click at [311, 39] on input "34-31782" at bounding box center [336, 44] width 51 height 11
click at [311, 43] on input "34-31782" at bounding box center [336, 44] width 51 height 11
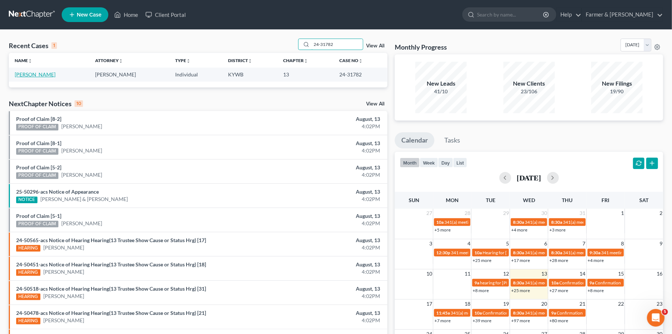
type input "24-31782"
click at [45, 73] on link "Williams, Heather" at bounding box center [35, 74] width 41 height 6
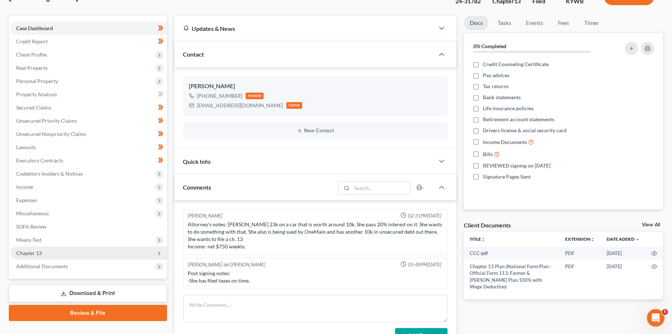
scroll to position [47, 0]
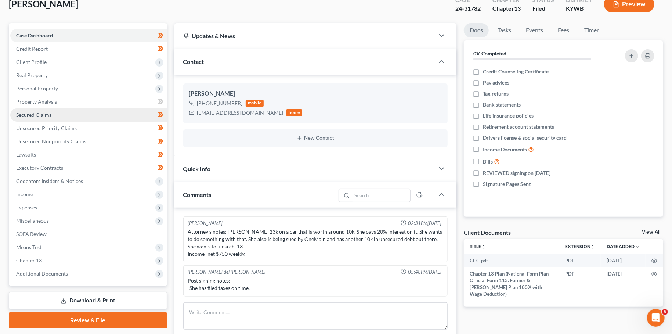
click at [75, 117] on link "Secured Claims" at bounding box center [88, 114] width 157 height 13
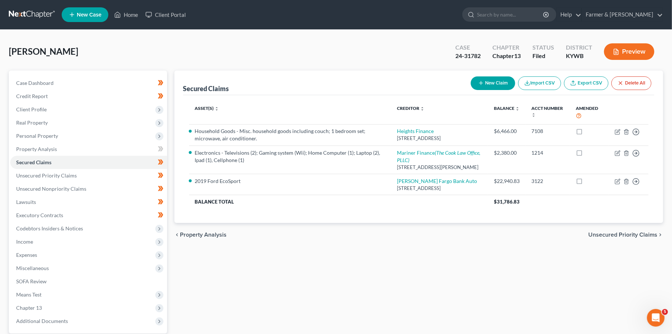
scroll to position [69, 0]
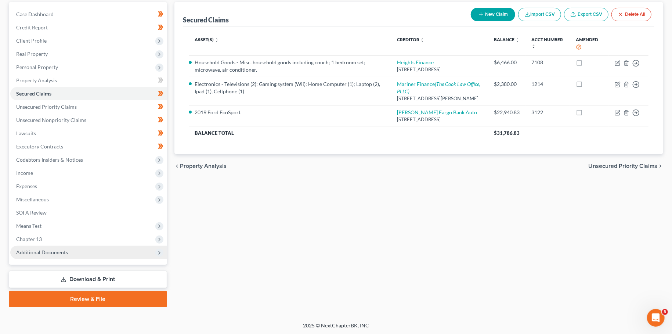
click at [40, 254] on span "Additional Documents" at bounding box center [42, 252] width 52 height 6
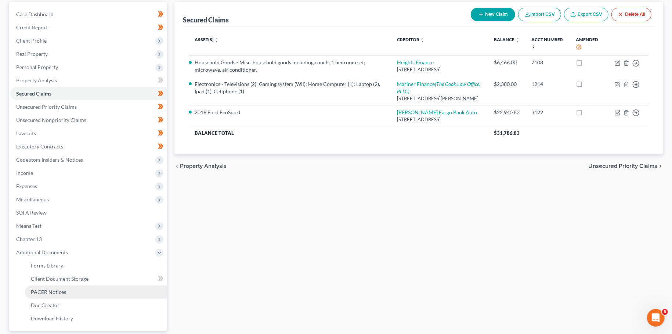
click at [39, 289] on span "PACER Notices" at bounding box center [48, 292] width 35 height 6
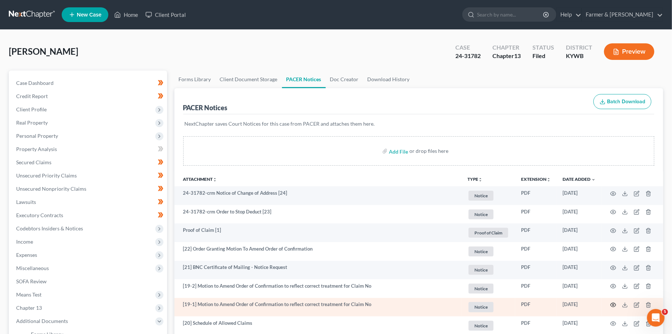
click at [612, 303] on icon "button" at bounding box center [613, 305] width 6 height 6
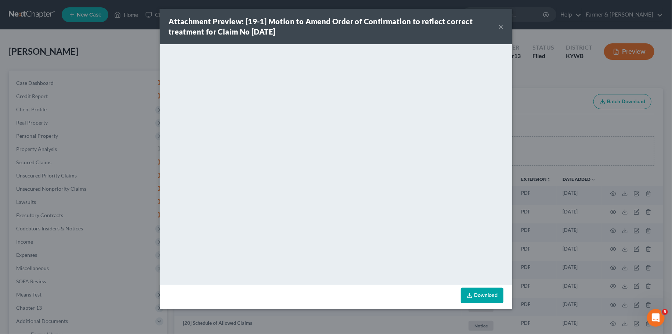
click at [502, 25] on button "×" at bounding box center [500, 26] width 5 height 9
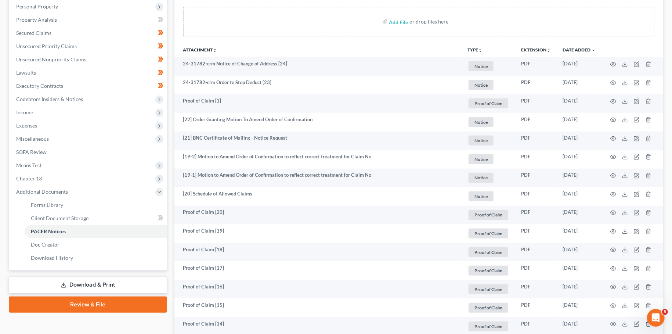
scroll to position [517, 0]
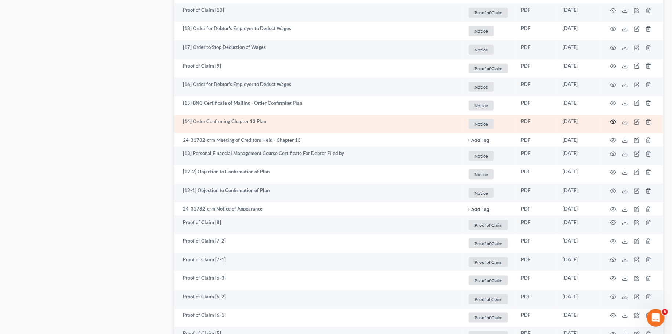
click at [612, 122] on icon "button" at bounding box center [613, 122] width 6 height 6
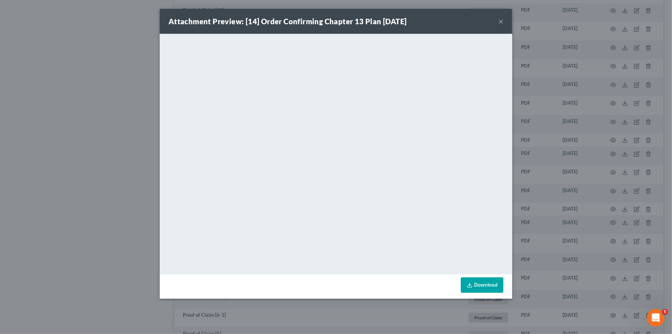
click at [502, 21] on button "×" at bounding box center [500, 21] width 5 height 9
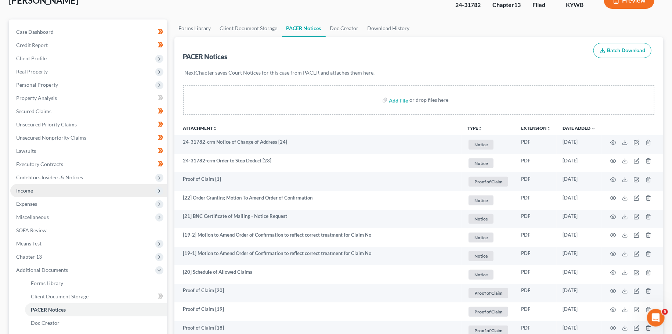
scroll to position [0, 0]
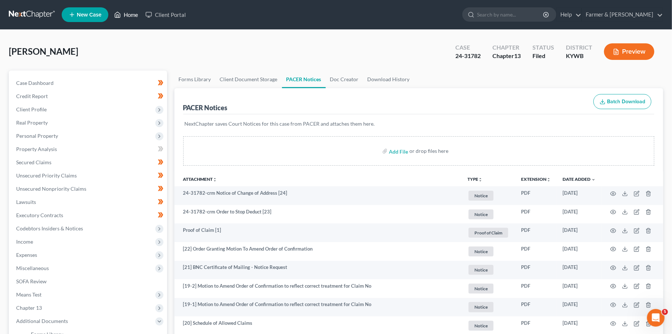
click at [123, 12] on link "Home" at bounding box center [126, 14] width 31 height 13
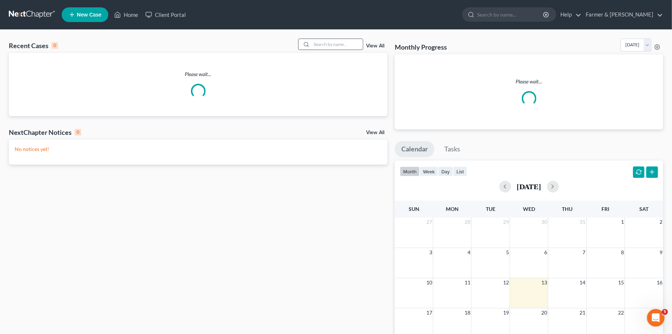
click at [312, 44] on input "search" at bounding box center [336, 44] width 51 height 11
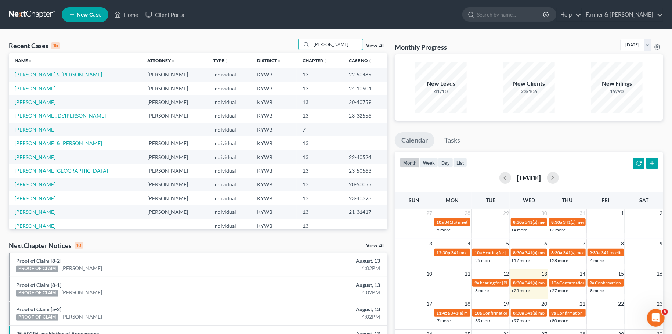
type input "robinson"
click at [32, 73] on link "Robinson, Michael & Christine" at bounding box center [58, 74] width 87 height 6
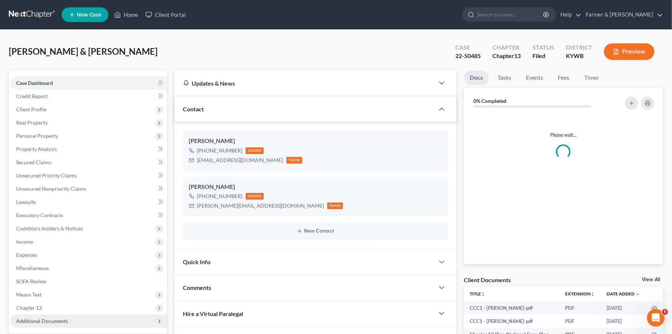
click at [52, 318] on span "Additional Documents" at bounding box center [42, 321] width 52 height 6
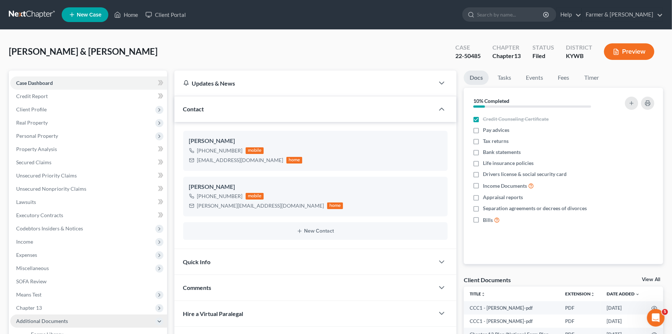
scroll to position [69, 0]
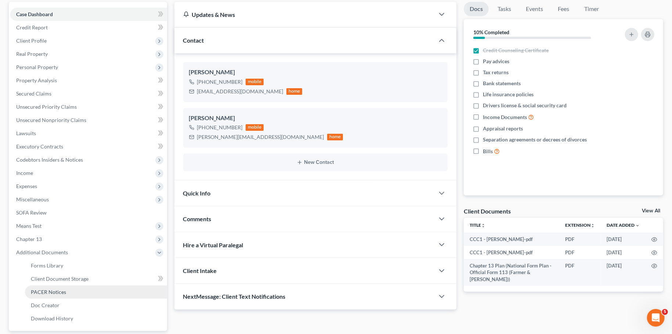
click at [54, 290] on span "PACER Notices" at bounding box center [48, 292] width 35 height 6
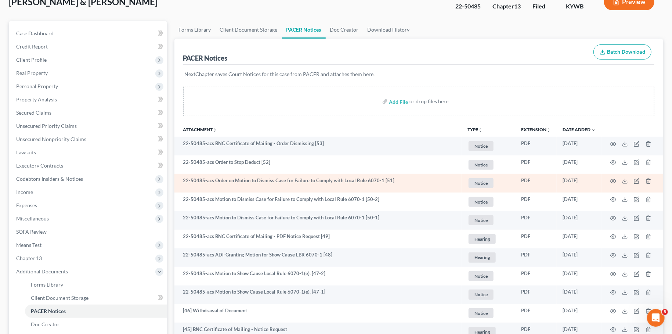
scroll to position [129, 0]
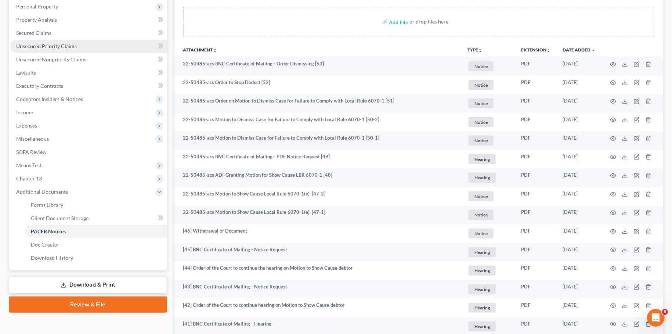
click at [94, 44] on link "Unsecured Priority Claims" at bounding box center [88, 46] width 157 height 13
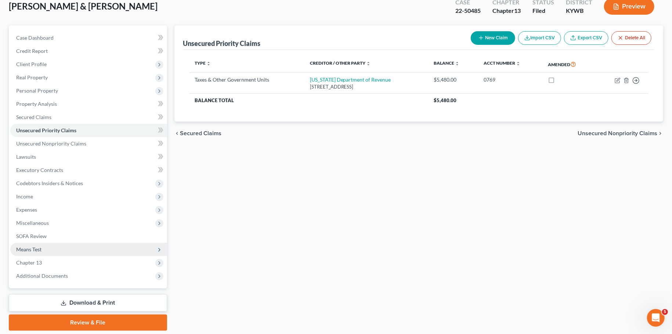
scroll to position [69, 0]
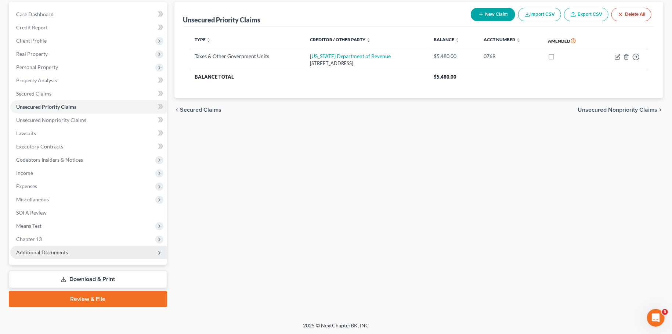
click at [55, 253] on span "Additional Documents" at bounding box center [42, 252] width 52 height 6
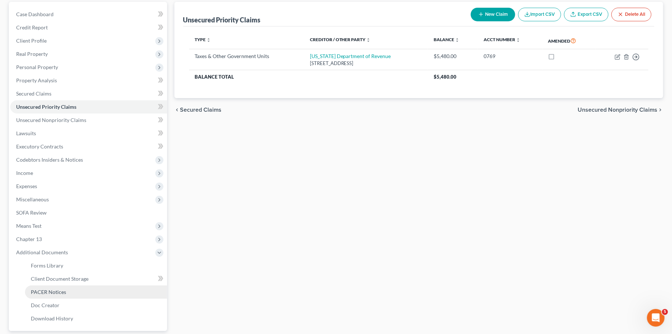
click at [48, 291] on span "PACER Notices" at bounding box center [48, 292] width 35 height 6
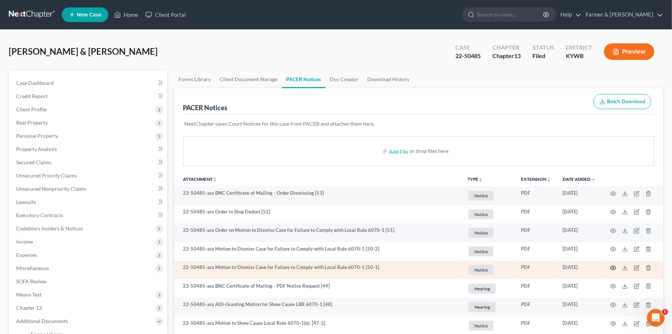
click at [612, 267] on circle "button" at bounding box center [612, 267] width 1 height 1
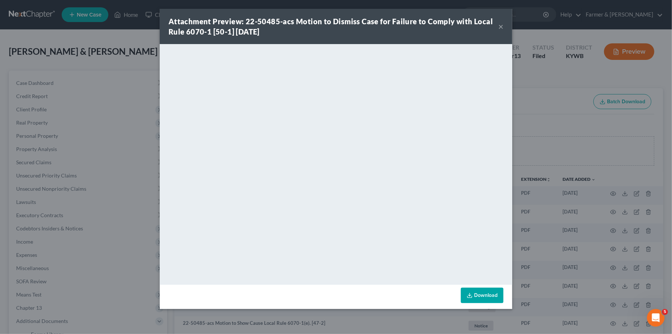
click at [500, 26] on button "×" at bounding box center [500, 26] width 5 height 9
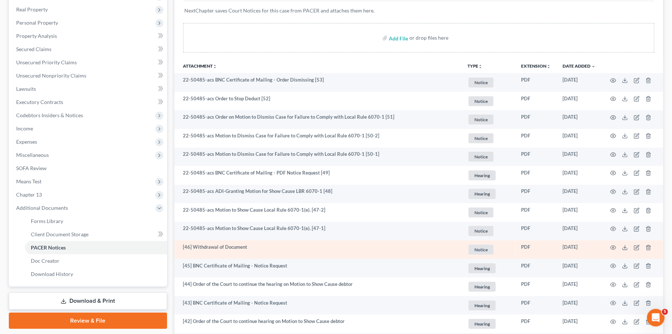
scroll to position [129, 0]
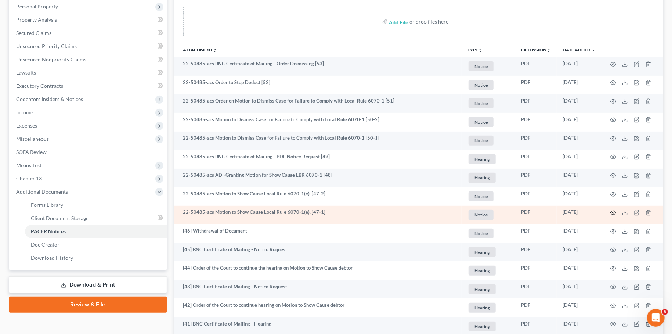
click at [611, 211] on icon "button" at bounding box center [613, 213] width 6 height 6
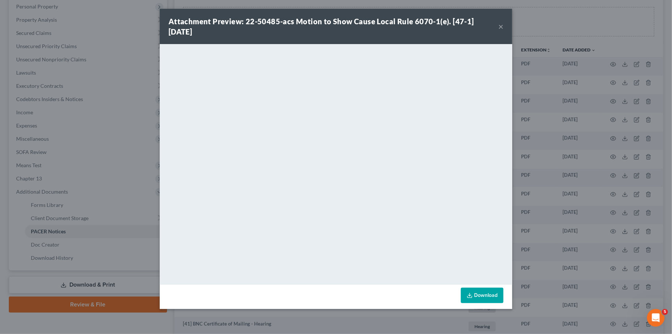
click at [500, 26] on button "×" at bounding box center [500, 26] width 5 height 9
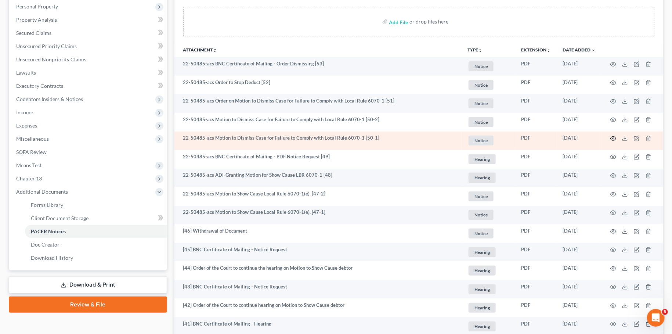
click at [613, 138] on circle "button" at bounding box center [612, 138] width 1 height 1
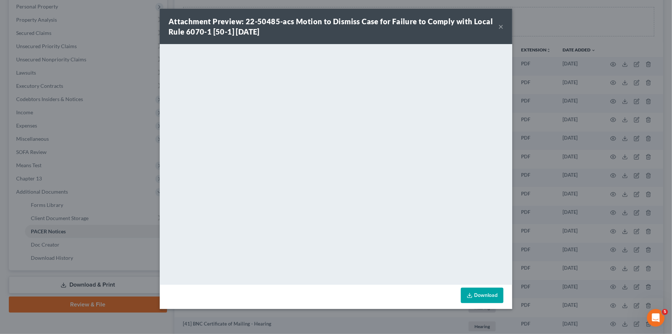
click at [501, 24] on button "×" at bounding box center [500, 26] width 5 height 9
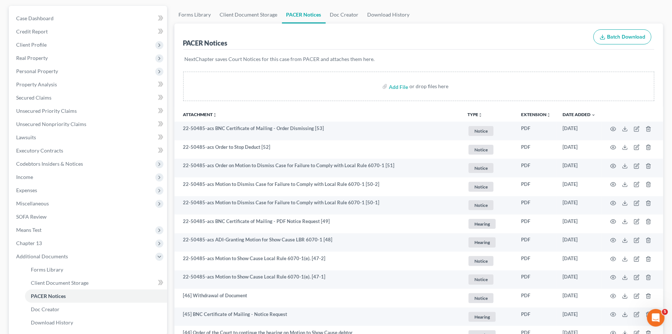
scroll to position [194, 0]
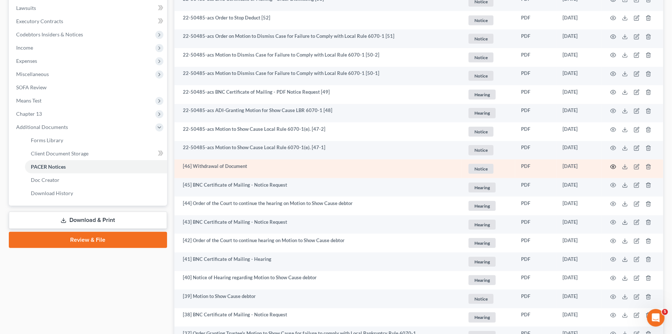
click at [612, 165] on icon "button" at bounding box center [614, 167] width 6 height 4
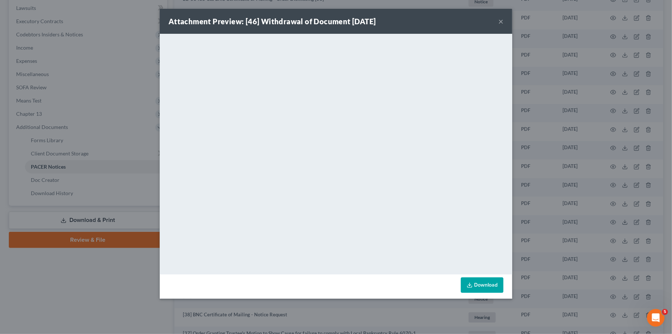
click at [500, 21] on button "×" at bounding box center [500, 21] width 5 height 9
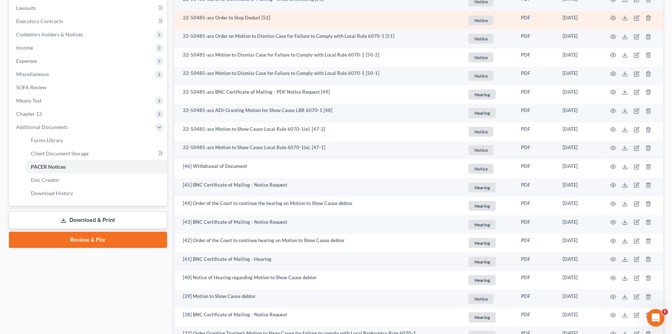
scroll to position [0, 0]
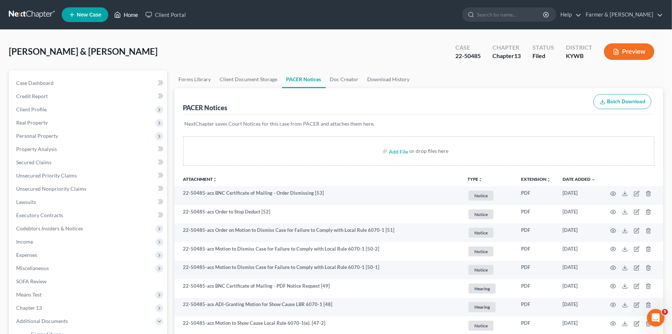
click at [129, 13] on link "Home" at bounding box center [126, 14] width 31 height 13
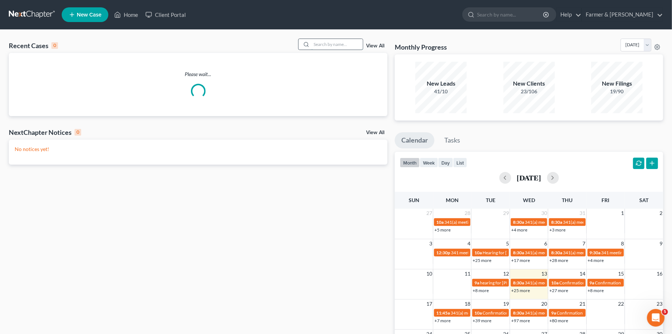
click at [343, 49] on input "search" at bounding box center [336, 44] width 51 height 11
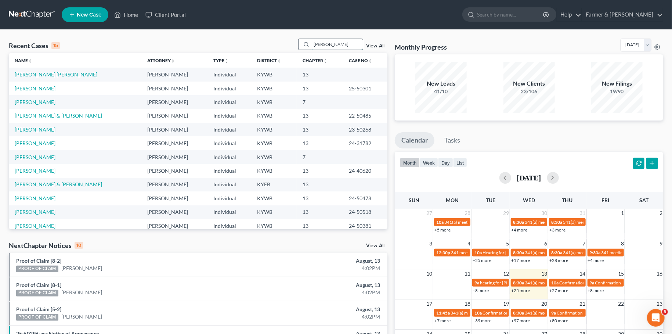
drag, startPoint x: 307, startPoint y: 43, endPoint x: 121, endPoint y: 53, distance: 186.4
click at [311, 50] on input "graham" at bounding box center [336, 44] width 51 height 11
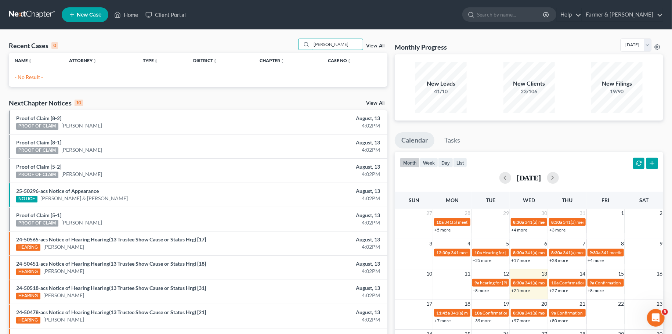
drag, startPoint x: 282, startPoint y: 40, endPoint x: 215, endPoint y: 35, distance: 67.3
click at [311, 39] on input "marquitta" at bounding box center [336, 44] width 51 height 11
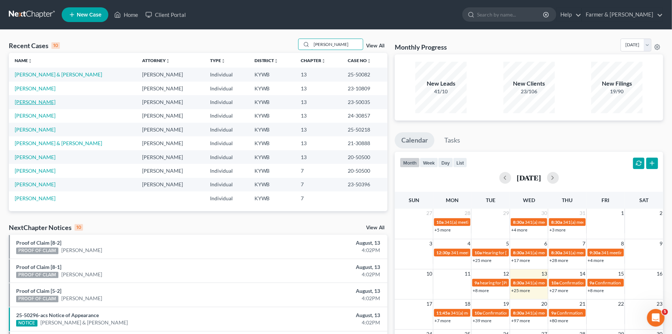
type input "graham"
click at [55, 104] on link "[PERSON_NAME]" at bounding box center [35, 102] width 41 height 6
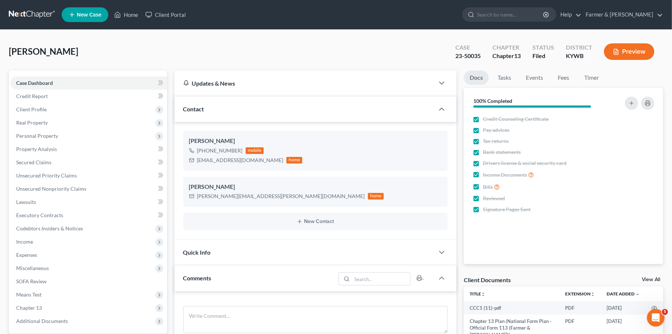
click at [34, 45] on div "Graham-Calhoun, Marquita Upgraded Case 23-50035 Chapter Chapter 13 Status Filed…" at bounding box center [336, 55] width 654 height 32
click at [87, 160] on link "Secured Claims" at bounding box center [88, 162] width 157 height 13
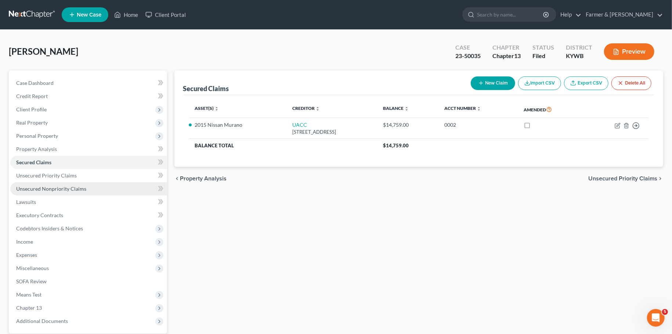
click at [84, 190] on span "Unsecured Nonpriority Claims" at bounding box center [51, 188] width 70 height 6
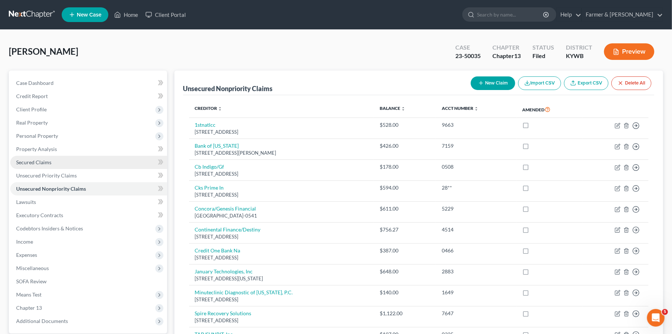
click at [59, 164] on link "Secured Claims" at bounding box center [88, 162] width 157 height 13
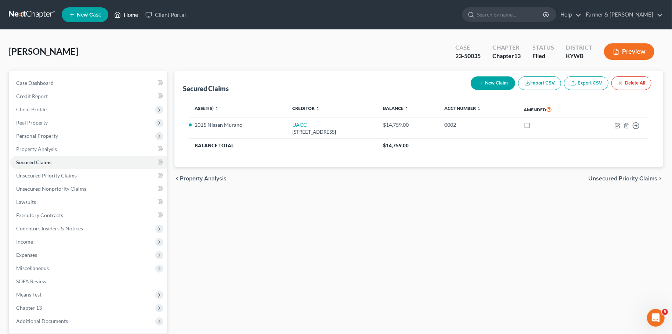
click at [130, 15] on link "Home" at bounding box center [126, 14] width 31 height 13
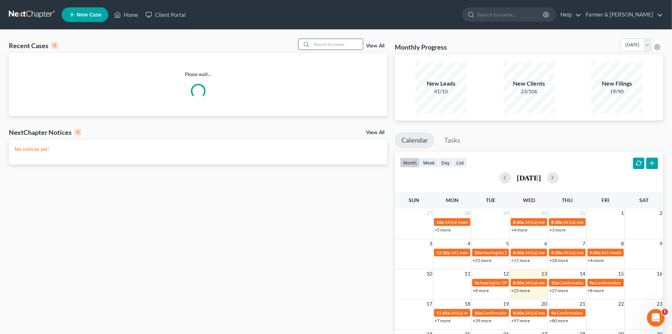
click at [318, 44] on input "search" at bounding box center [336, 44] width 51 height 11
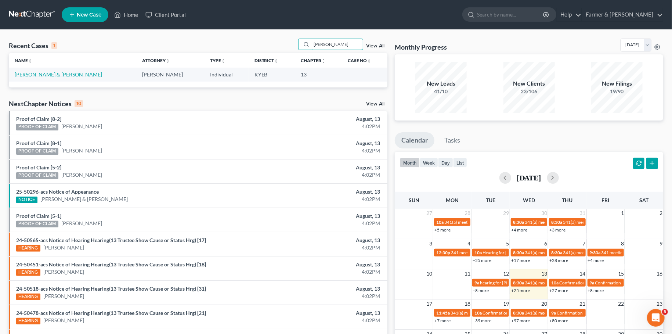
type input "robert barnes"
click at [65, 74] on link "[PERSON_NAME] & [PERSON_NAME]" at bounding box center [58, 74] width 87 height 6
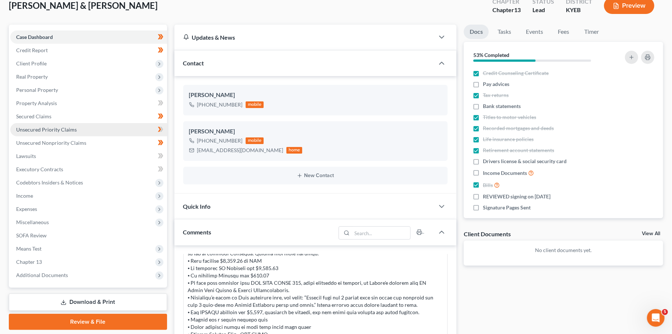
scroll to position [65, 0]
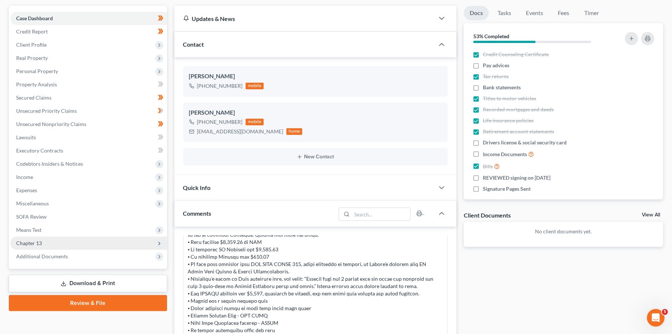
click at [58, 242] on span "Chapter 13" at bounding box center [88, 242] width 157 height 13
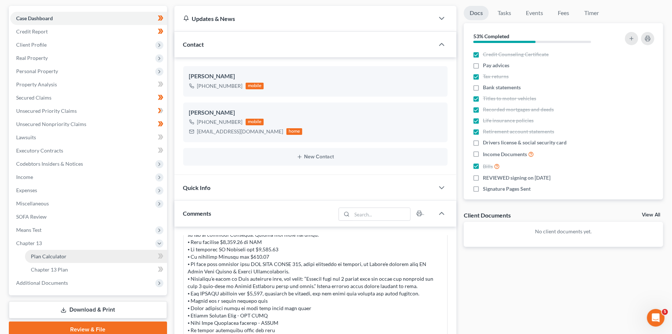
click at [52, 256] on span "Plan Calculator" at bounding box center [49, 256] width 36 height 6
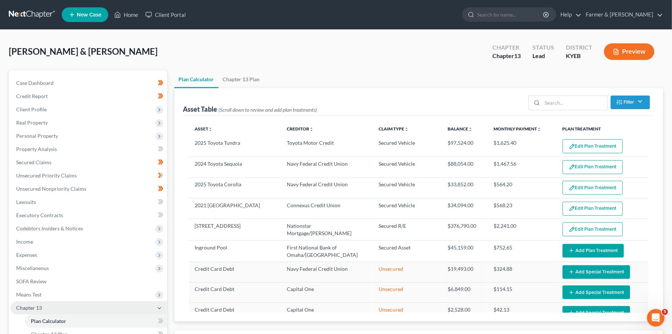
select select "59"
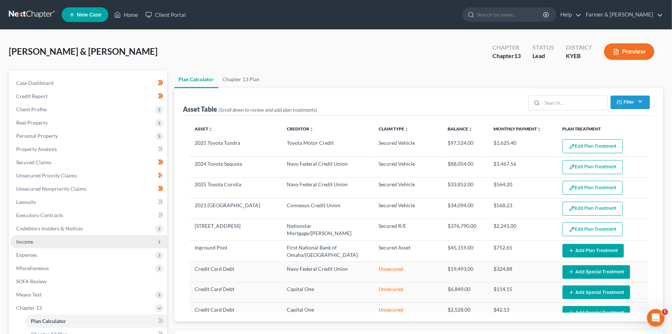
click at [60, 240] on span "Income" at bounding box center [88, 241] width 157 height 13
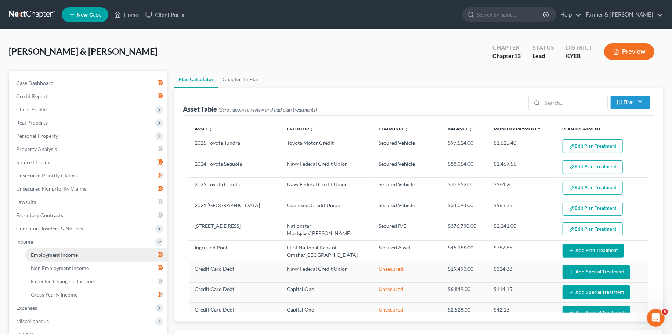
click at [55, 249] on link "Employment Income" at bounding box center [96, 254] width 142 height 13
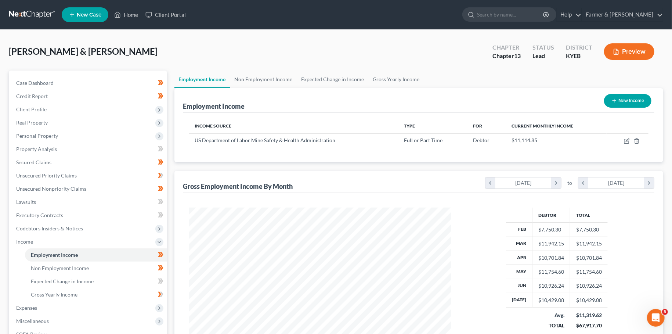
scroll to position [131, 277]
click at [44, 108] on span "Client Profile" at bounding box center [31, 109] width 30 height 6
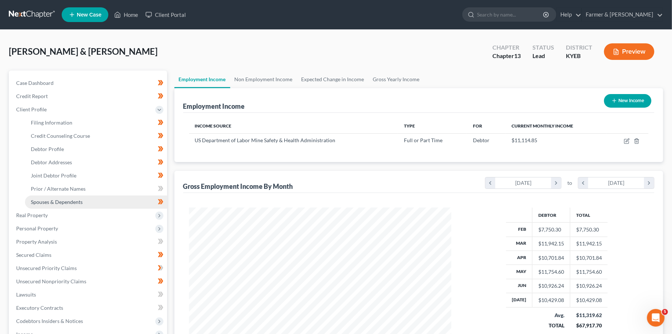
click at [53, 205] on span "Spouses & Dependents" at bounding box center [57, 202] width 52 height 6
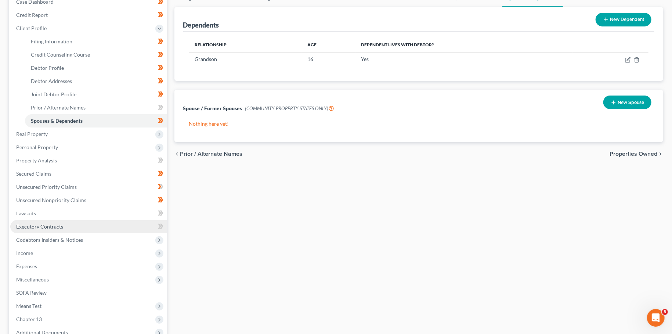
scroll to position [129, 0]
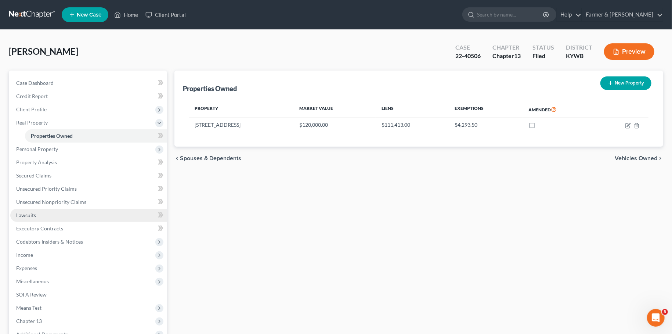
scroll to position [82, 0]
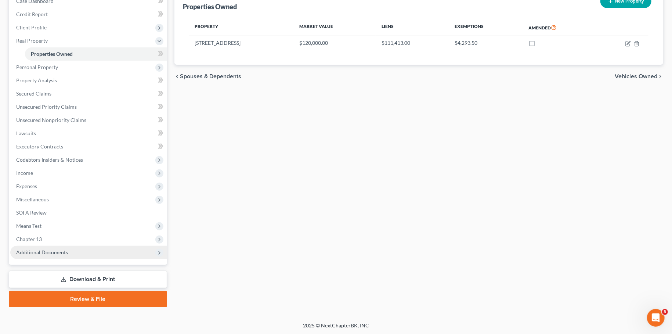
click at [73, 254] on span "Additional Documents" at bounding box center [88, 252] width 157 height 13
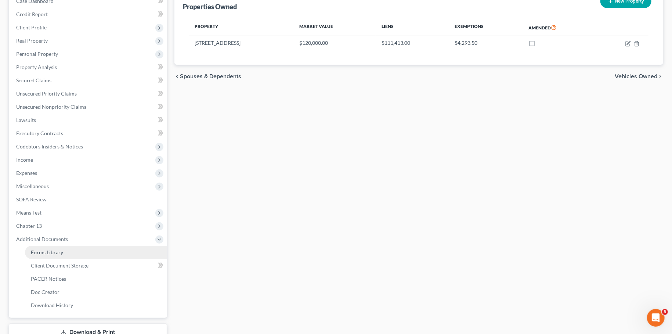
click at [68, 250] on link "Forms Library" at bounding box center [96, 252] width 142 height 13
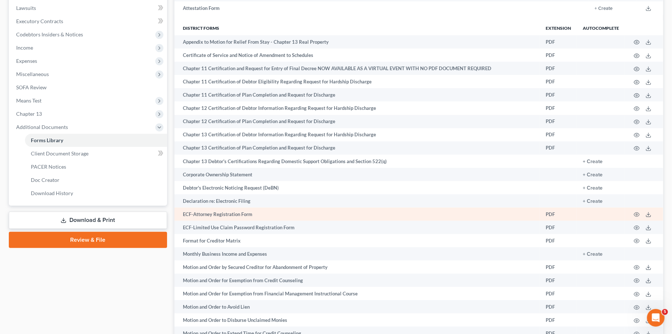
scroll to position [259, 0]
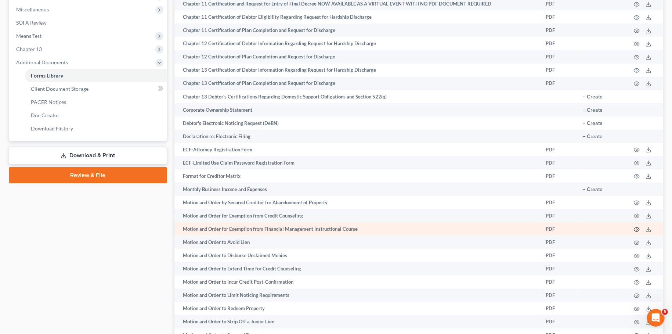
click at [637, 230] on circle "button" at bounding box center [636, 229] width 1 height 1
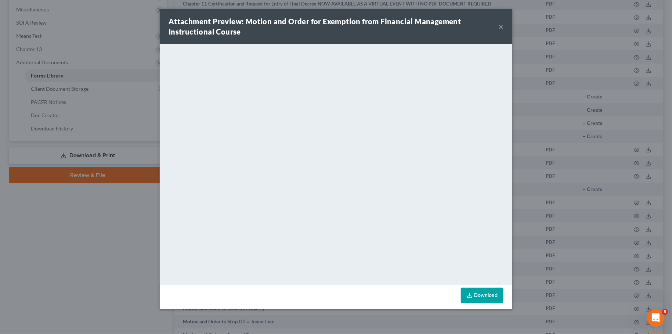
click at [501, 25] on button "×" at bounding box center [500, 26] width 5 height 9
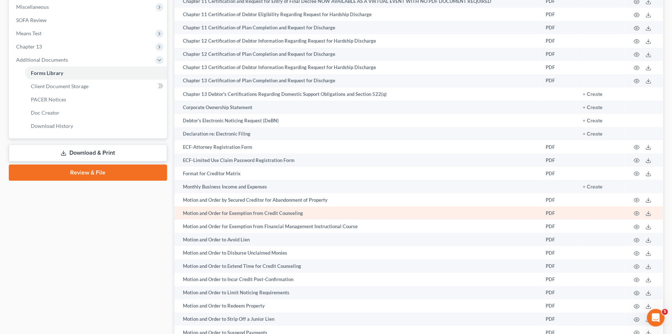
scroll to position [194, 0]
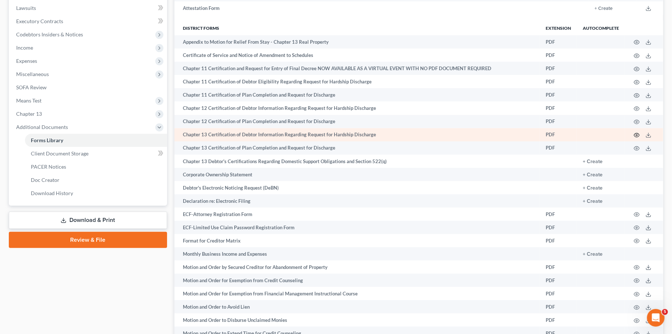
click at [636, 135] on icon "button" at bounding box center [637, 135] width 6 height 6
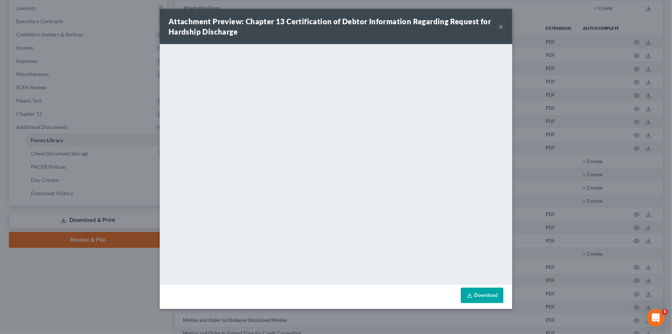
click at [499, 27] on button "×" at bounding box center [500, 26] width 5 height 9
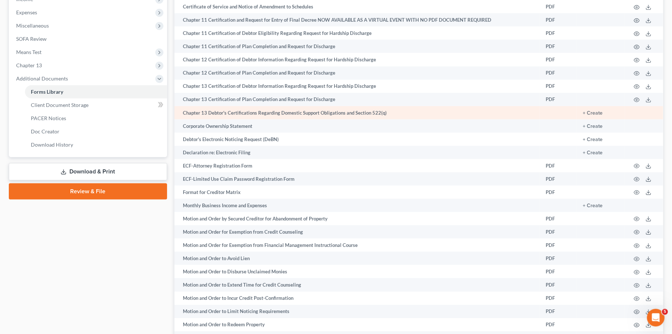
scroll to position [259, 0]
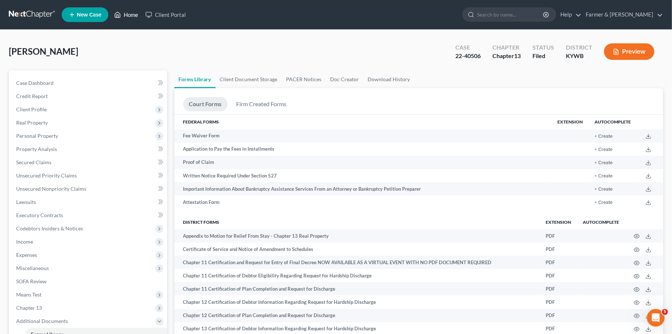
click at [112, 12] on link "Home" at bounding box center [126, 14] width 31 height 13
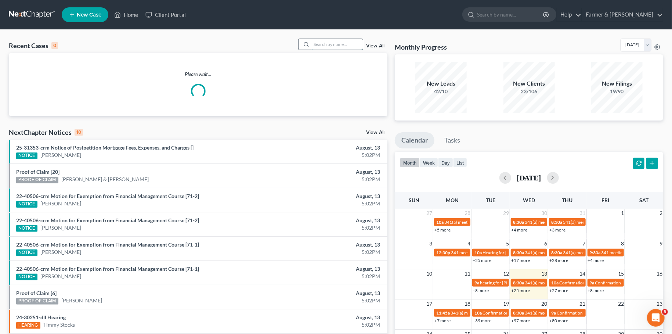
click at [320, 46] on input "search" at bounding box center [336, 44] width 51 height 11
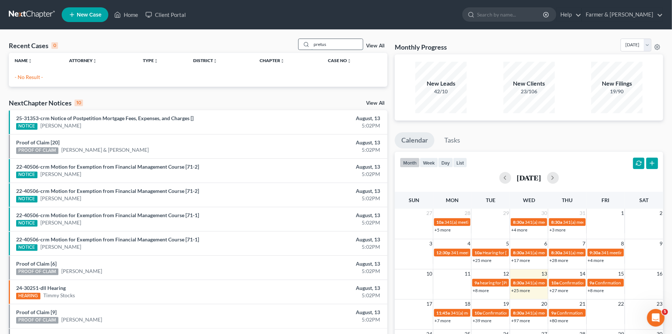
drag, startPoint x: 336, startPoint y: 44, endPoint x: 241, endPoint y: 42, distance: 95.1
click at [311, 42] on input "pretus" at bounding box center [336, 44] width 51 height 11
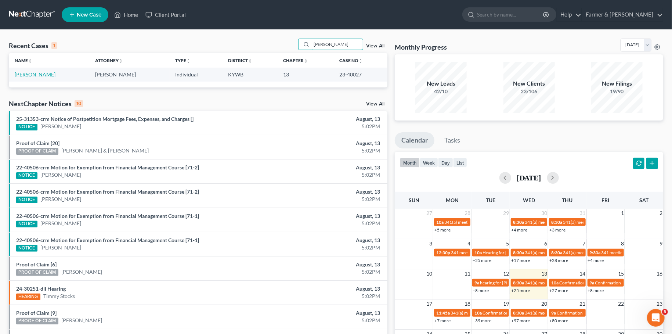
type input "[PERSON_NAME]"
click at [36, 75] on link "[PERSON_NAME]" at bounding box center [35, 74] width 41 height 6
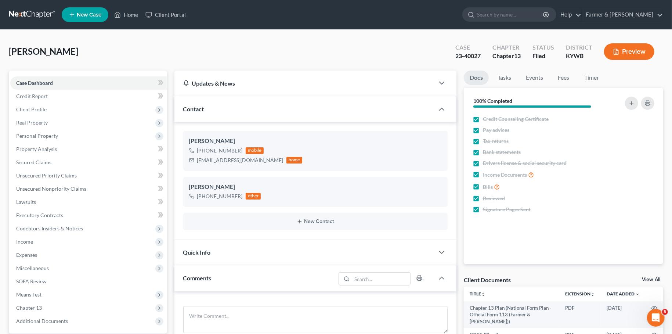
click at [155, 24] on nav "Home New Case Client Portal Farmer & Wright [EMAIL_ADDRESS][DOMAIN_NAME] My Acc…" at bounding box center [336, 14] width 672 height 29
click at [57, 241] on span "Income" at bounding box center [88, 241] width 157 height 13
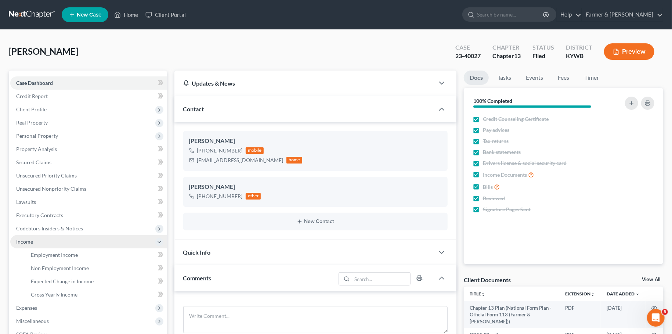
click at [57, 241] on span "Income" at bounding box center [88, 241] width 157 height 13
click at [52, 239] on span "Income" at bounding box center [88, 241] width 157 height 13
click at [47, 256] on span "Employment Income" at bounding box center [54, 255] width 47 height 6
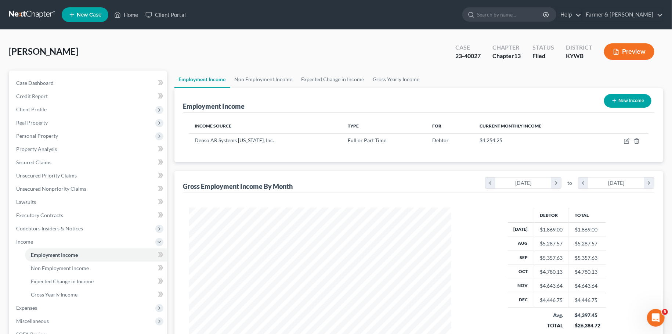
scroll to position [131, 277]
click at [264, 78] on link "Non Employment Income" at bounding box center [263, 80] width 67 height 18
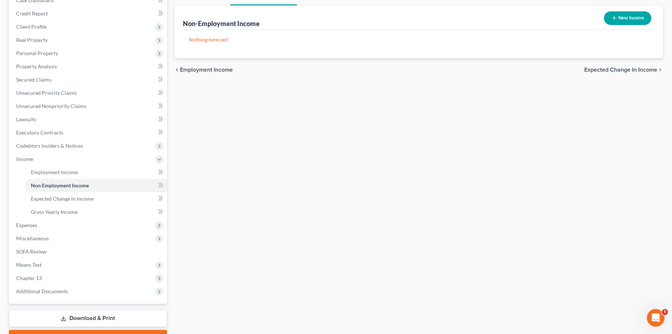
scroll to position [122, 0]
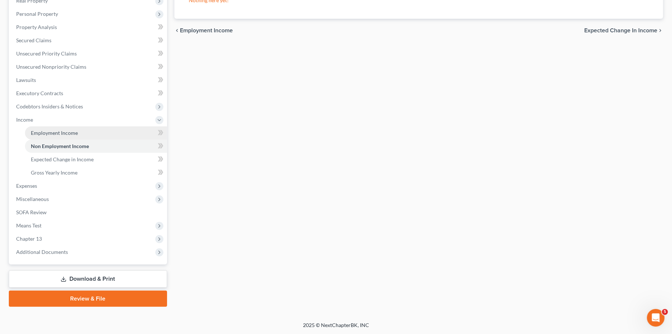
click at [55, 133] on span "Employment Income" at bounding box center [54, 133] width 47 height 6
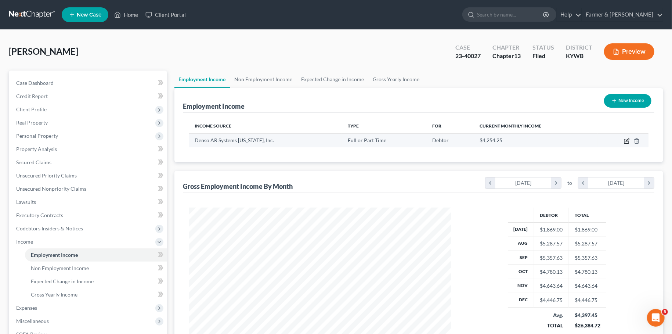
click at [626, 139] on icon "button" at bounding box center [627, 141] width 6 height 6
select select "0"
select select "2"
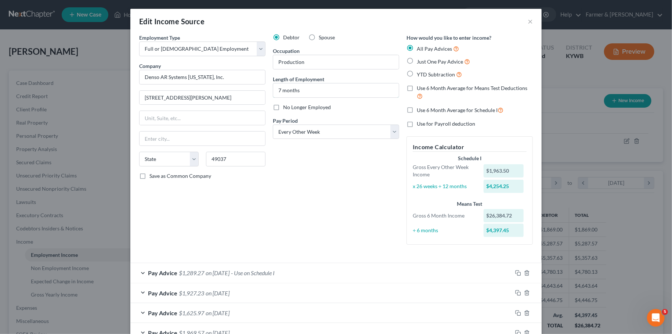
drag, startPoint x: 307, startPoint y: 89, endPoint x: 206, endPoint y: 89, distance: 100.2
click at [273, 88] on input "7 months" at bounding box center [336, 90] width 126 height 14
type input "3 years"
click at [322, 184] on div "Debtor Spouse Occupation Production Length of Employment 3 years No Longer Empl…" at bounding box center [336, 142] width 134 height 217
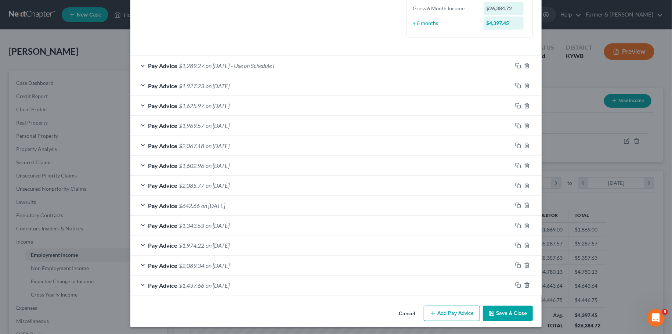
click at [300, 226] on div "Pay Advice $1,343.53 on [DATE]" at bounding box center [321, 225] width 382 height 19
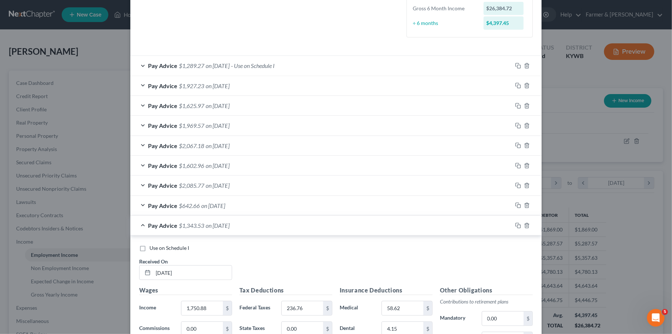
click at [149, 248] on label "Use on Schedule I" at bounding box center [169, 247] width 40 height 7
click at [152, 248] on input "Use on Schedule I" at bounding box center [154, 246] width 5 height 5
checkbox input "true"
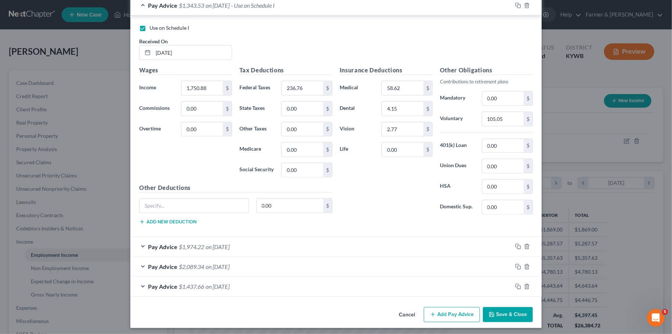
scroll to position [365, 0]
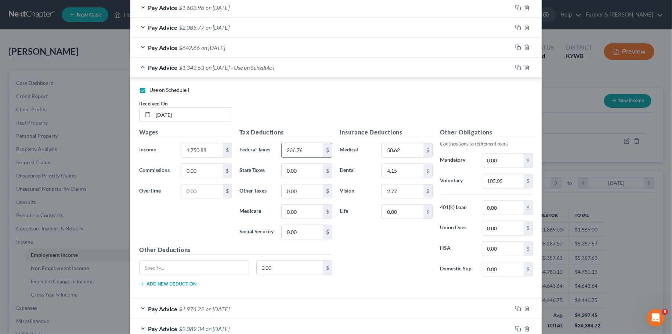
click at [316, 147] on input "236.76" at bounding box center [302, 150] width 41 height 14
type input "402.71"
click at [408, 149] on input "58.62" at bounding box center [402, 150] width 41 height 14
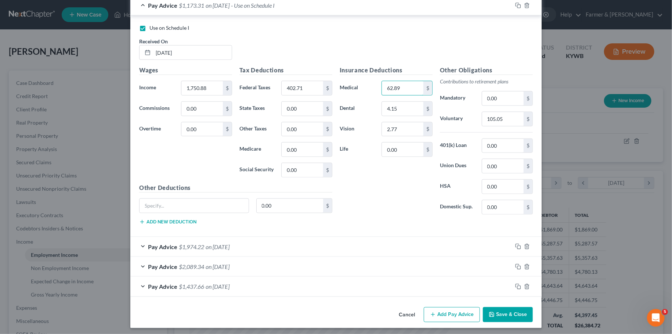
type input "62.89"
click at [510, 308] on button "Save & Close" at bounding box center [508, 314] width 50 height 15
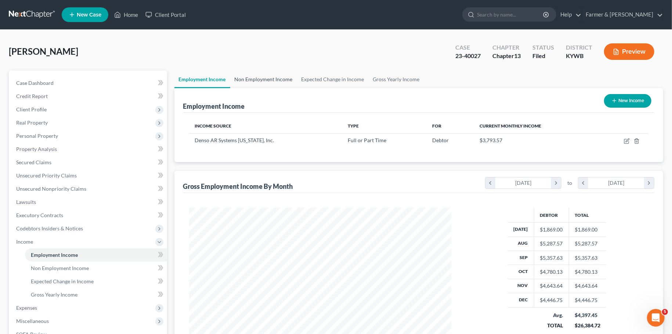
click at [284, 77] on link "Non Employment Income" at bounding box center [263, 80] width 67 height 18
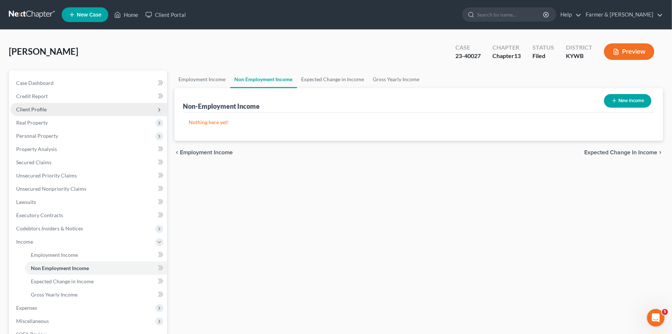
click at [66, 113] on span "Client Profile" at bounding box center [88, 109] width 157 height 13
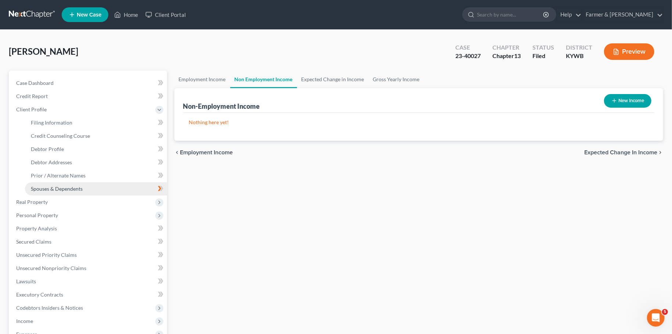
click at [68, 188] on span "Spouses & Dependents" at bounding box center [57, 188] width 52 height 6
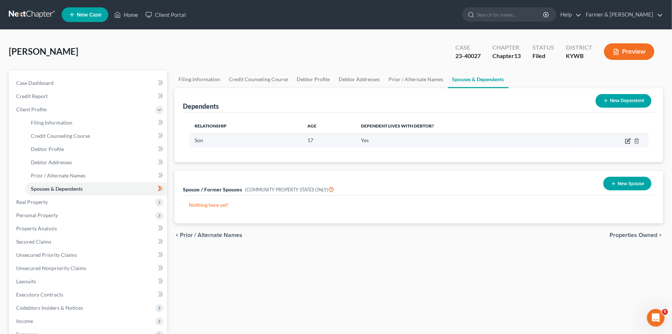
click at [628, 140] on icon "button" at bounding box center [628, 139] width 3 height 3
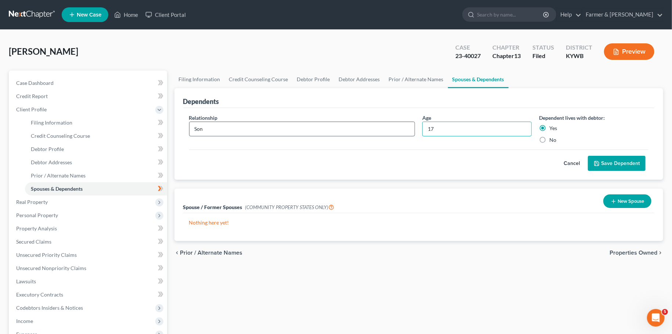
drag, startPoint x: 408, startPoint y: 125, endPoint x: 384, endPoint y: 126, distance: 23.1
click at [423, 124] on input "17" at bounding box center [477, 129] width 109 height 14
type input "19"
click at [608, 160] on button "Save Dependent" at bounding box center [617, 163] width 58 height 15
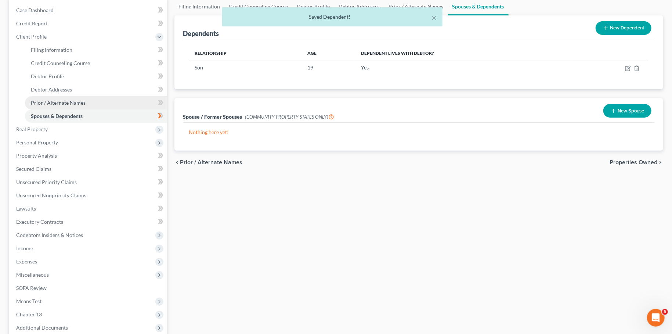
scroll to position [129, 0]
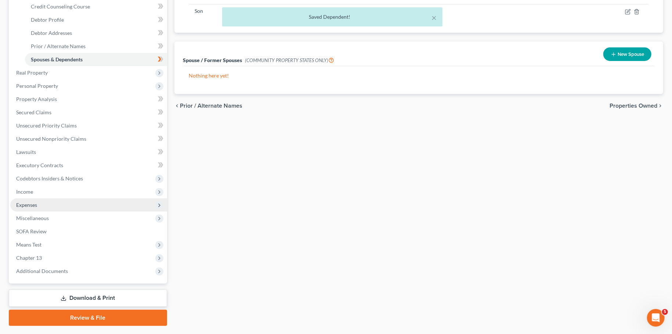
click at [50, 203] on span "Expenses" at bounding box center [88, 204] width 157 height 13
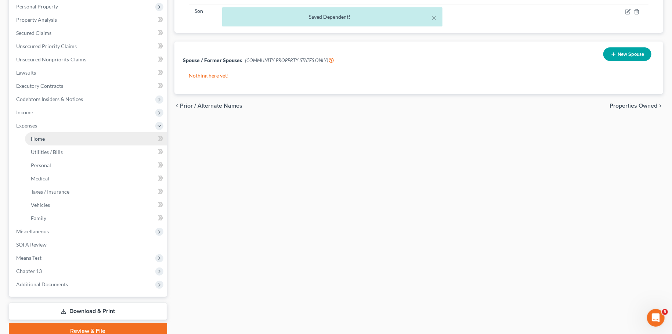
click at [58, 138] on link "Home" at bounding box center [96, 138] width 142 height 13
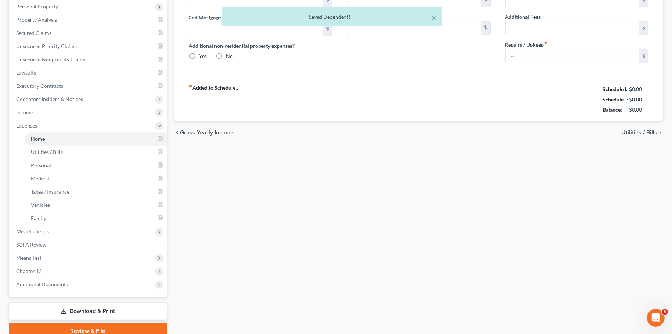
type input "200.00"
type input "0.00"
radio input "true"
type input "0.00"
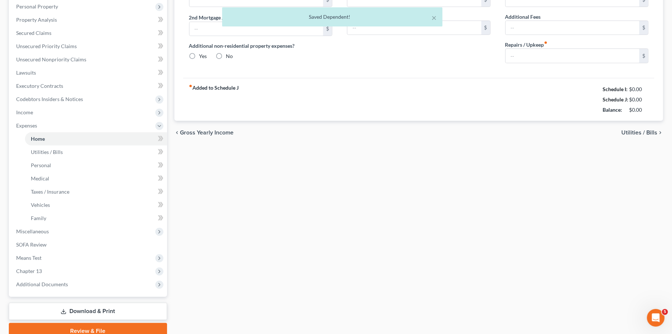
type input "0.00"
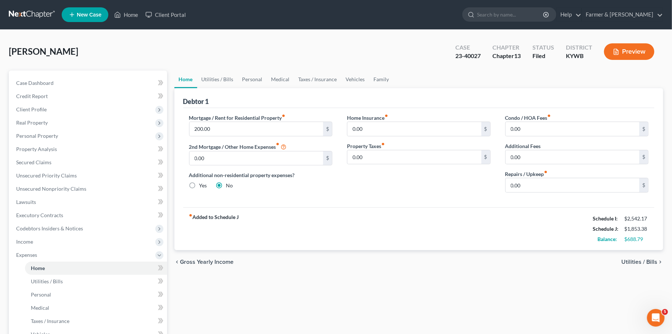
click at [530, 194] on div "Condo / HOA Fees fiber_manual_record 0.00 $ Additional Fees 0.00 $ Repairs / Up…" at bounding box center [577, 156] width 158 height 84
click at [241, 131] on input "200.00" at bounding box center [256, 129] width 134 height 14
click at [221, 79] on link "Utilities / Bills" at bounding box center [217, 80] width 41 height 18
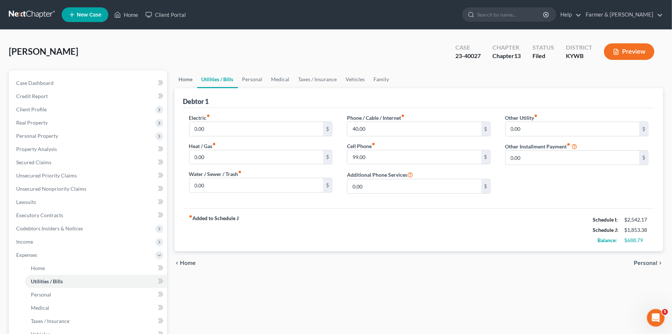
click at [185, 79] on link "Home" at bounding box center [185, 80] width 23 height 18
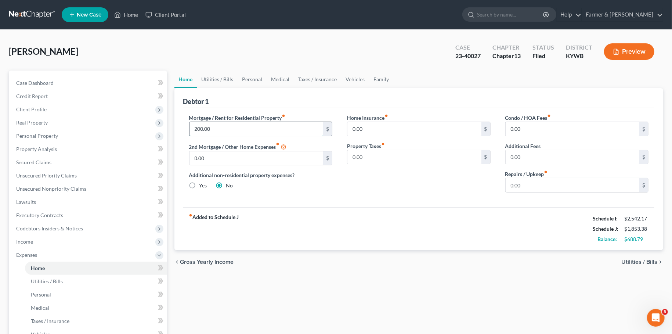
click at [216, 127] on input "200.00" at bounding box center [256, 129] width 134 height 14
type input "300.00"
click at [220, 75] on link "Utilities / Bills" at bounding box center [217, 80] width 41 height 18
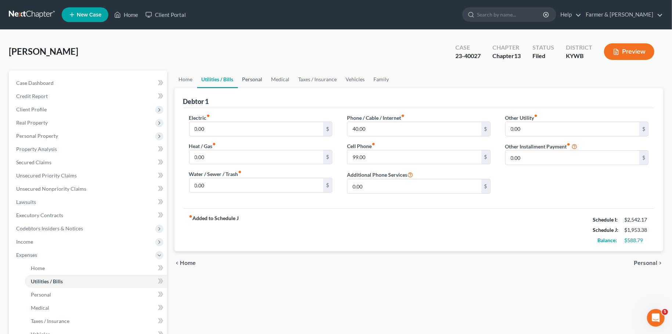
click at [248, 81] on link "Personal" at bounding box center [252, 80] width 29 height 18
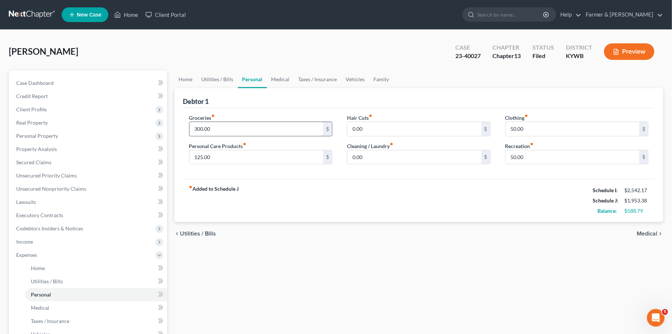
click at [226, 134] on input "300.00" at bounding box center [256, 129] width 134 height 14
type input "480.00"
type input "1"
type input "75.00"
type input "50.00"
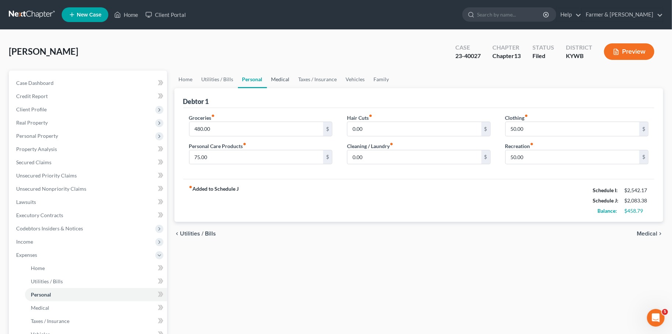
click at [279, 79] on link "Medical" at bounding box center [280, 80] width 27 height 18
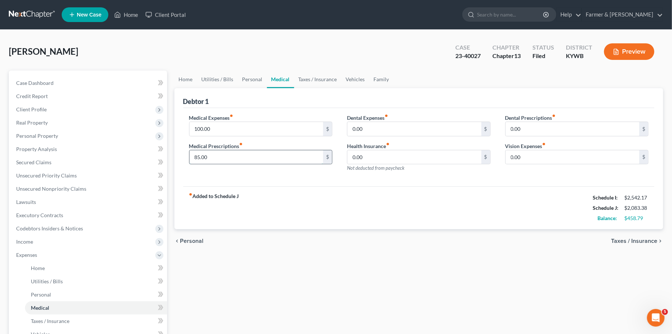
click at [222, 154] on input "85.00" at bounding box center [256, 157] width 134 height 14
type input "125.00"
click at [251, 77] on link "Personal" at bounding box center [252, 80] width 29 height 18
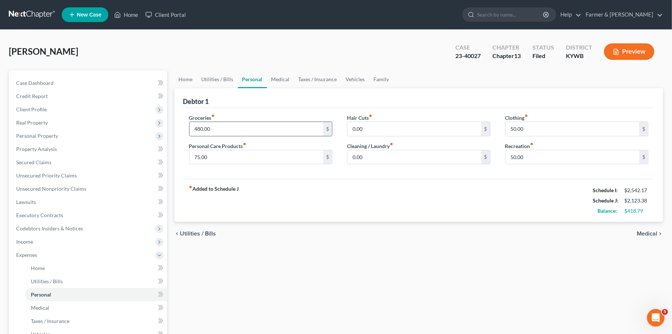
click at [231, 135] on div "480.00 $" at bounding box center [261, 129] width 144 height 15
click at [233, 128] on input "480.00" at bounding box center [256, 129] width 134 height 14
type input "400.00"
click at [272, 77] on link "Medical" at bounding box center [280, 80] width 27 height 18
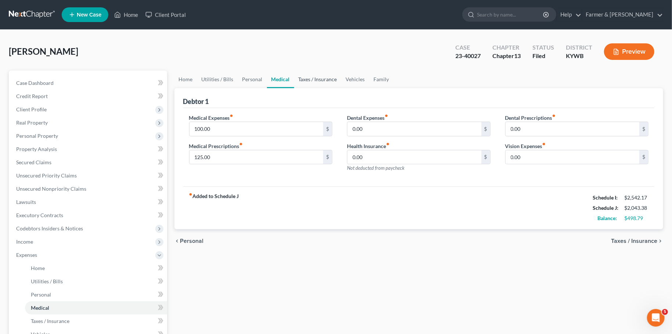
click at [300, 82] on link "Taxes / Insurance" at bounding box center [317, 80] width 47 height 18
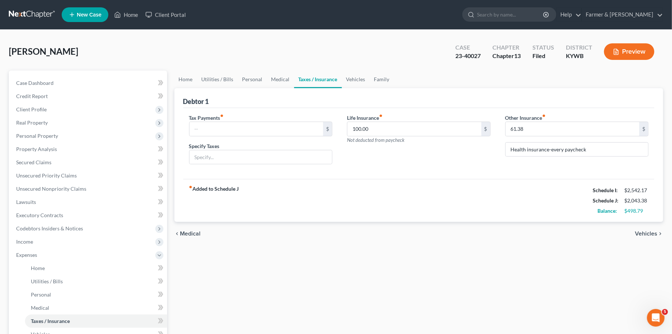
click at [339, 80] on link "Taxes / Insurance" at bounding box center [318, 80] width 48 height 18
click at [351, 80] on link "Vehicles" at bounding box center [356, 80] width 28 height 18
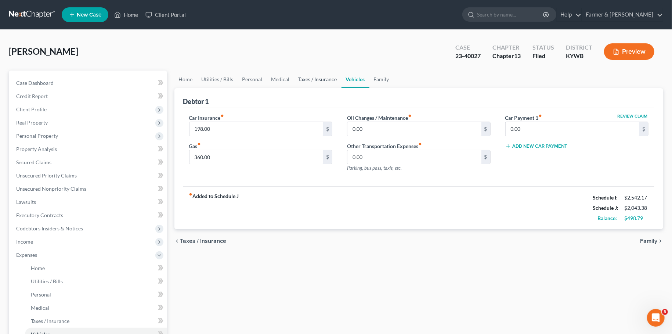
click at [321, 79] on link "Taxes / Insurance" at bounding box center [317, 80] width 47 height 18
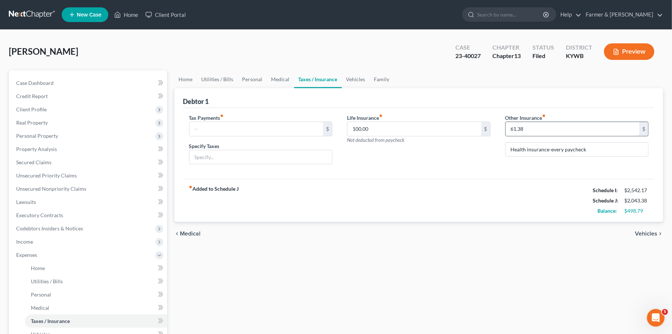
drag, startPoint x: 534, startPoint y: 130, endPoint x: 503, endPoint y: 127, distance: 31.3
click at [506, 127] on input "61.38" at bounding box center [573, 129] width 134 height 14
type input "8"
click at [348, 79] on link "Vehicles" at bounding box center [356, 80] width 28 height 18
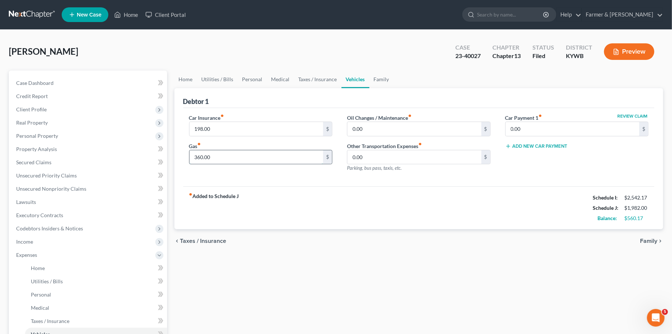
click at [275, 158] on input "360.00" at bounding box center [256, 157] width 134 height 14
click at [240, 129] on input "198.00" at bounding box center [256, 129] width 134 height 14
type input "249.00"
type input "400.00"
click at [205, 79] on link "Utilities / Bills" at bounding box center [217, 80] width 41 height 18
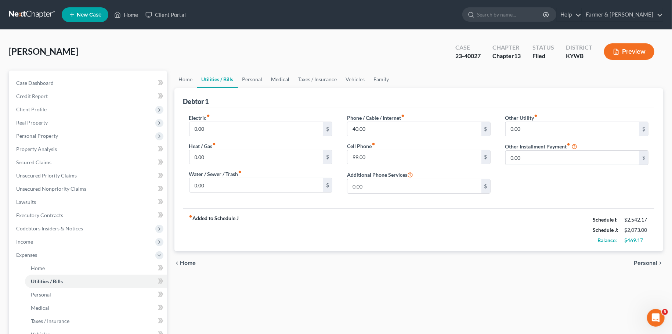
click at [278, 77] on link "Medical" at bounding box center [280, 80] width 27 height 18
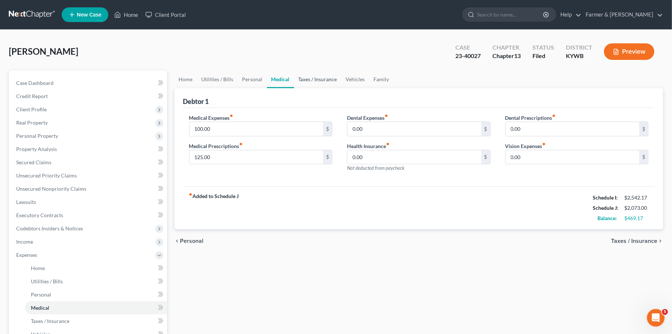
click at [308, 79] on link "Taxes / Insurance" at bounding box center [317, 80] width 47 height 18
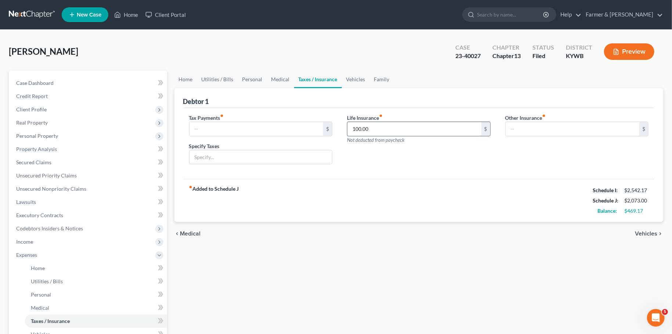
click at [376, 129] on input "100.00" at bounding box center [414, 129] width 134 height 14
type input "7"
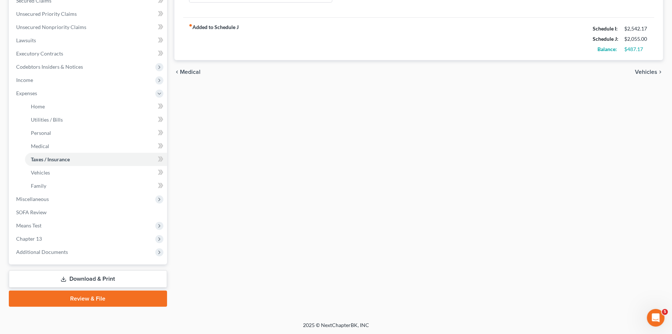
type input "82.00"
click at [123, 275] on link "Download & Print" at bounding box center [88, 278] width 158 height 17
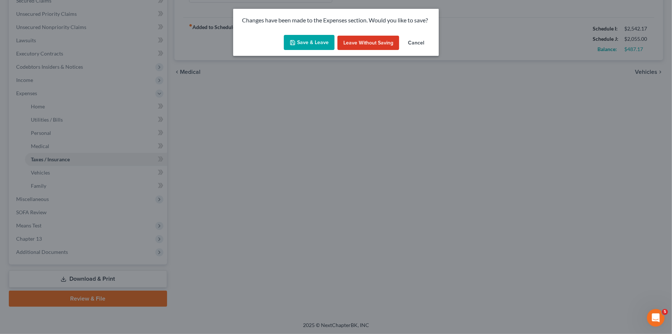
click at [314, 43] on button "Save & Leave" at bounding box center [309, 42] width 51 height 15
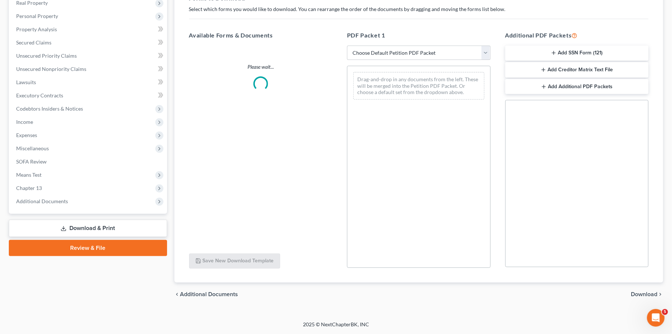
scroll to position [119, 0]
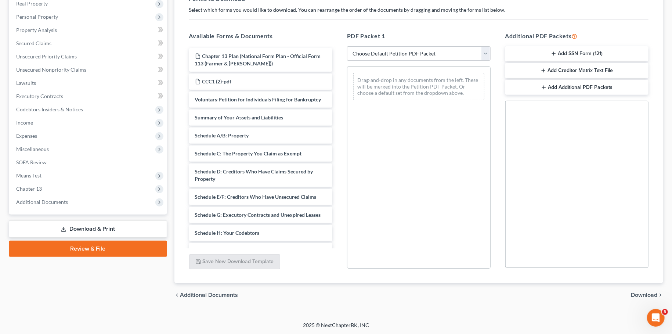
select select "2"
click option "Amended Forms" at bounding box center [0, 0] width 0 height 0
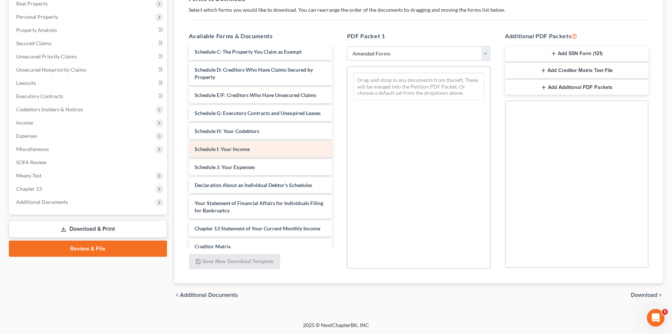
scroll to position [124, 0]
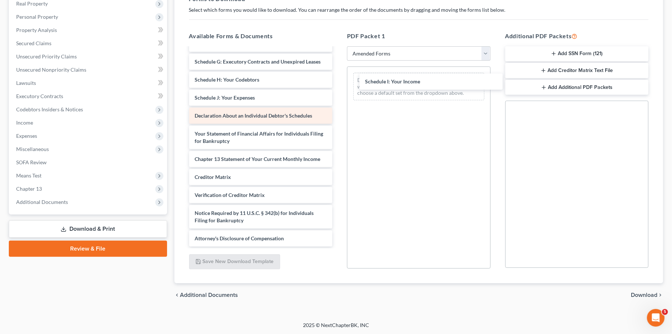
drag, startPoint x: 248, startPoint y: 85, endPoint x: 245, endPoint y: 111, distance: 26.7
click at [339, 83] on div "Schedule I: Your Income Voluntary Petition for Individuals Filing for Bankruptc…" at bounding box center [260, 92] width 155 height 308
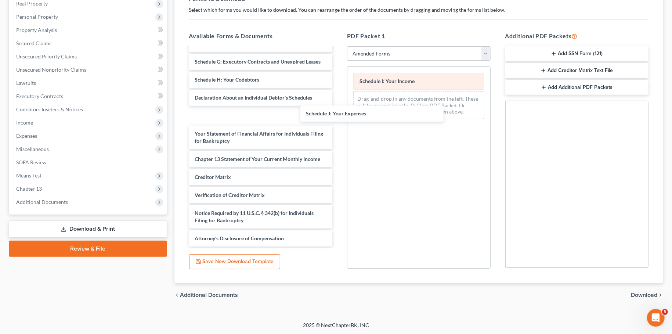
scroll to position [92, 0]
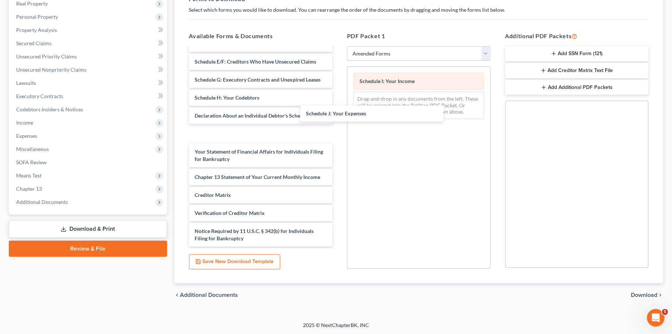
drag, startPoint x: 232, startPoint y: 100, endPoint x: 467, endPoint y: 79, distance: 236.6
click at [339, 120] on div "Schedule J: Your Expenses Voluntary Petition for Individuals Filing for Bankrup…" at bounding box center [260, 110] width 155 height 308
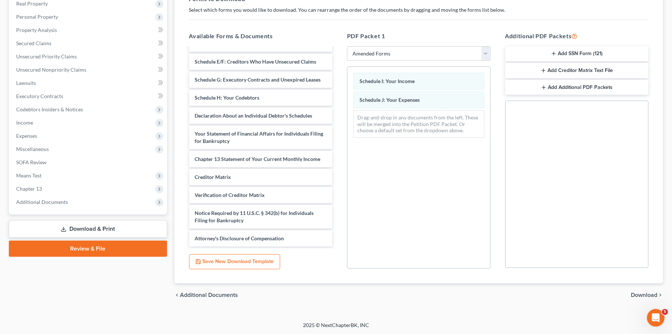
click at [649, 292] on span "Download" at bounding box center [644, 295] width 26 height 6
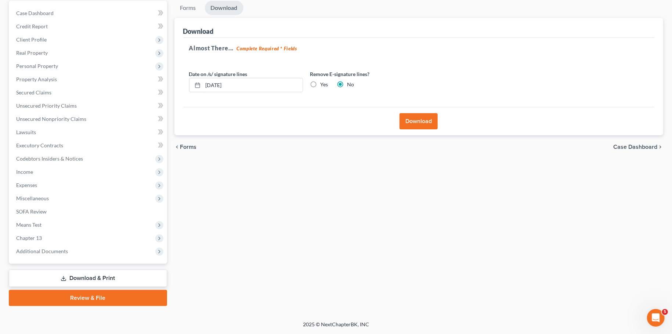
scroll to position [69, 0]
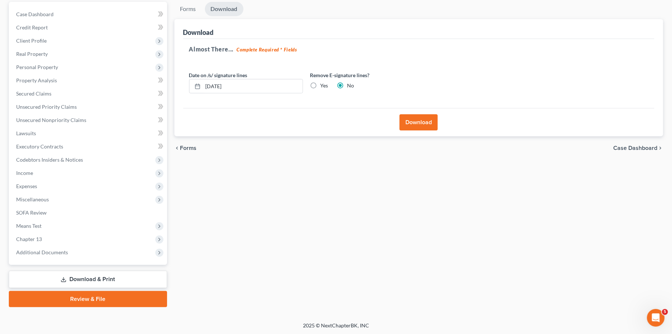
click at [423, 121] on button "Download" at bounding box center [419, 122] width 38 height 16
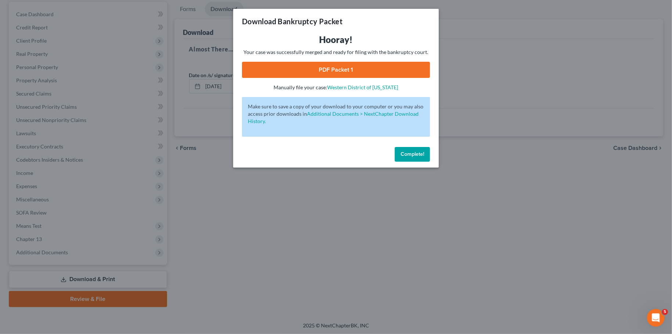
click at [359, 68] on link "PDF Packet 1" at bounding box center [336, 70] width 188 height 16
click at [412, 157] on span "Complete!" at bounding box center [413, 154] width 24 height 6
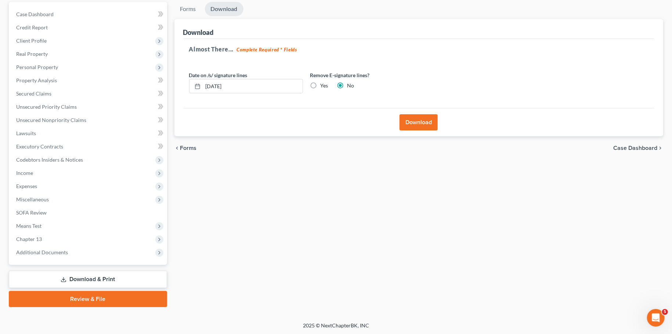
scroll to position [0, 0]
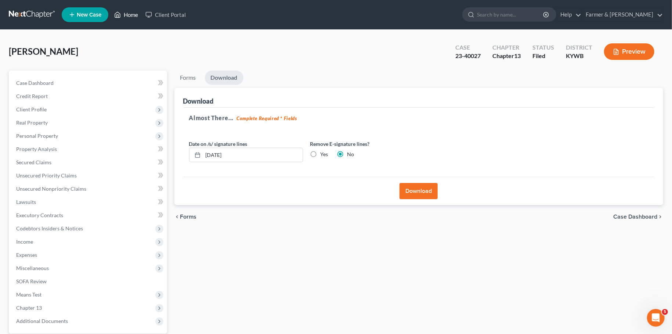
click at [128, 19] on link "Home" at bounding box center [126, 14] width 31 height 13
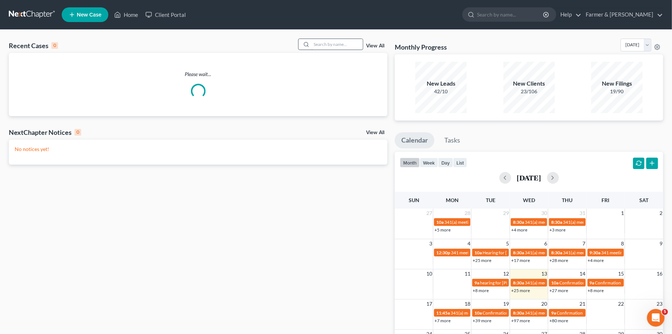
click at [342, 42] on input "search" at bounding box center [336, 44] width 51 height 11
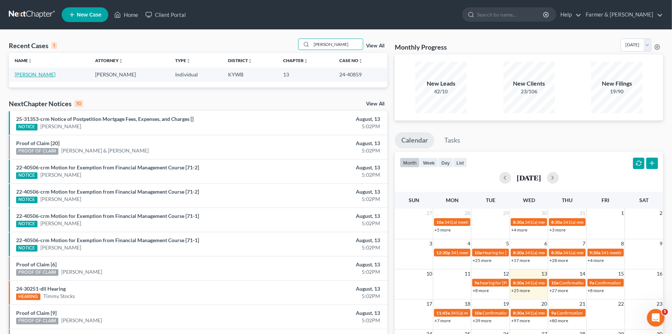
type input "[PERSON_NAME]"
click at [38, 76] on link "[PERSON_NAME]" at bounding box center [35, 74] width 41 height 6
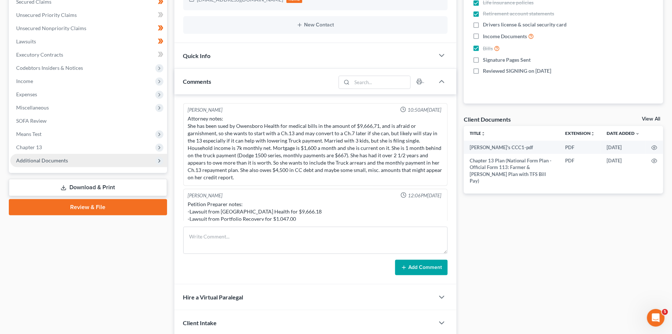
scroll to position [76, 0]
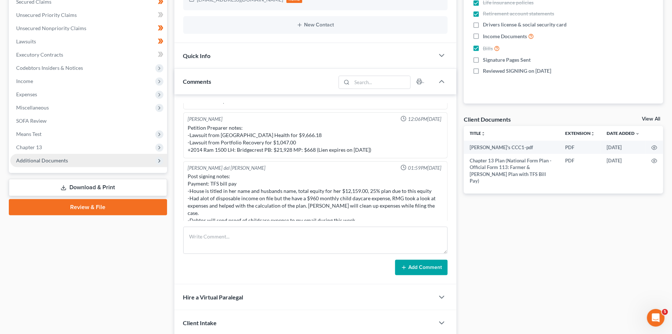
click at [32, 162] on span "Additional Documents" at bounding box center [42, 160] width 52 height 6
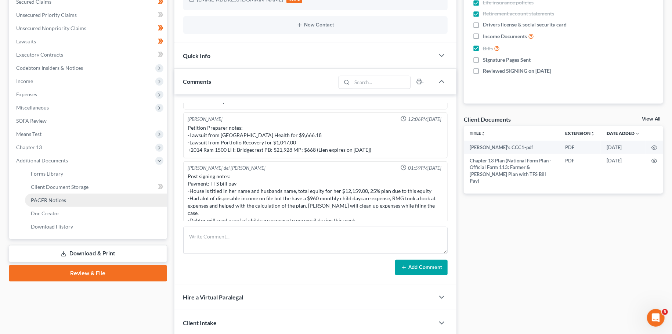
click at [58, 203] on link "PACER Notices" at bounding box center [96, 200] width 142 height 13
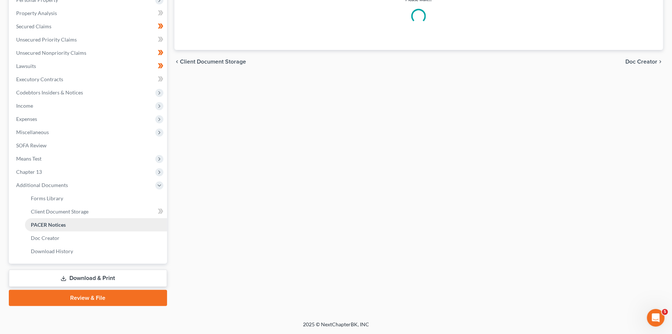
scroll to position [135, 0]
